Goal: Task Accomplishment & Management: Use online tool/utility

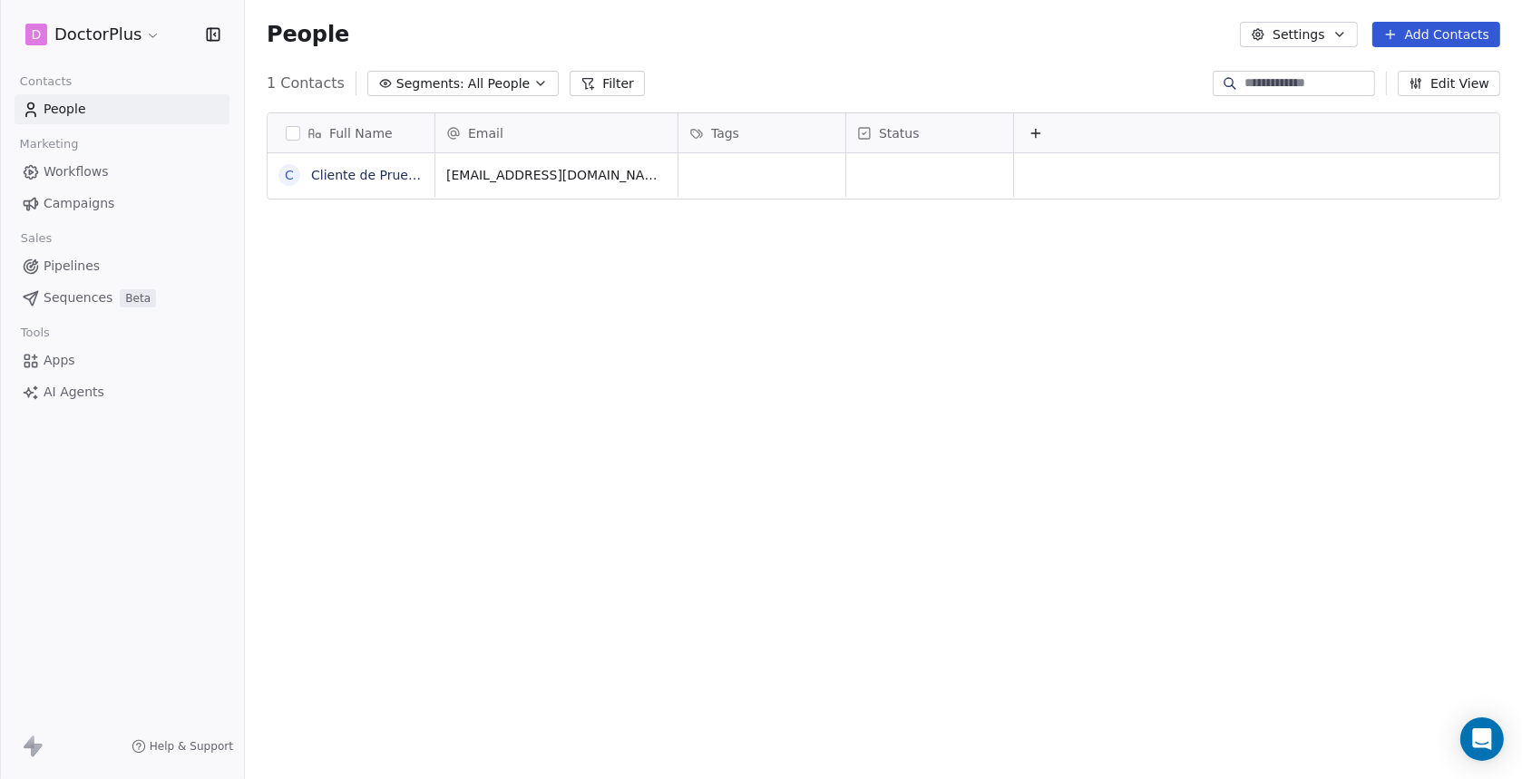
scroll to position [670, 1262]
click at [1041, 134] on icon at bounding box center [1035, 133] width 15 height 15
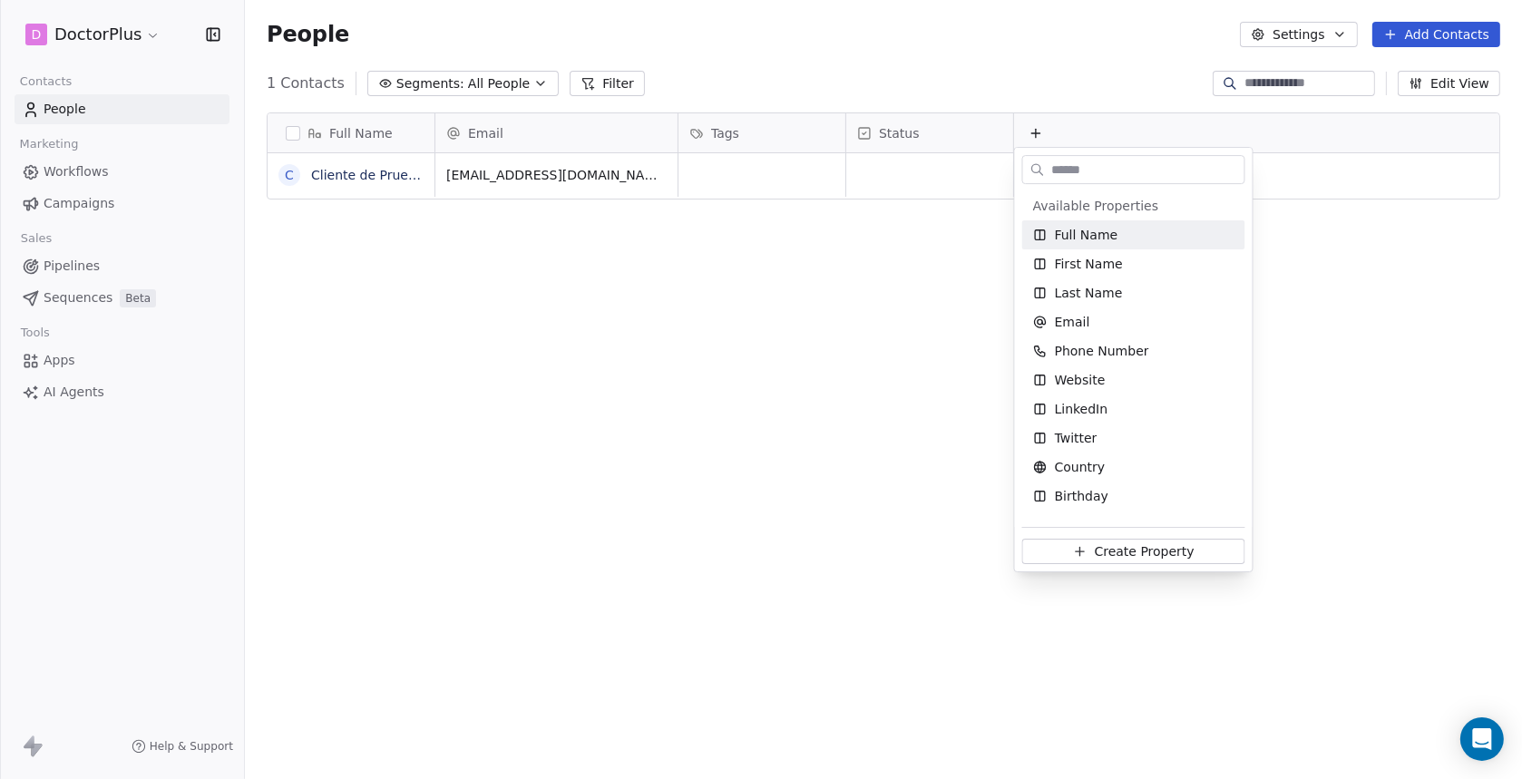
click at [844, 275] on html "D DoctorPlus Contacts People Marketing Workflows Campaigns Sales Pipelines Sequ…" at bounding box center [761, 389] width 1522 height 779
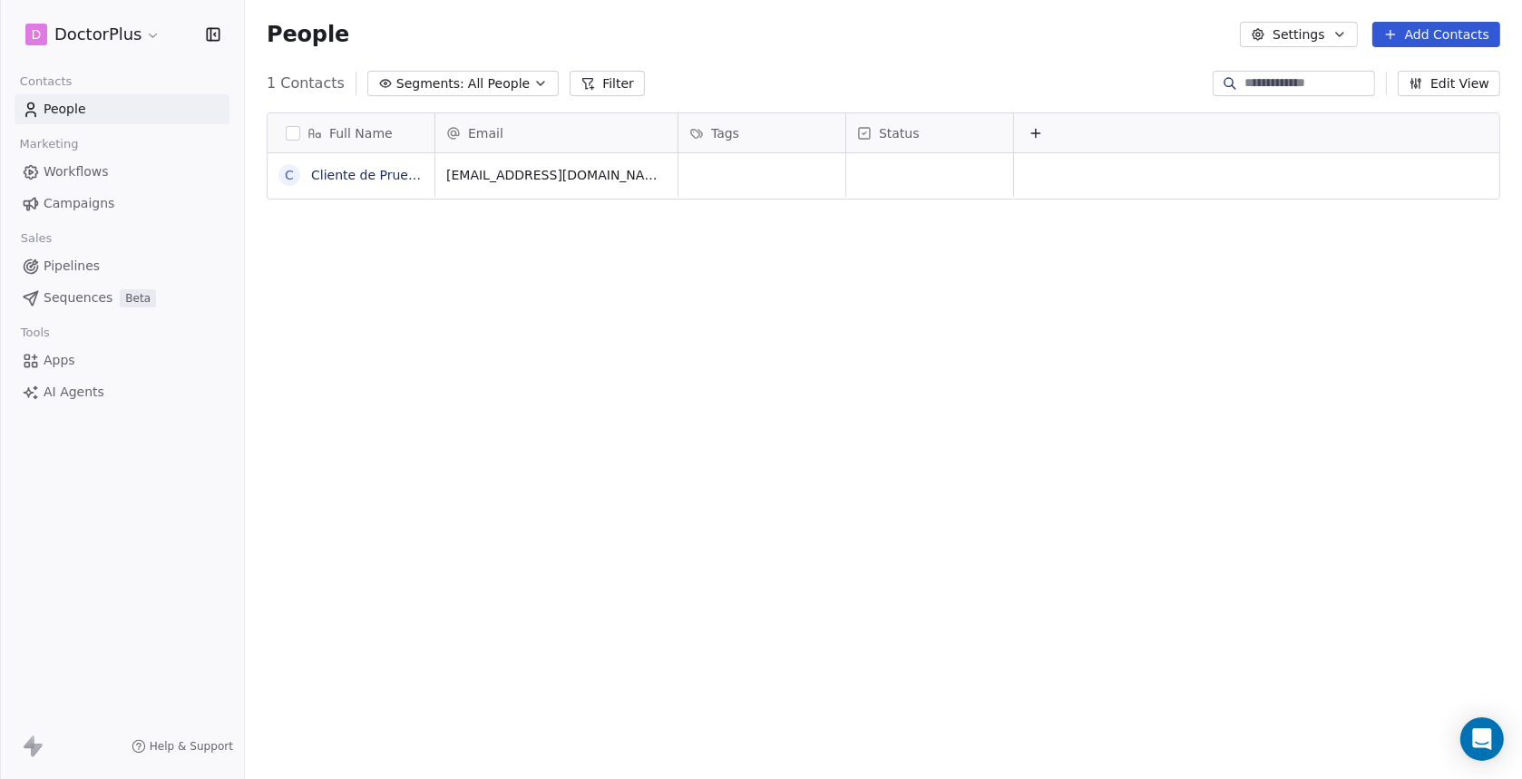
click at [64, 170] on span "Workflows" at bounding box center [76, 171] width 65 height 19
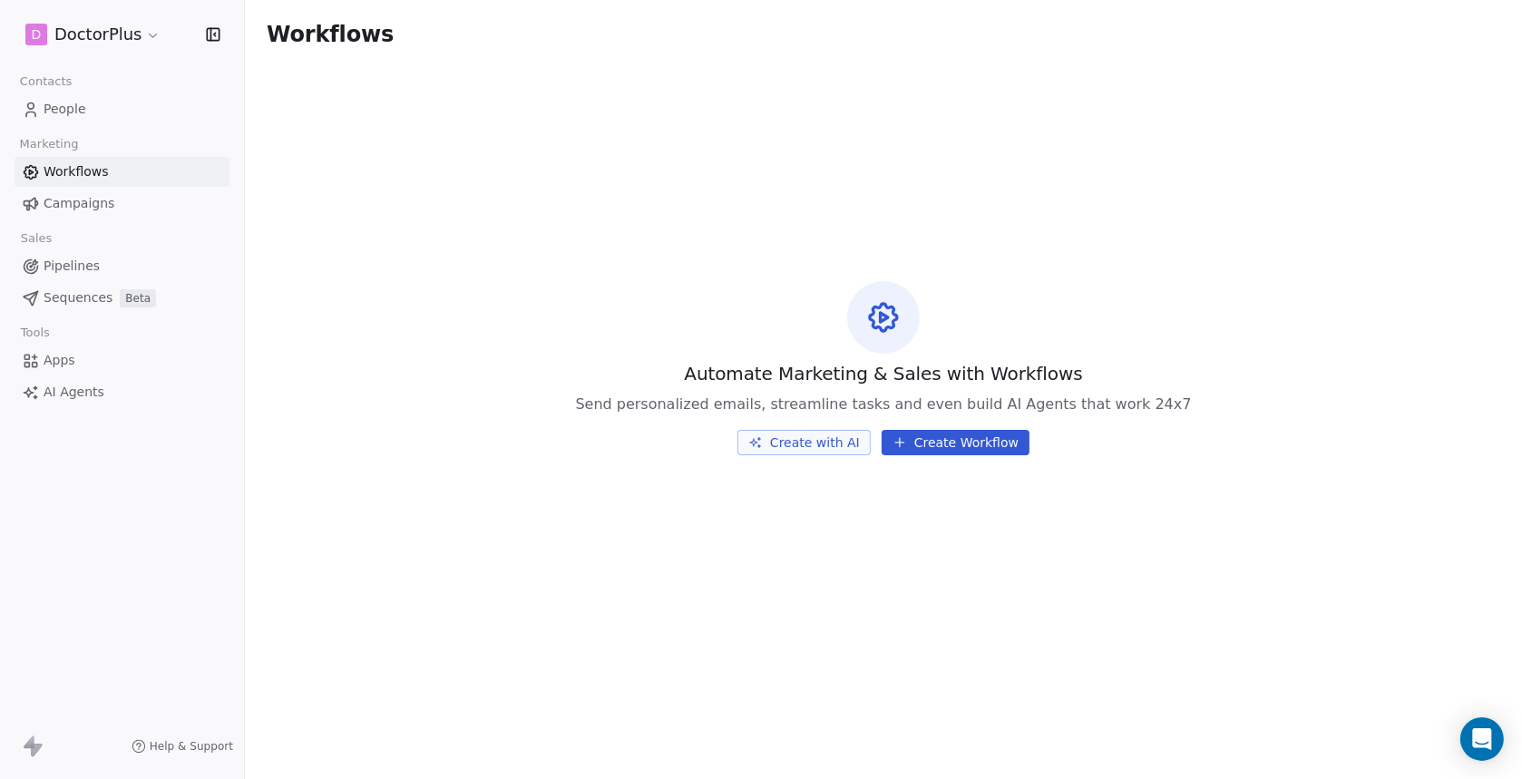
click at [823, 442] on button "Create with AI" at bounding box center [803, 442] width 133 height 25
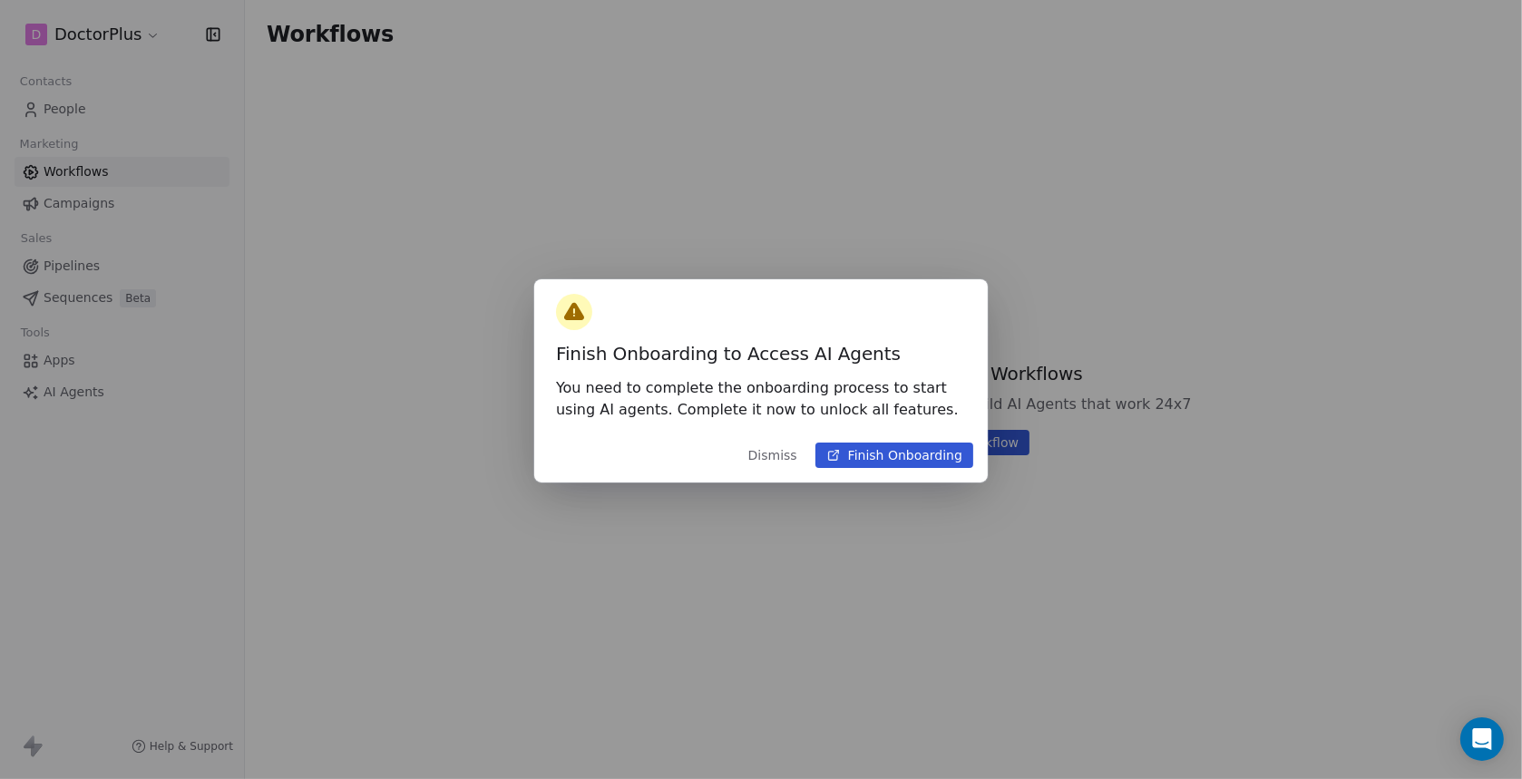
click at [897, 460] on button "Finish Onboarding" at bounding box center [894, 455] width 158 height 25
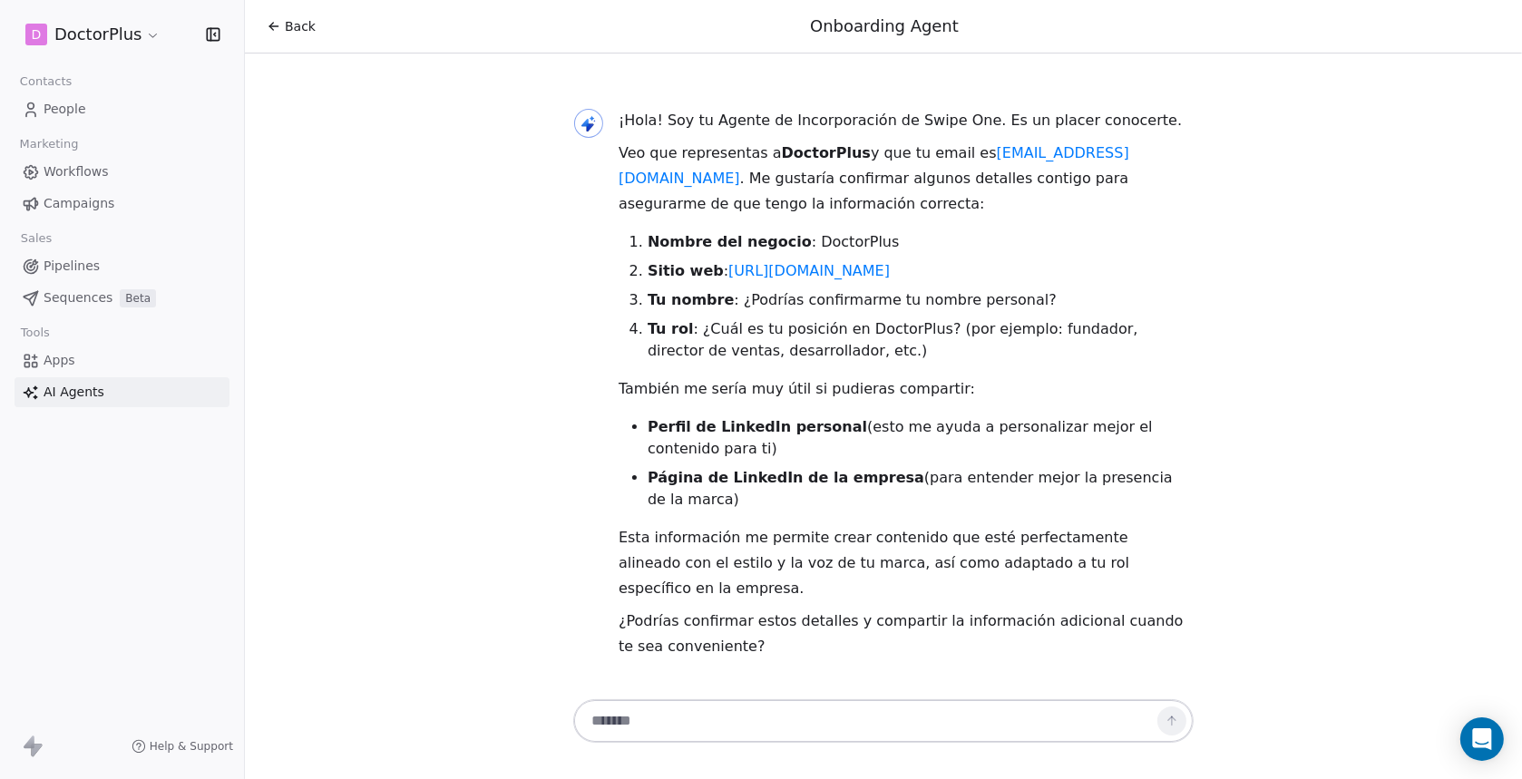
click at [663, 726] on textarea at bounding box center [865, 721] width 568 height 34
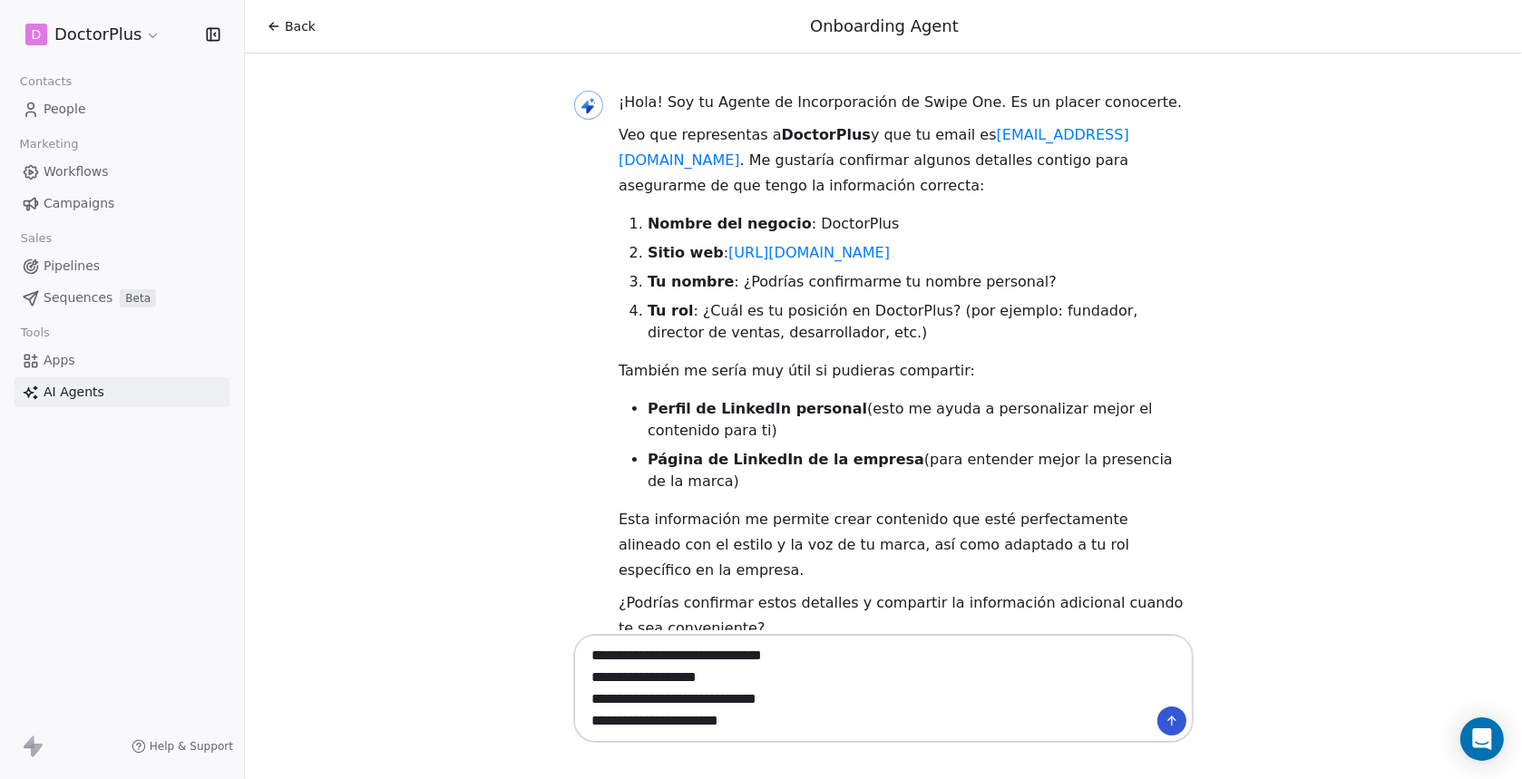
type textarea "**********"
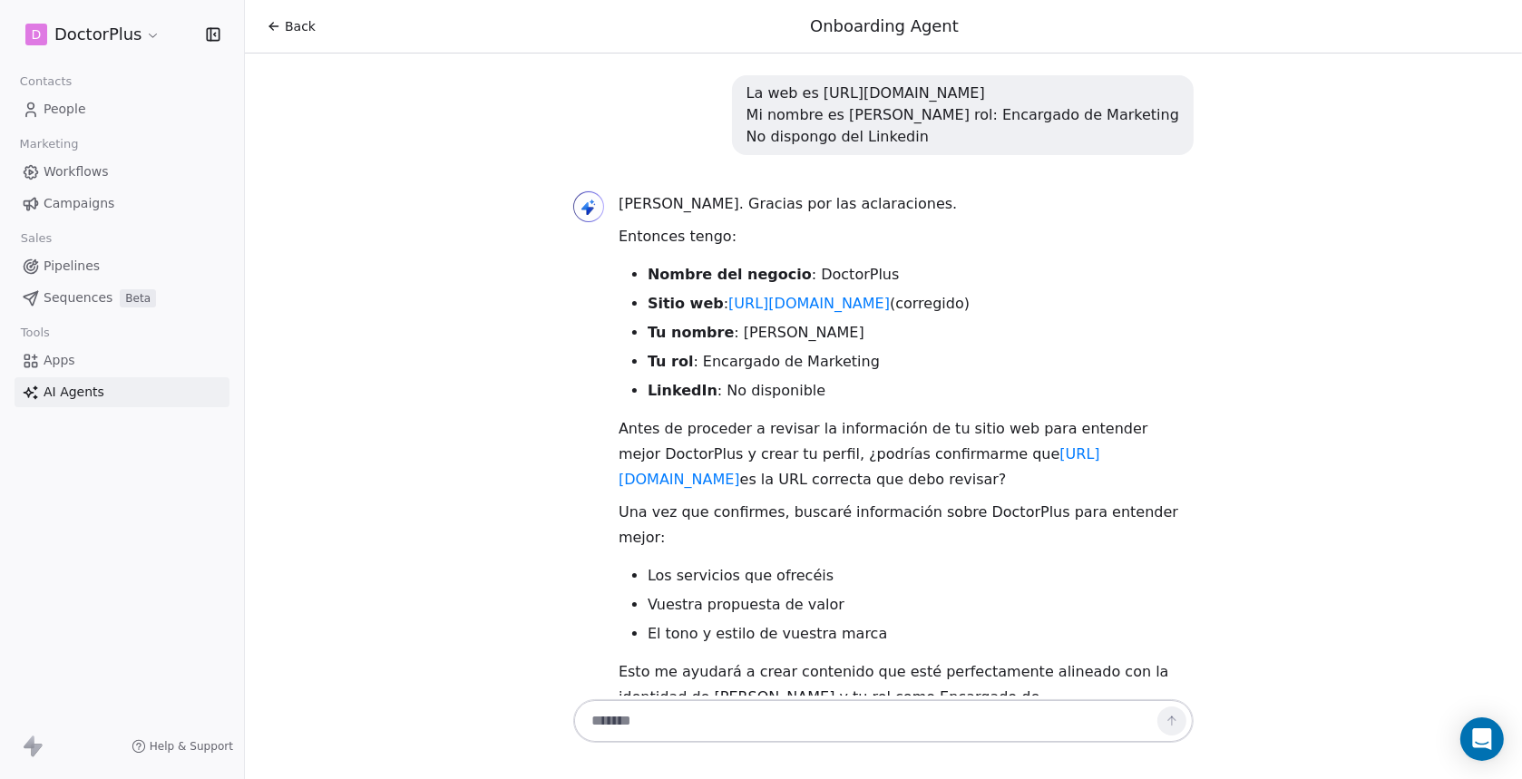
scroll to position [642, 0]
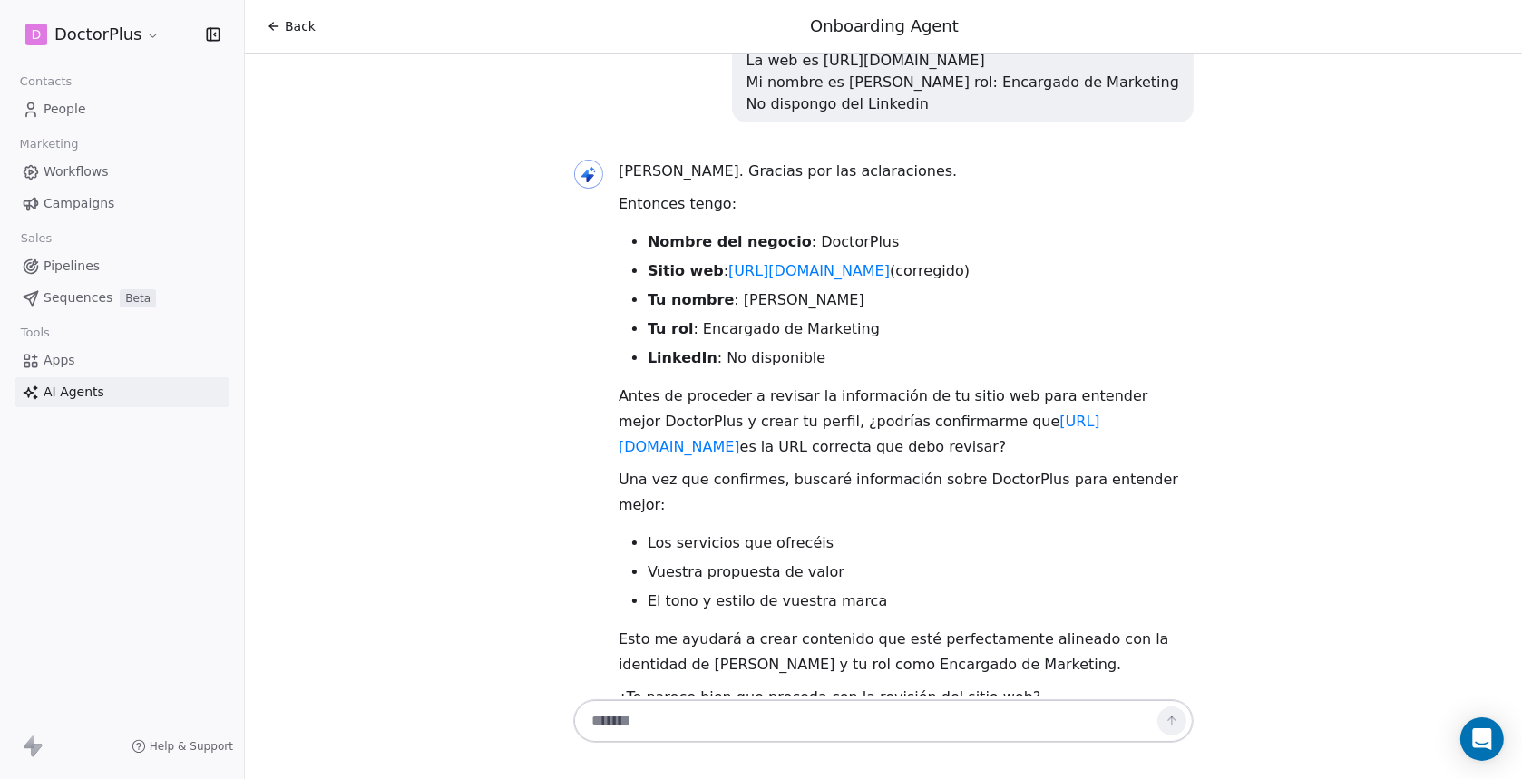
click at [652, 723] on textarea at bounding box center [865, 721] width 568 height 34
type textarea "**********"
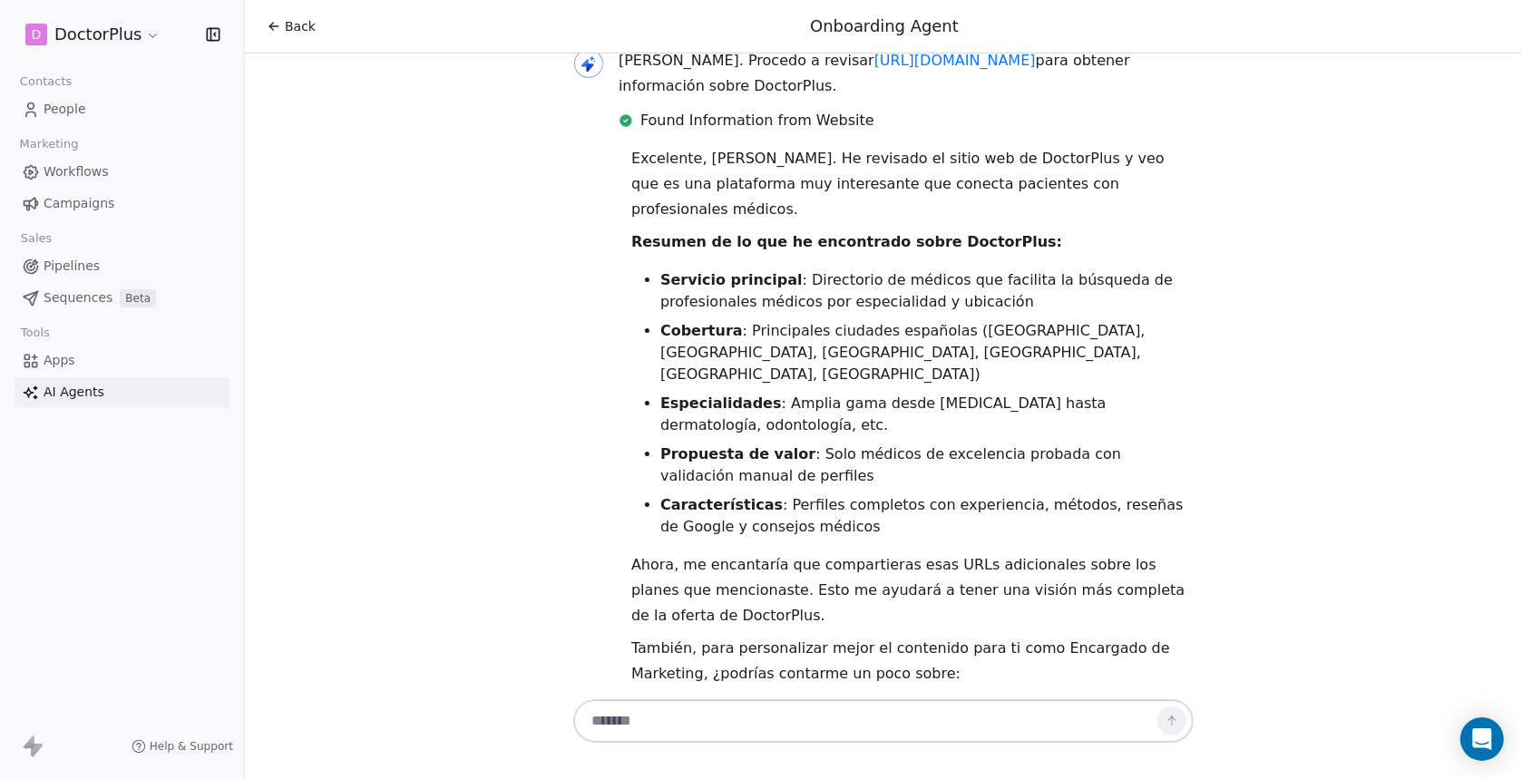
scroll to position [1497, 0]
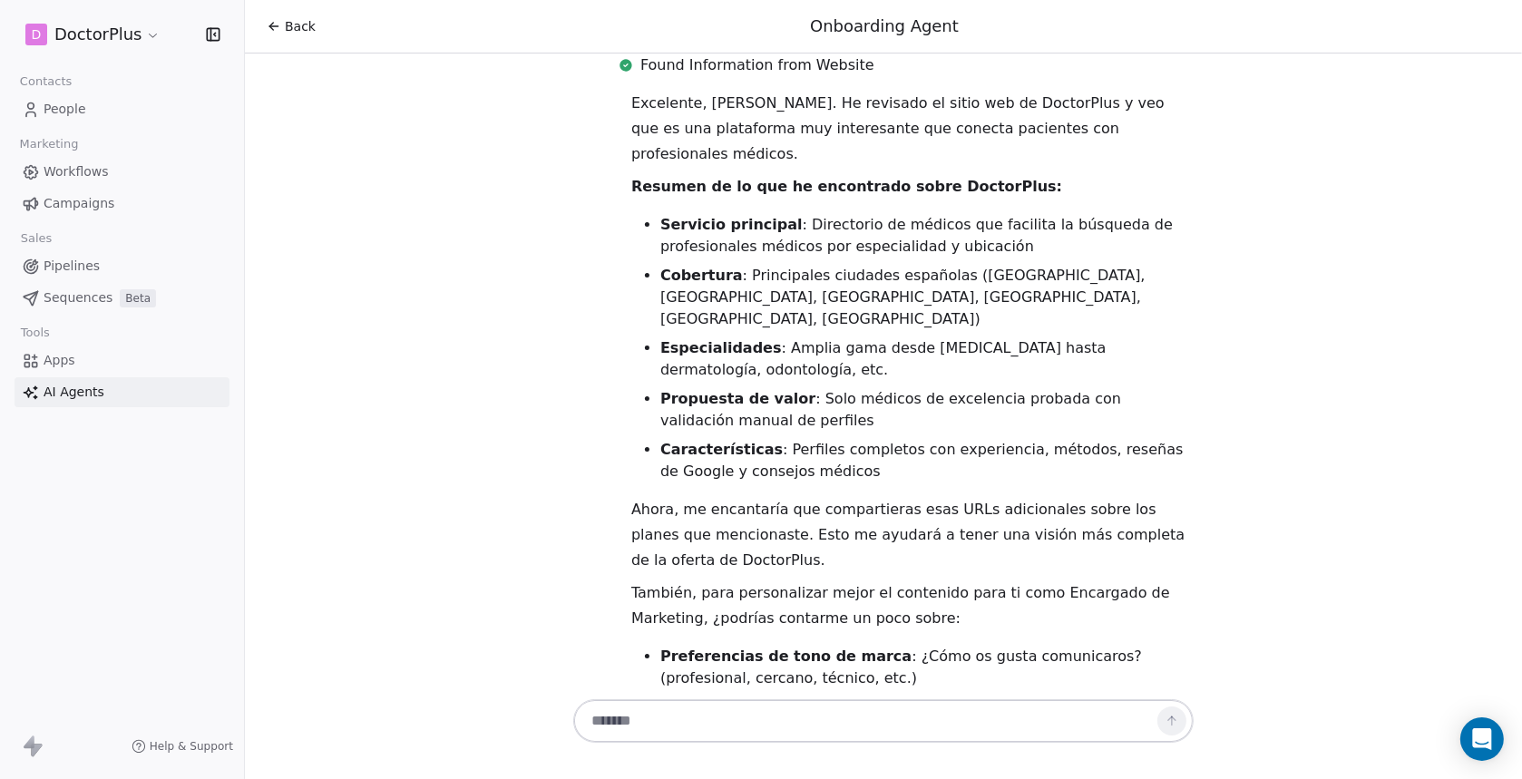
click at [651, 718] on textarea at bounding box center [865, 721] width 568 height 34
click at [791, 724] on textarea "**********" at bounding box center [865, 721] width 568 height 34
paste textarea "**********"
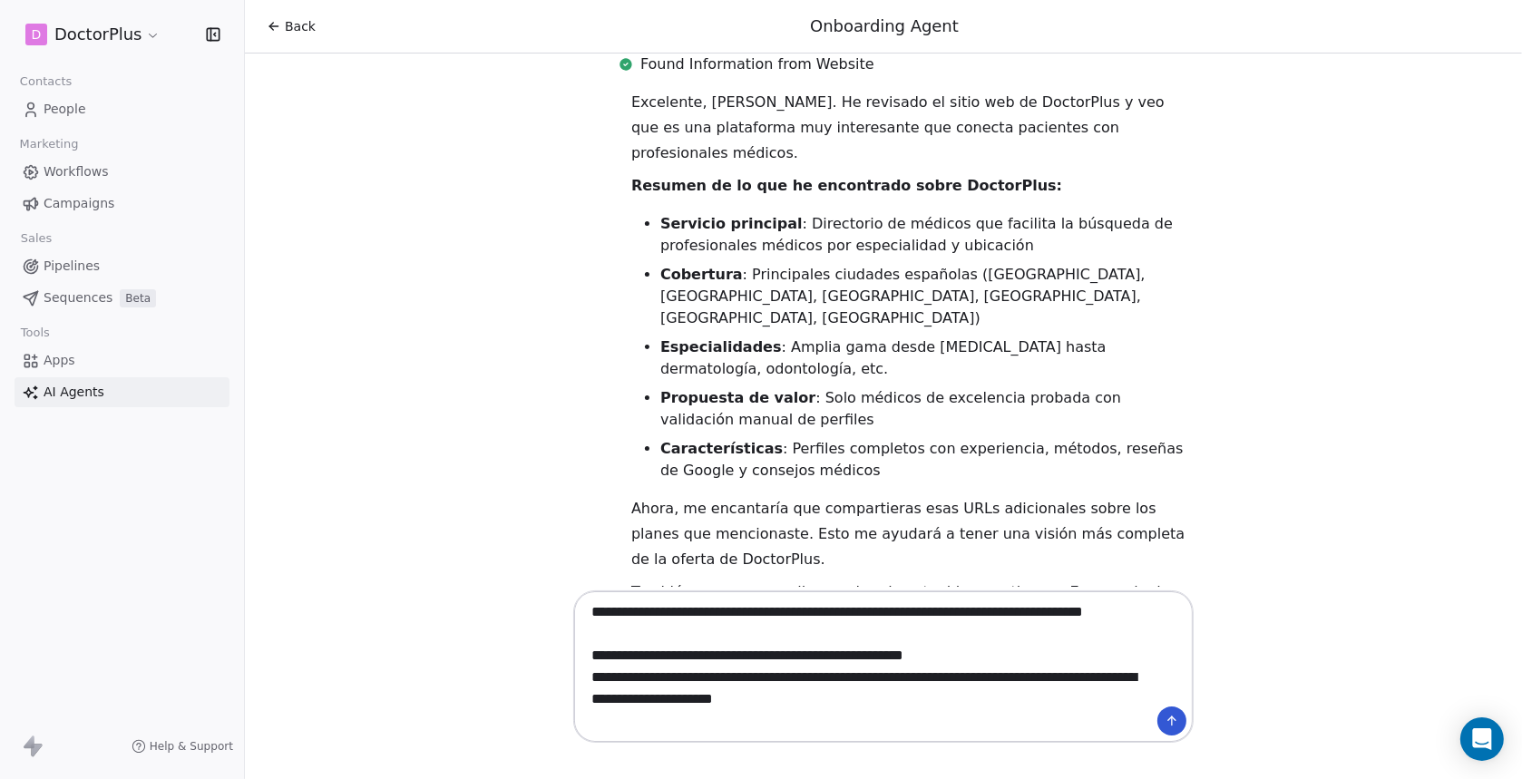
type textarea "**********"
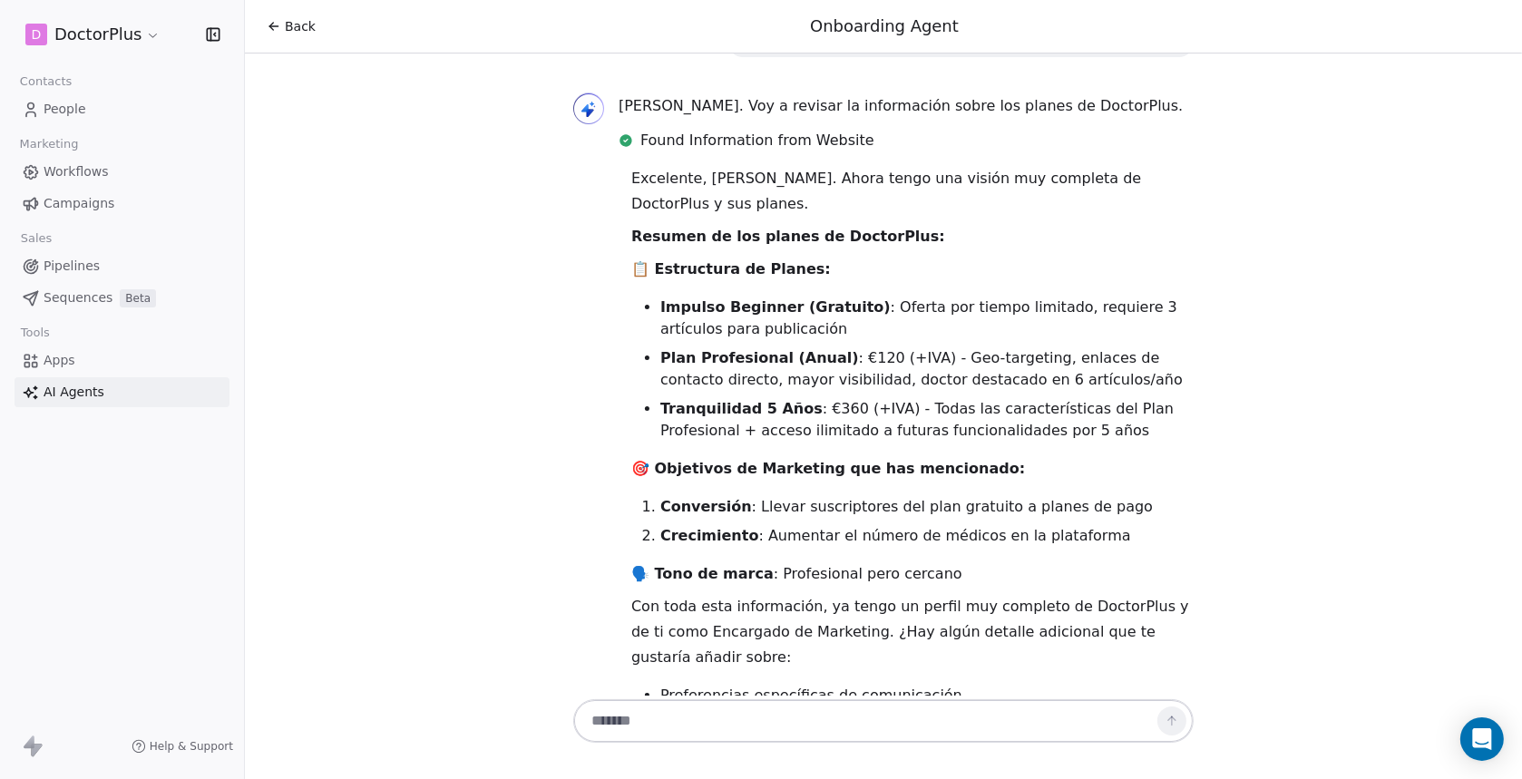
scroll to position [2434, 0]
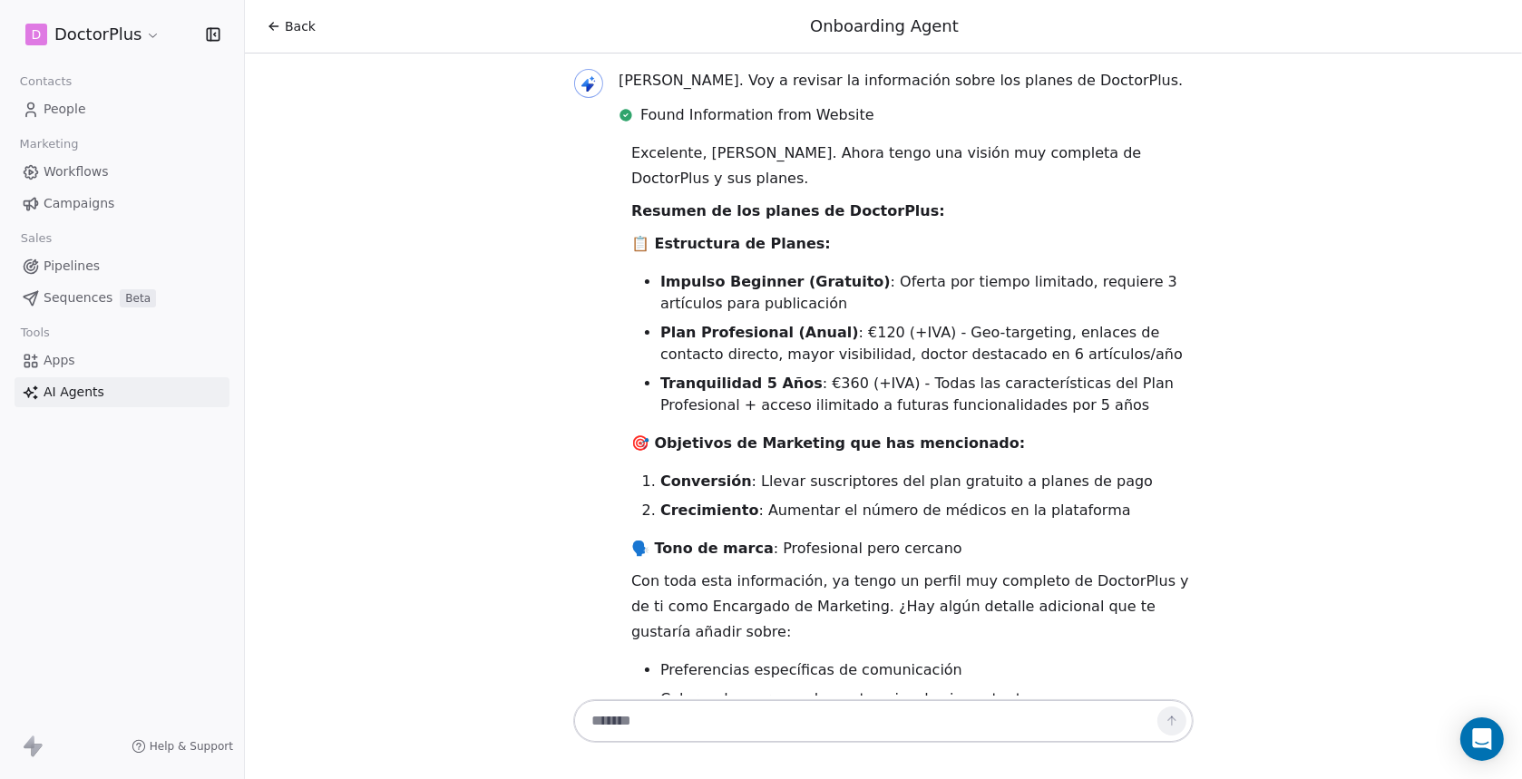
click at [706, 719] on textarea at bounding box center [865, 721] width 568 height 34
type textarea "*"
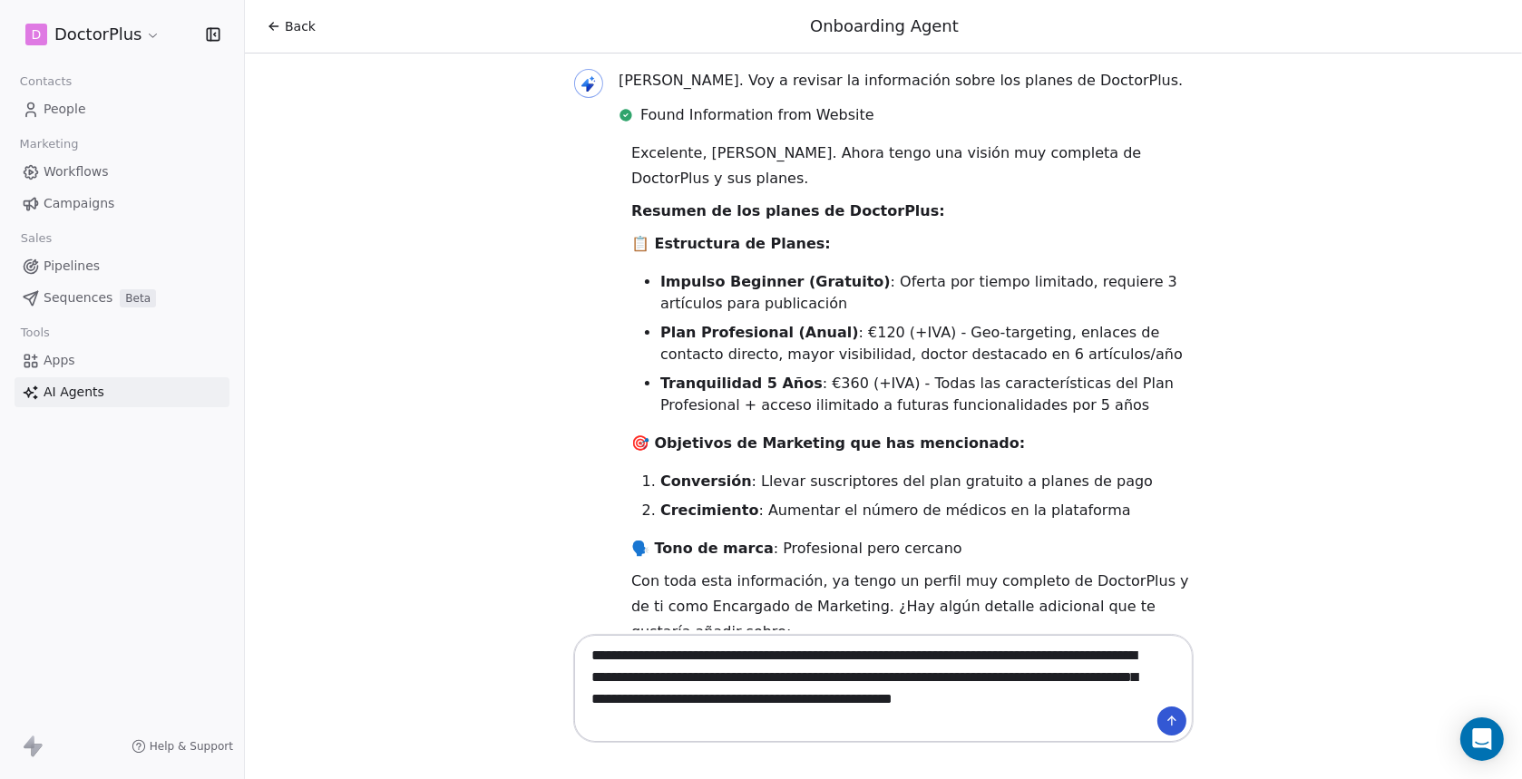
type textarea "**********"
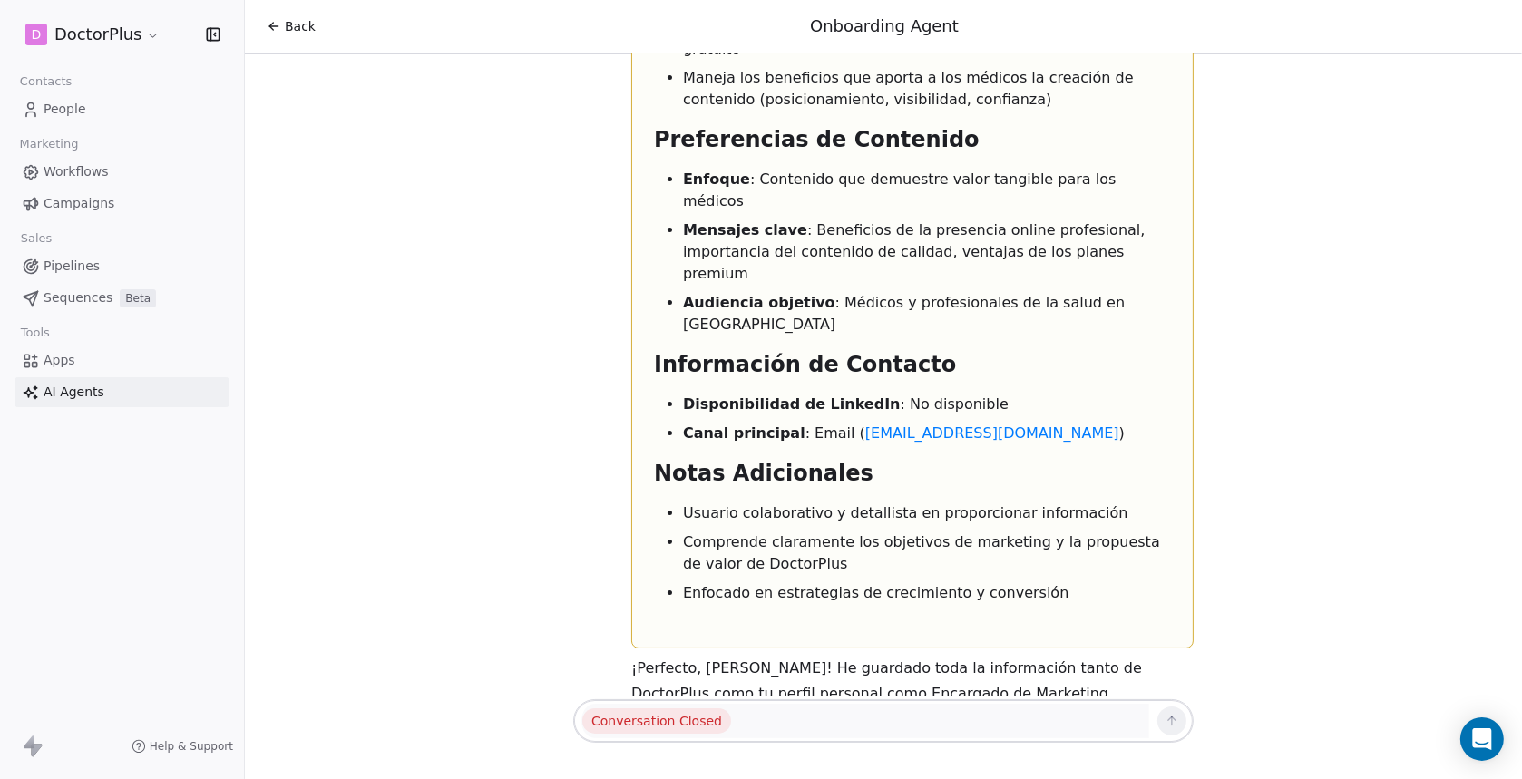
scroll to position [7862, 0]
click at [86, 172] on span "Workflows" at bounding box center [76, 171] width 65 height 19
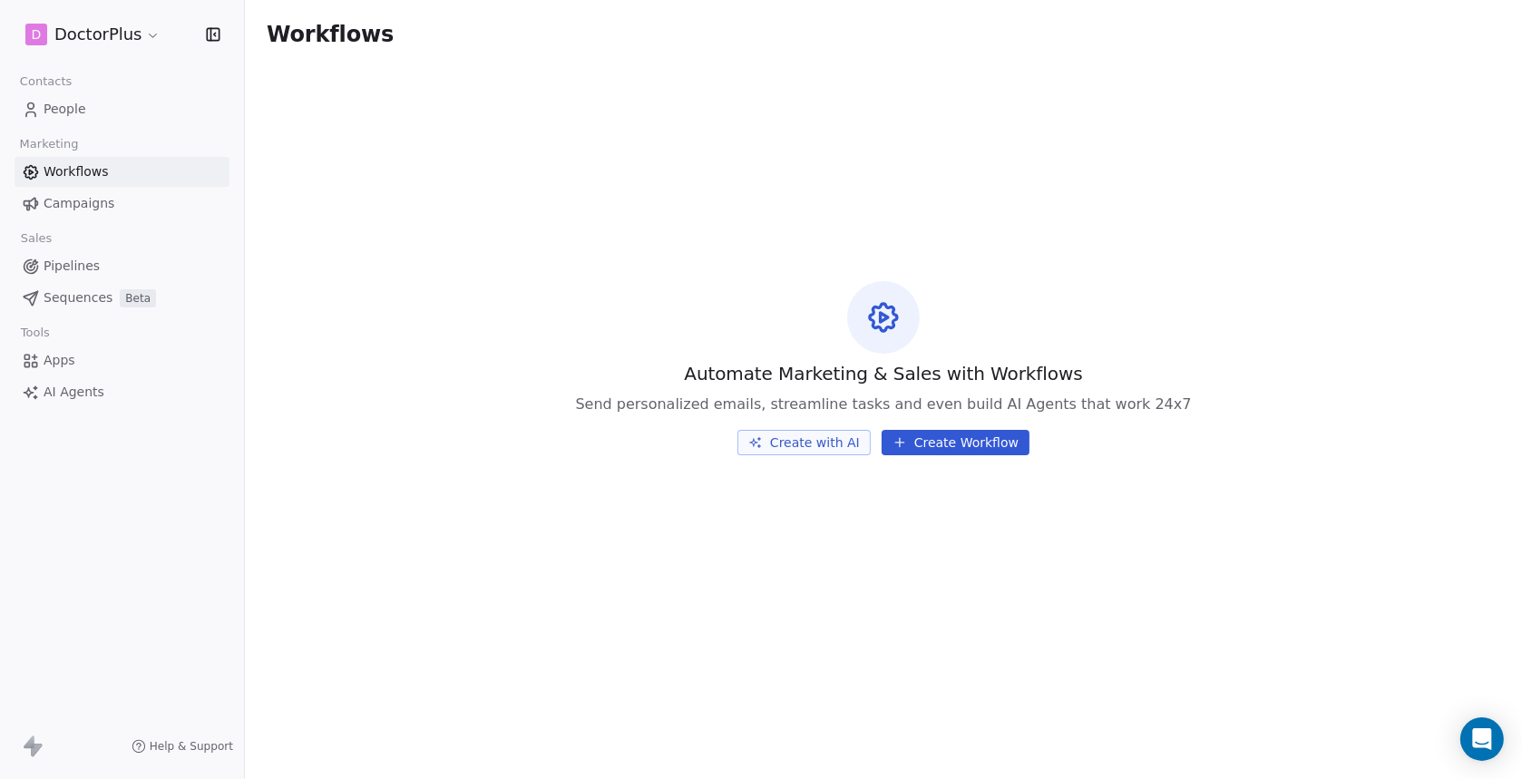
click at [807, 444] on button "Create with AI" at bounding box center [803, 442] width 133 height 25
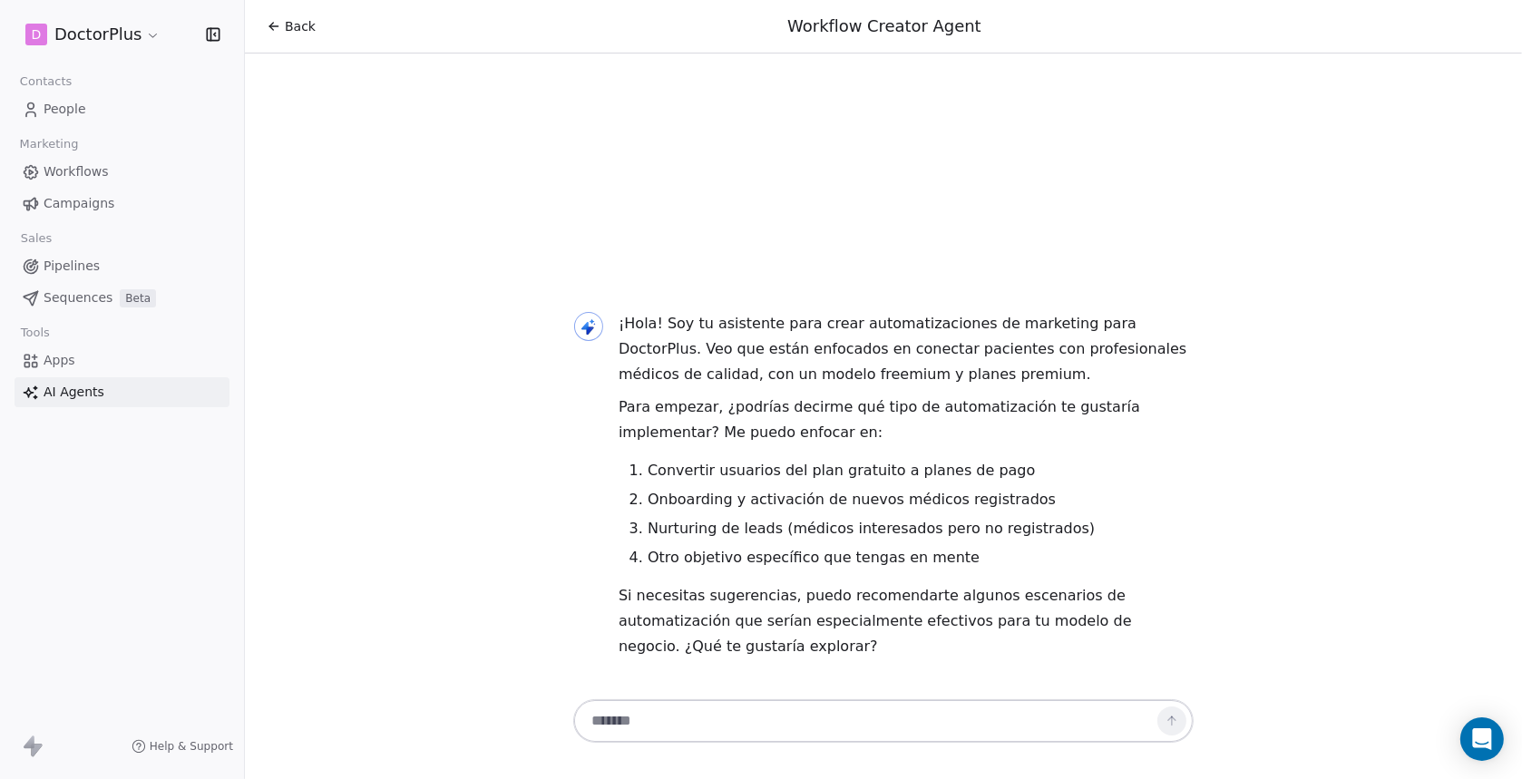
drag, startPoint x: 677, startPoint y: 721, endPoint x: 697, endPoint y: 708, distance: 24.4
click at [676, 721] on textarea at bounding box center [865, 721] width 568 height 34
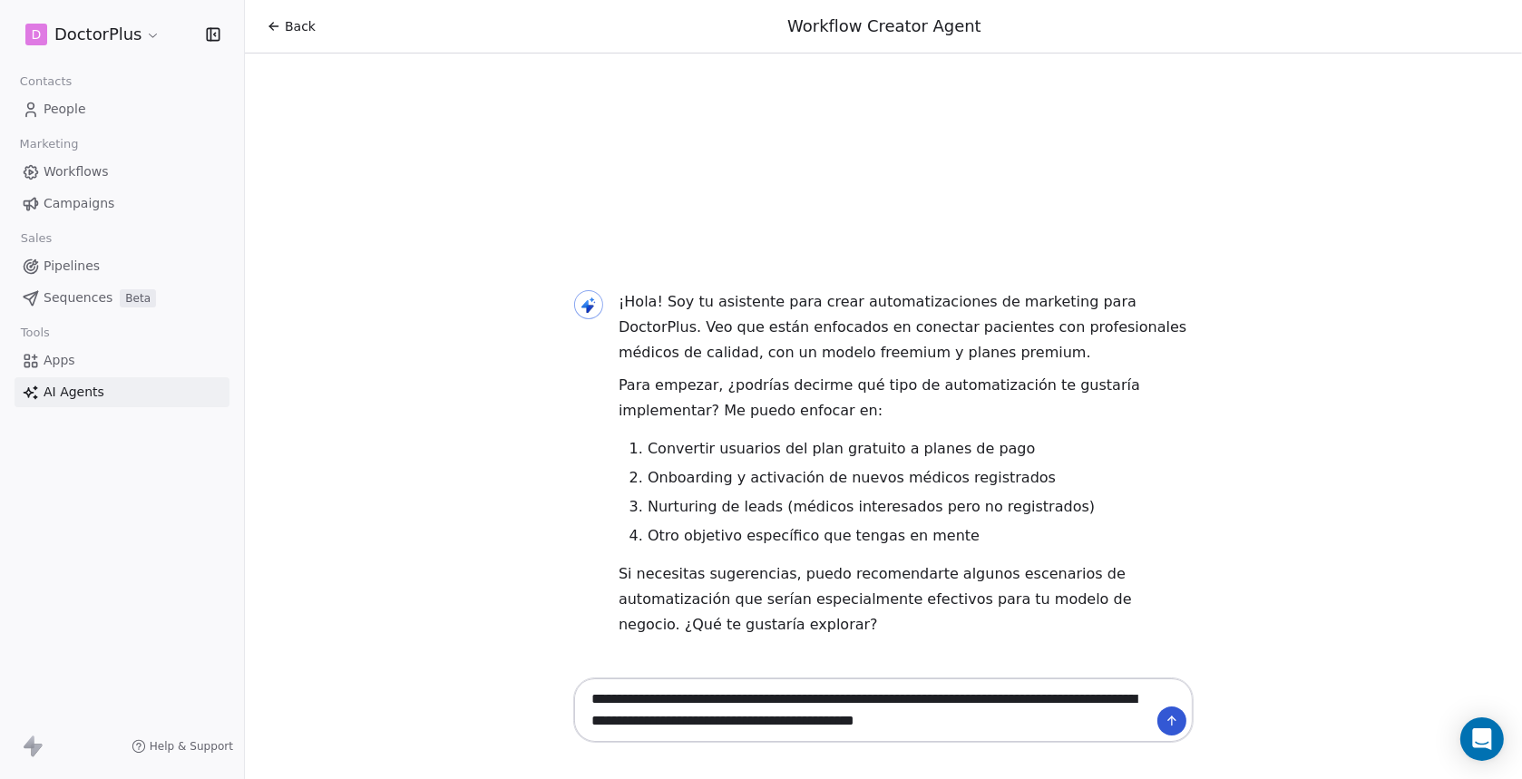
type textarea "**********"
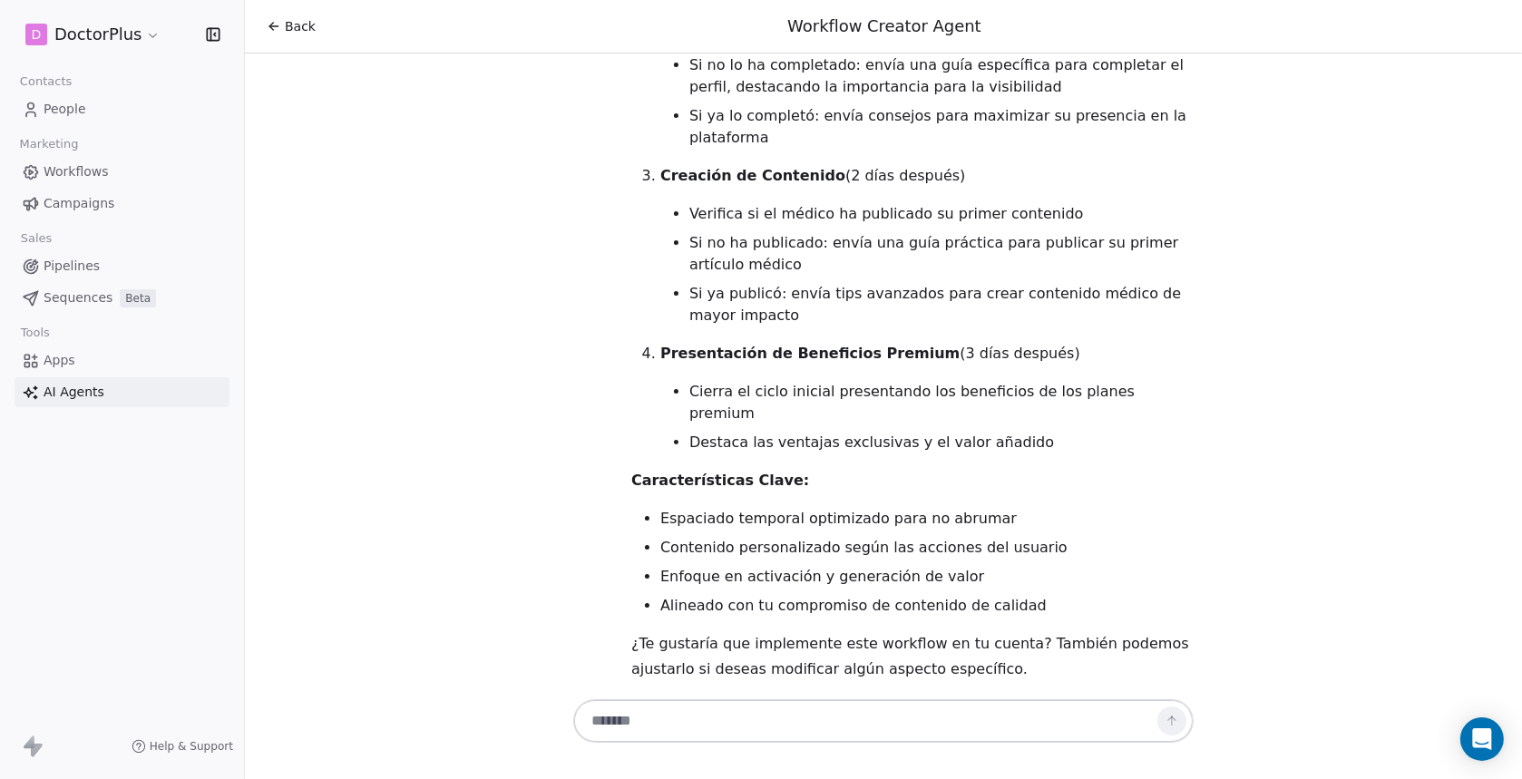
scroll to position [3661, 0]
click at [671, 718] on textarea at bounding box center [865, 721] width 568 height 34
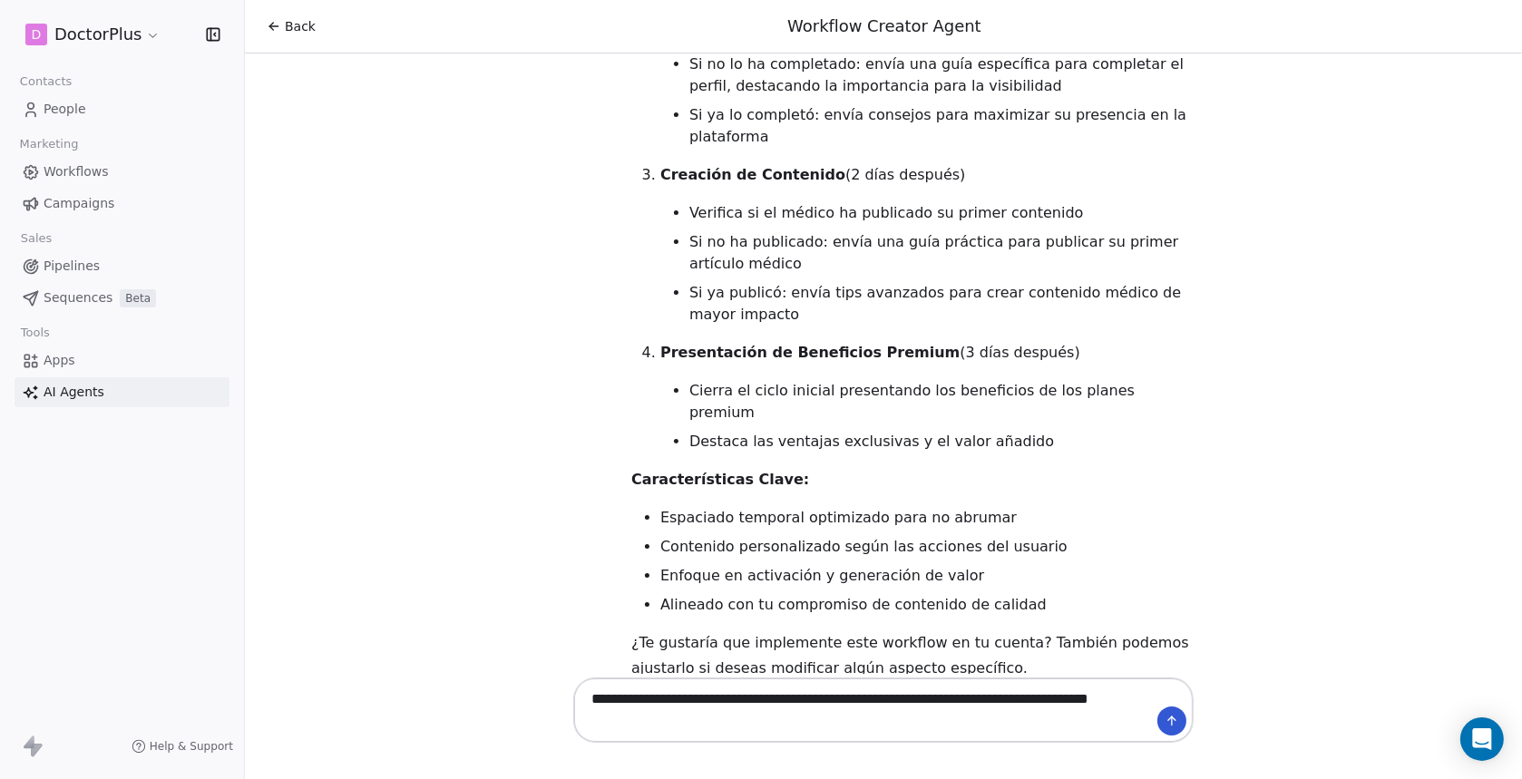
click at [674, 697] on textarea "**********" at bounding box center [865, 710] width 568 height 56
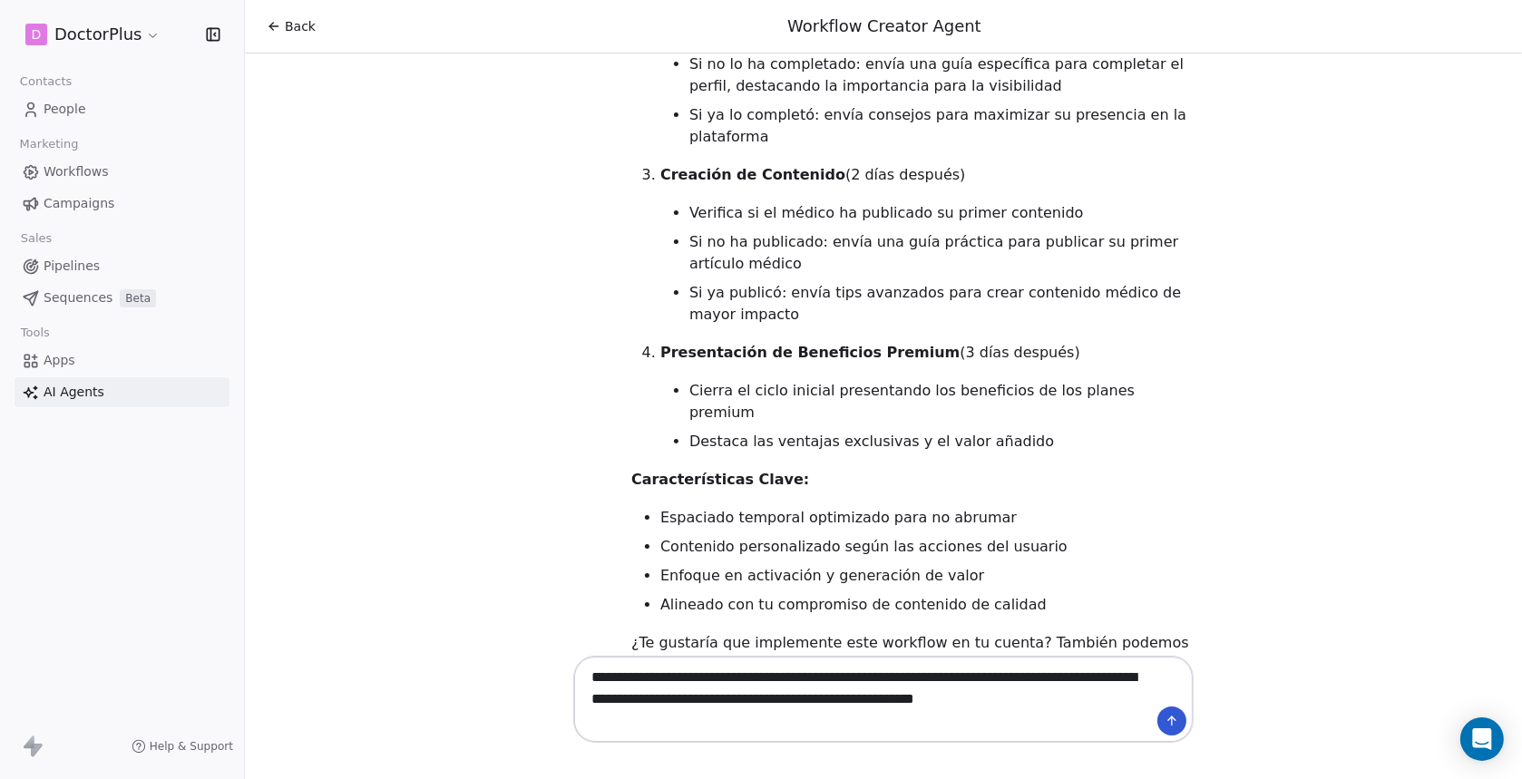
type textarea "**********"
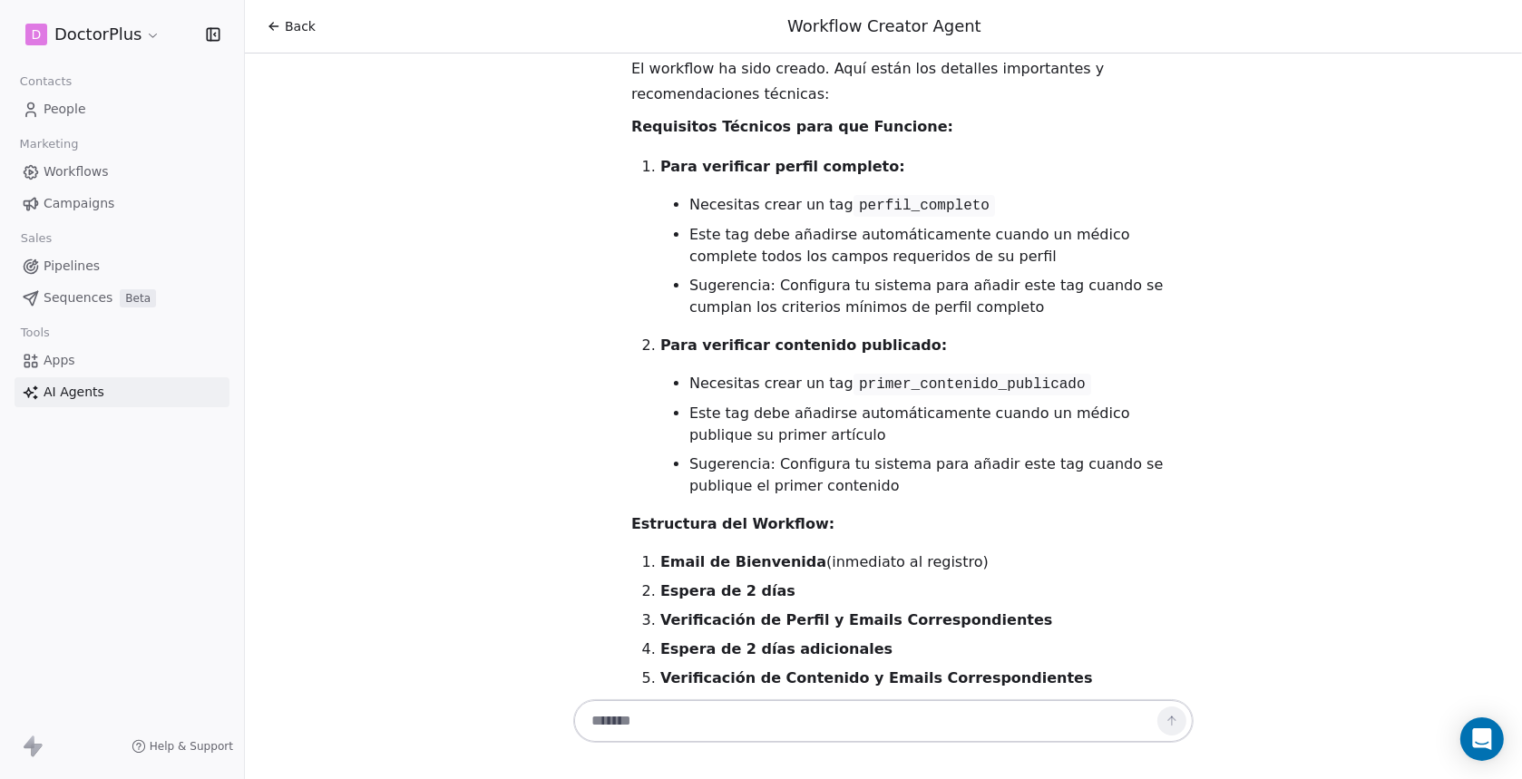
scroll to position [7188, 0]
drag, startPoint x: 716, startPoint y: 725, endPoint x: 726, endPoint y: 708, distance: 19.9
click at [716, 725] on textarea at bounding box center [865, 721] width 568 height 34
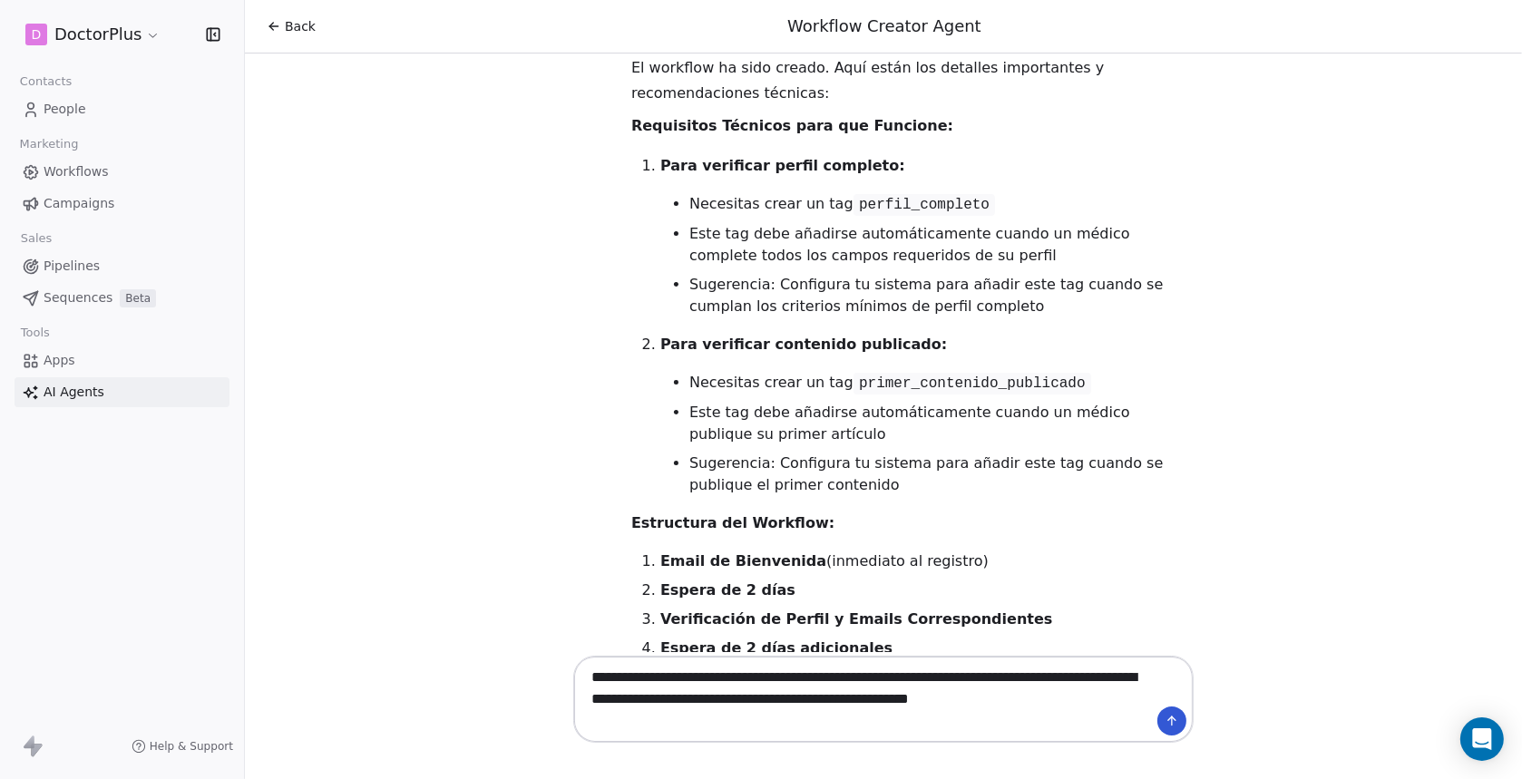
type textarea "**********"
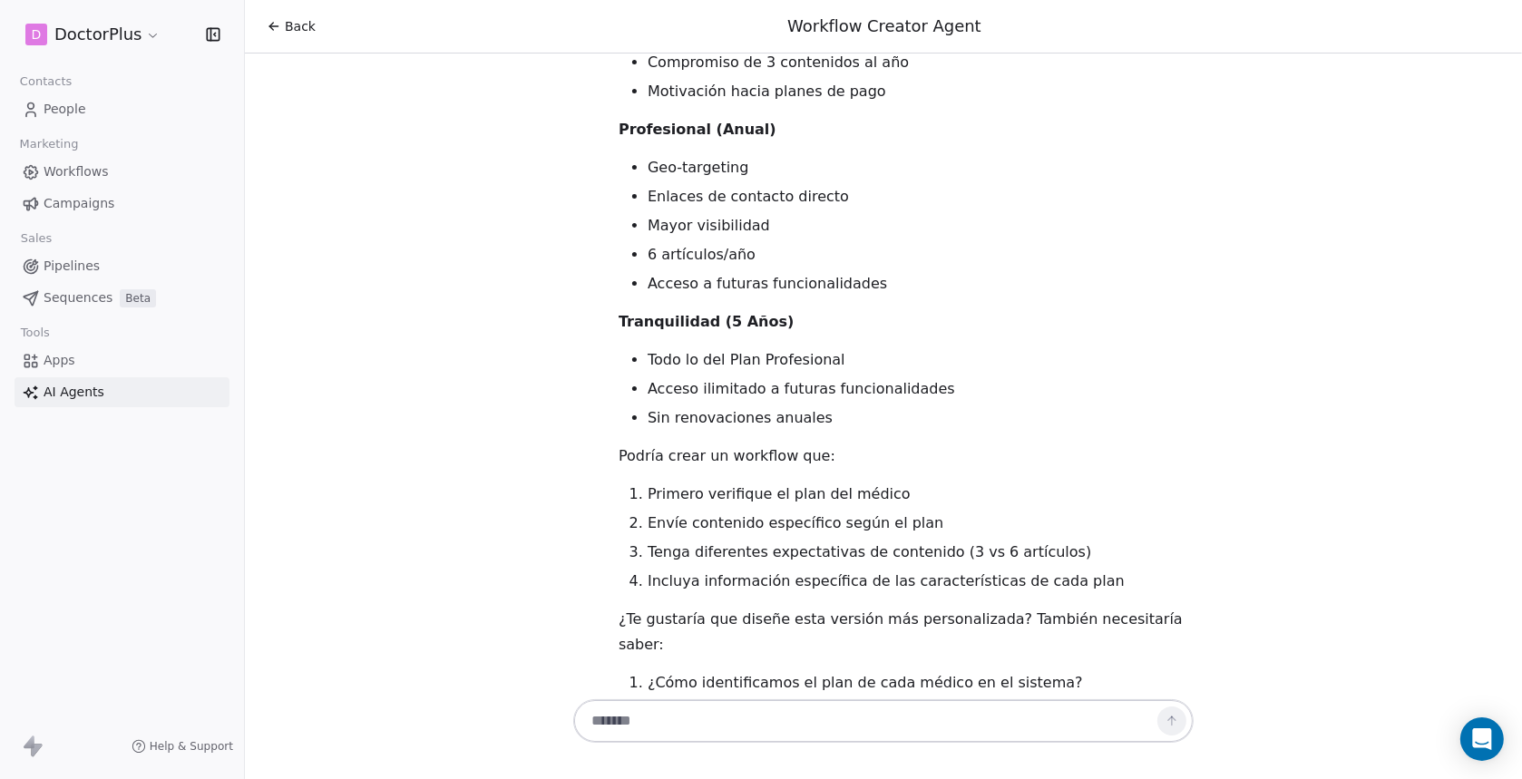
scroll to position [8368, 0]
click at [689, 725] on textarea at bounding box center [865, 721] width 568 height 34
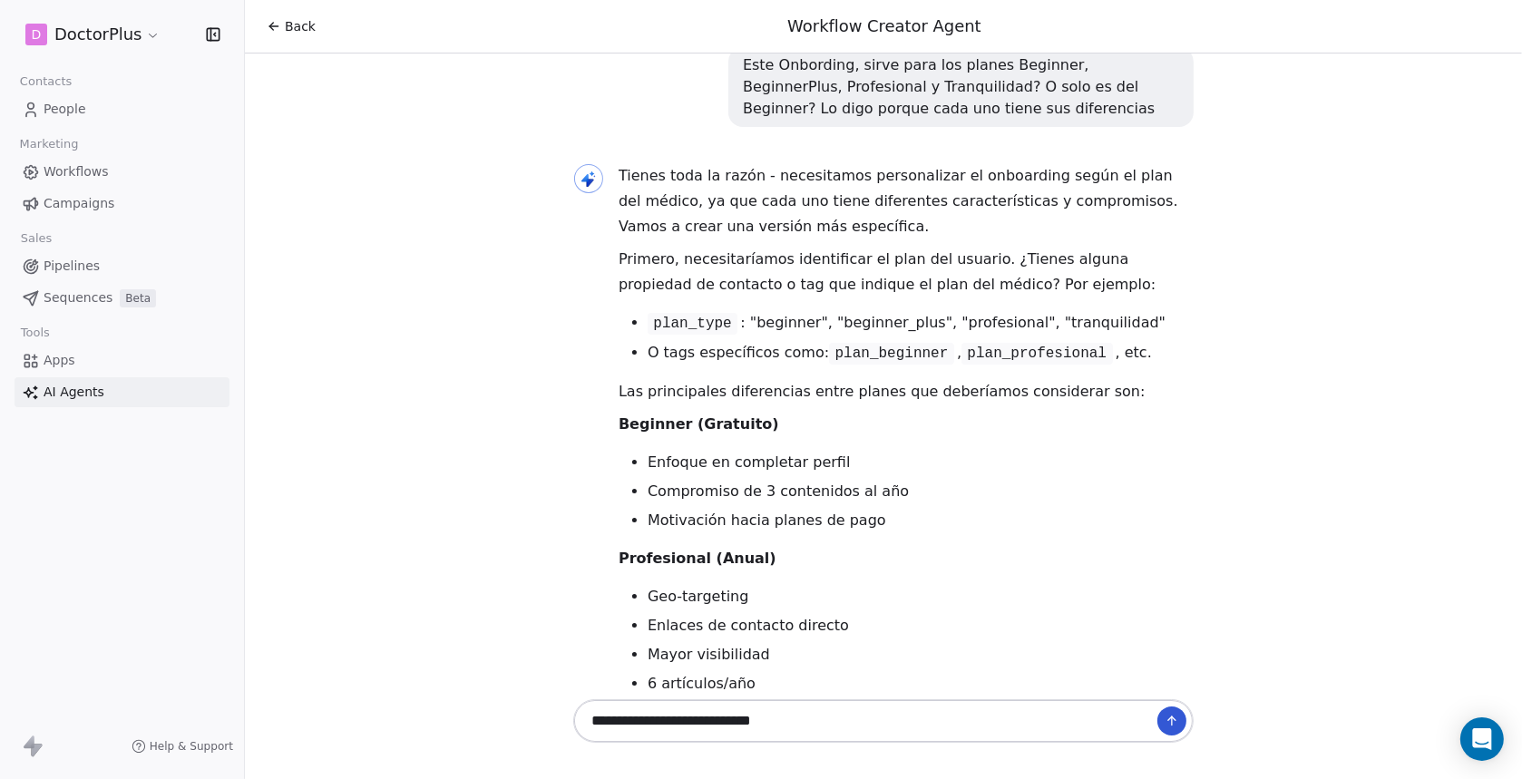
scroll to position [8186, 0]
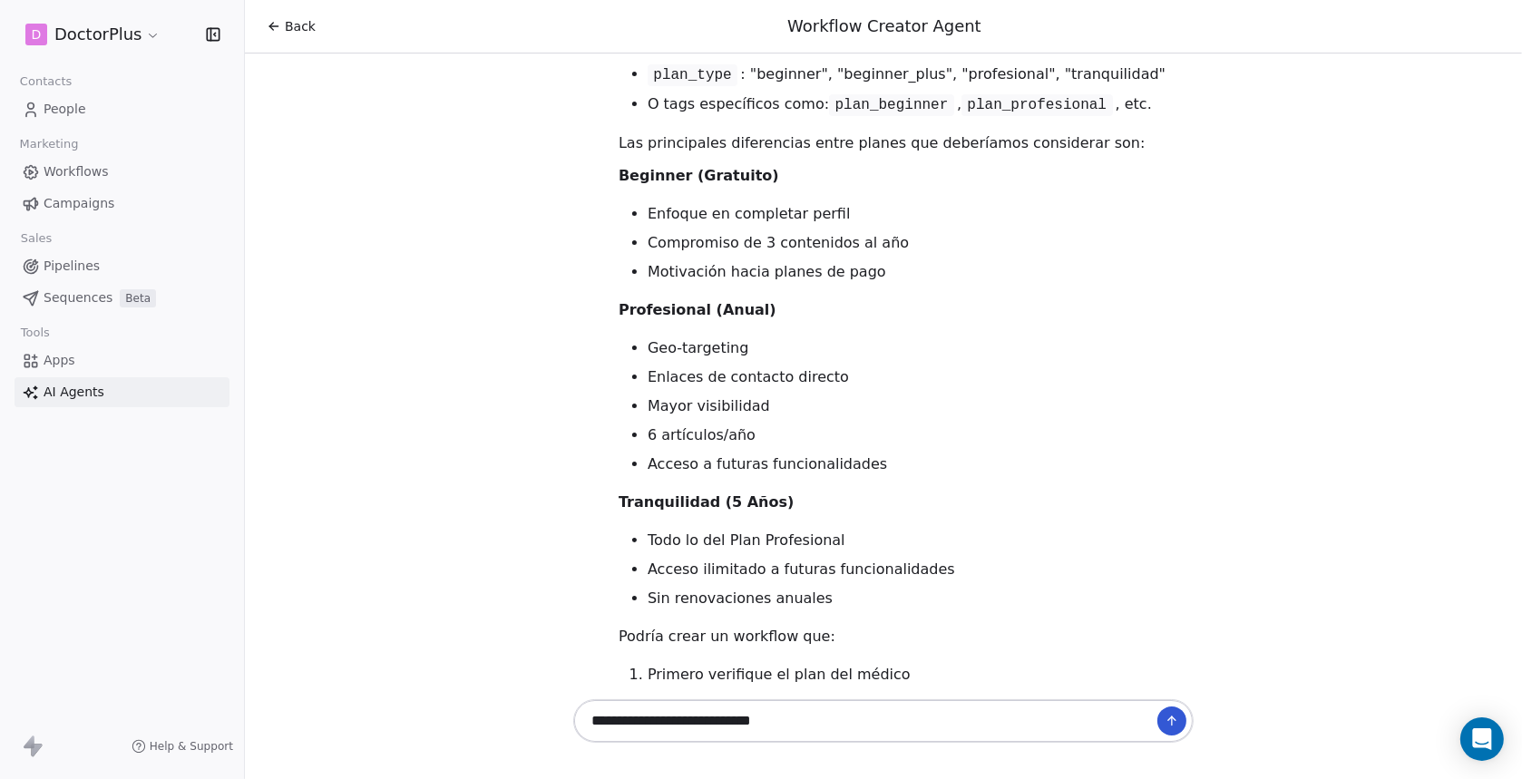
click at [792, 721] on textarea "**********" at bounding box center [865, 721] width 568 height 34
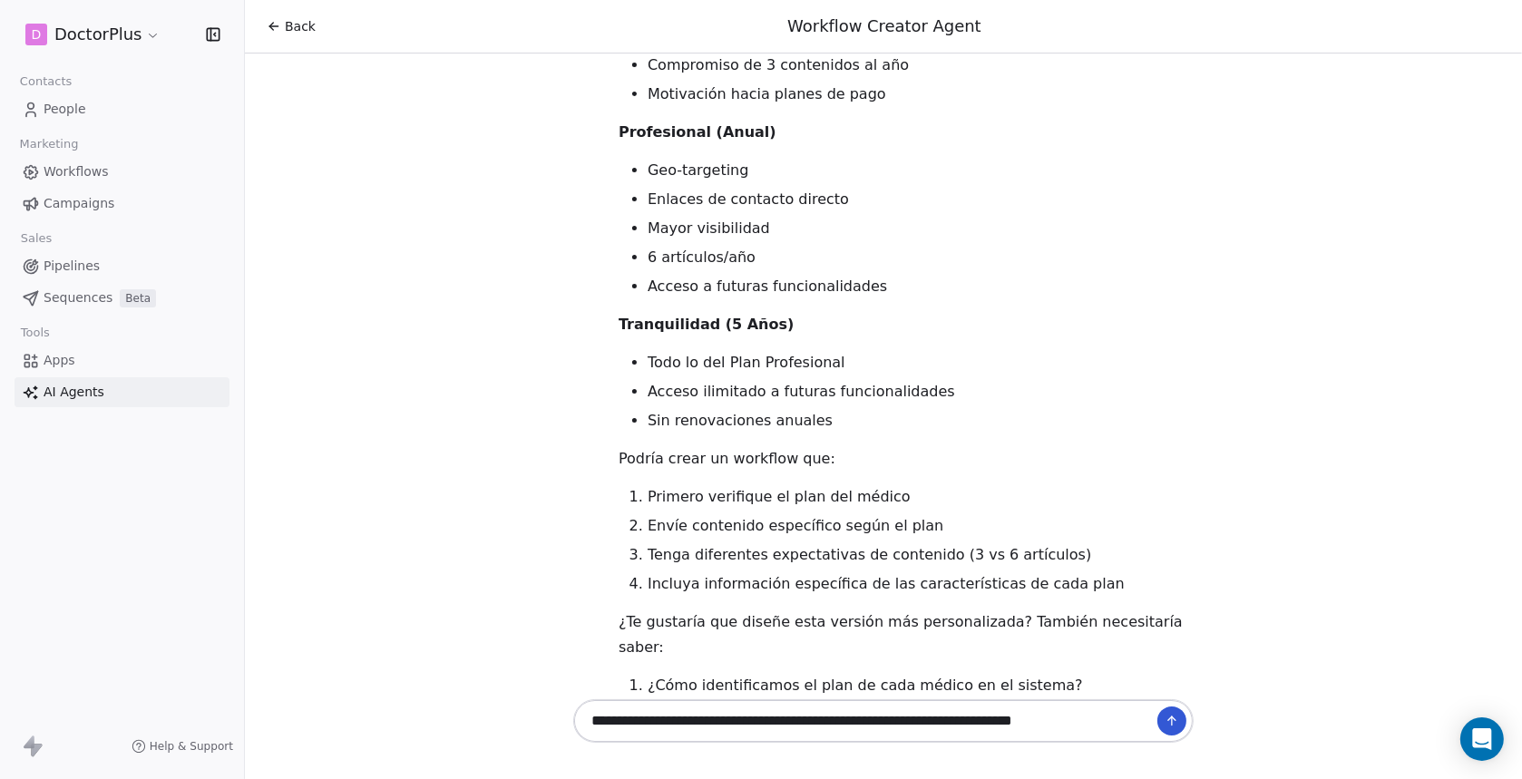
scroll to position [8368, 0]
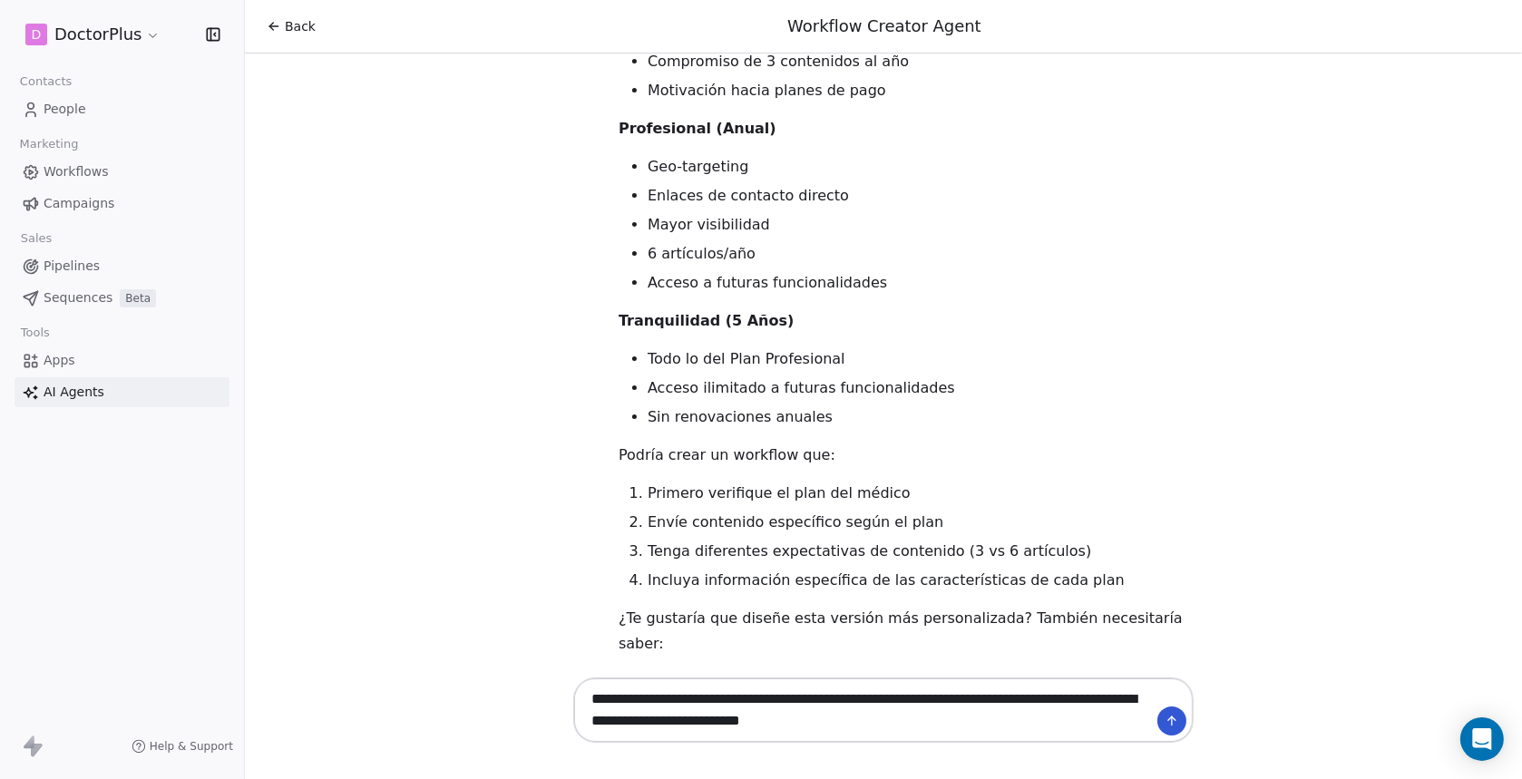
type textarea "**********"
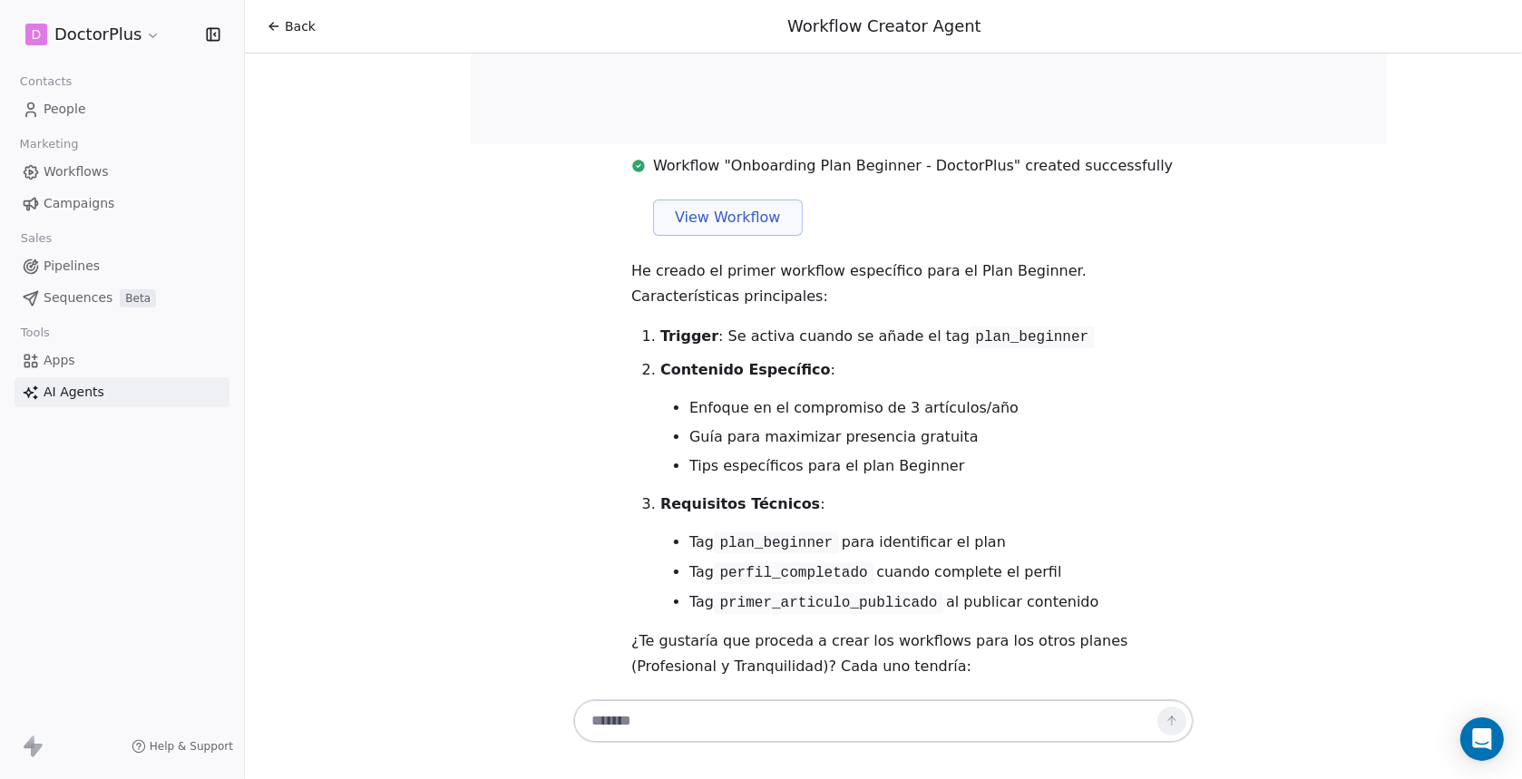
scroll to position [11678, 0]
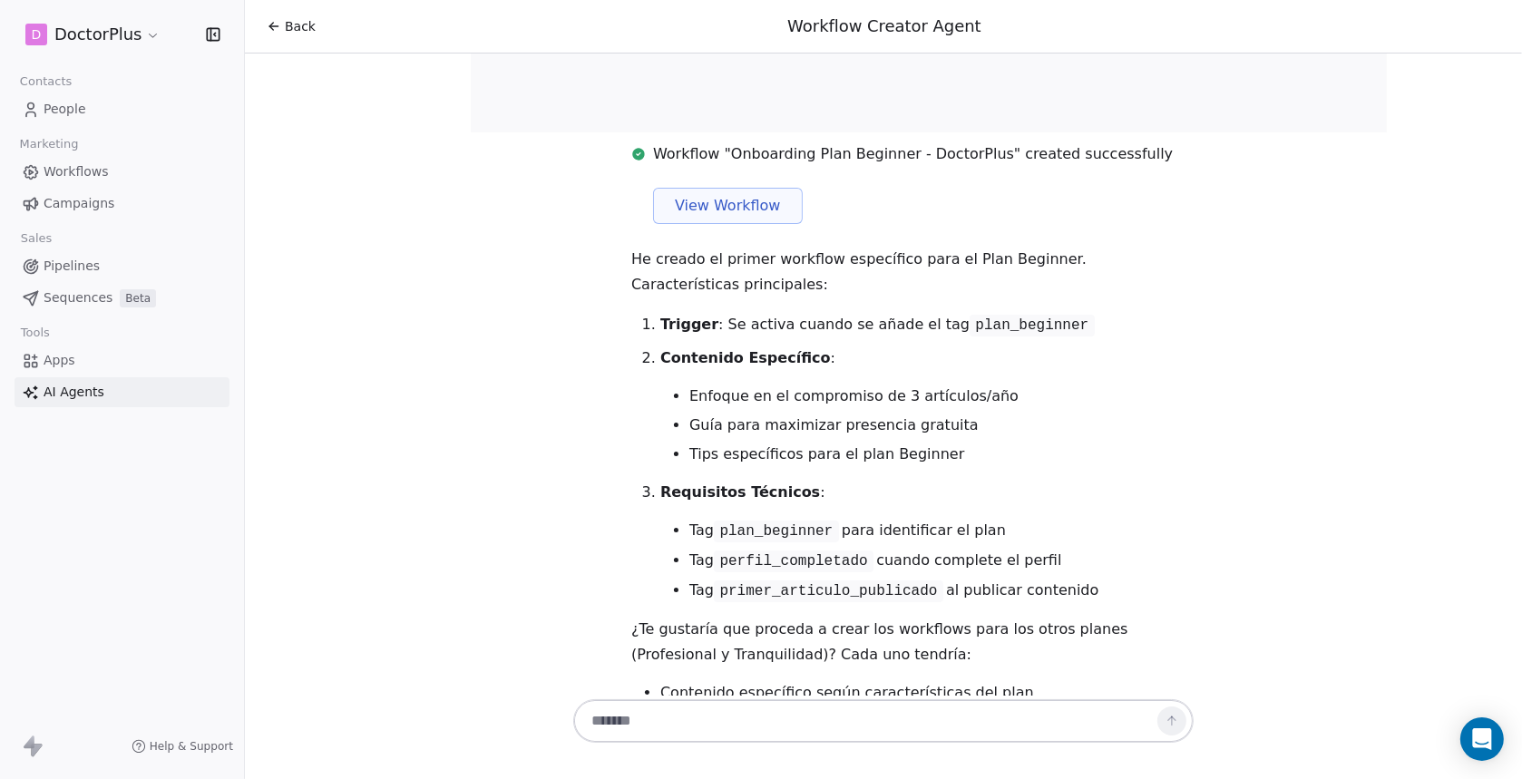
drag, startPoint x: 714, startPoint y: 365, endPoint x: 1056, endPoint y: 367, distance: 341.9
click at [1056, 520] on li "Tag plan_beginner para identificar el plan" at bounding box center [941, 531] width 504 height 23
drag, startPoint x: 682, startPoint y: 363, endPoint x: 1095, endPoint y: 424, distance: 418.0
click at [1095, 520] on ul "Tag plan_beginner para identificar el plan Tag perfil_completado cuando complet…" at bounding box center [926, 561] width 533 height 83
drag, startPoint x: 657, startPoint y: 323, endPoint x: 1116, endPoint y: 413, distance: 468.5
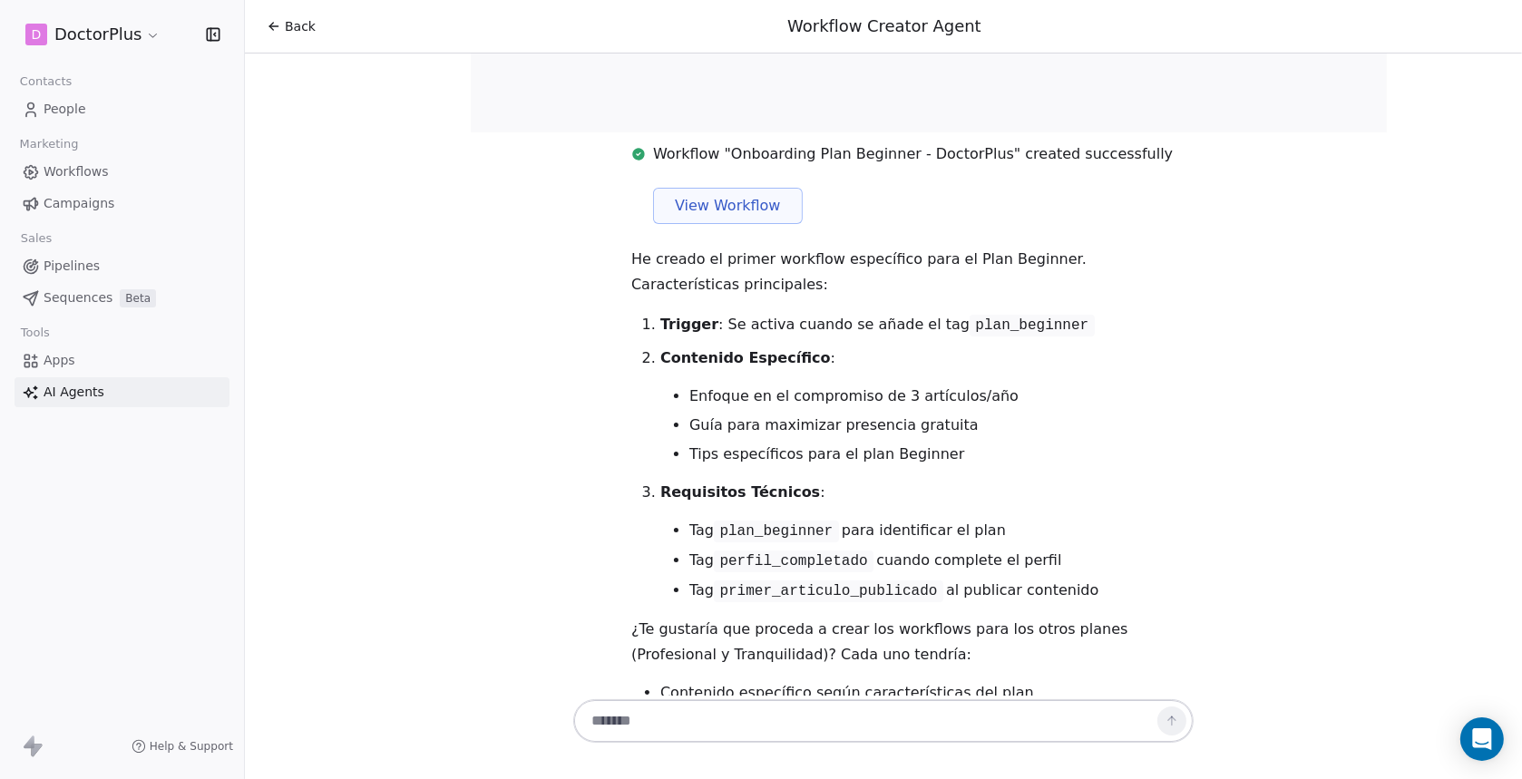
click at [1116, 480] on li "Requisitos Técnicos : Tag plan_beginner para identificar el plan Tag perfil_com…" at bounding box center [926, 541] width 533 height 122
copy li "Requisitos Técnicos : Tag plan_beginner para identificar el plan Tag perfil_com…"
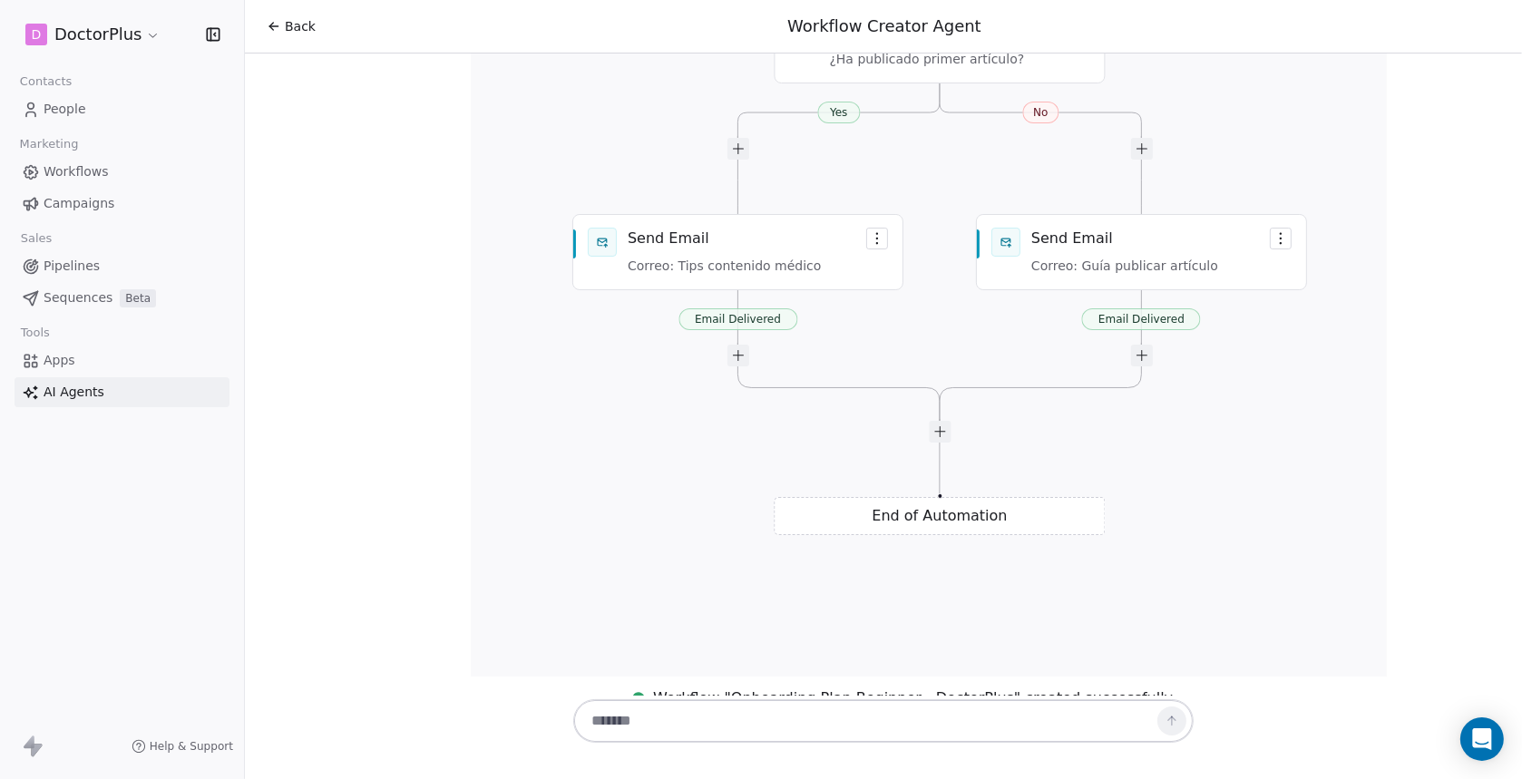
scroll to position [11316, 0]
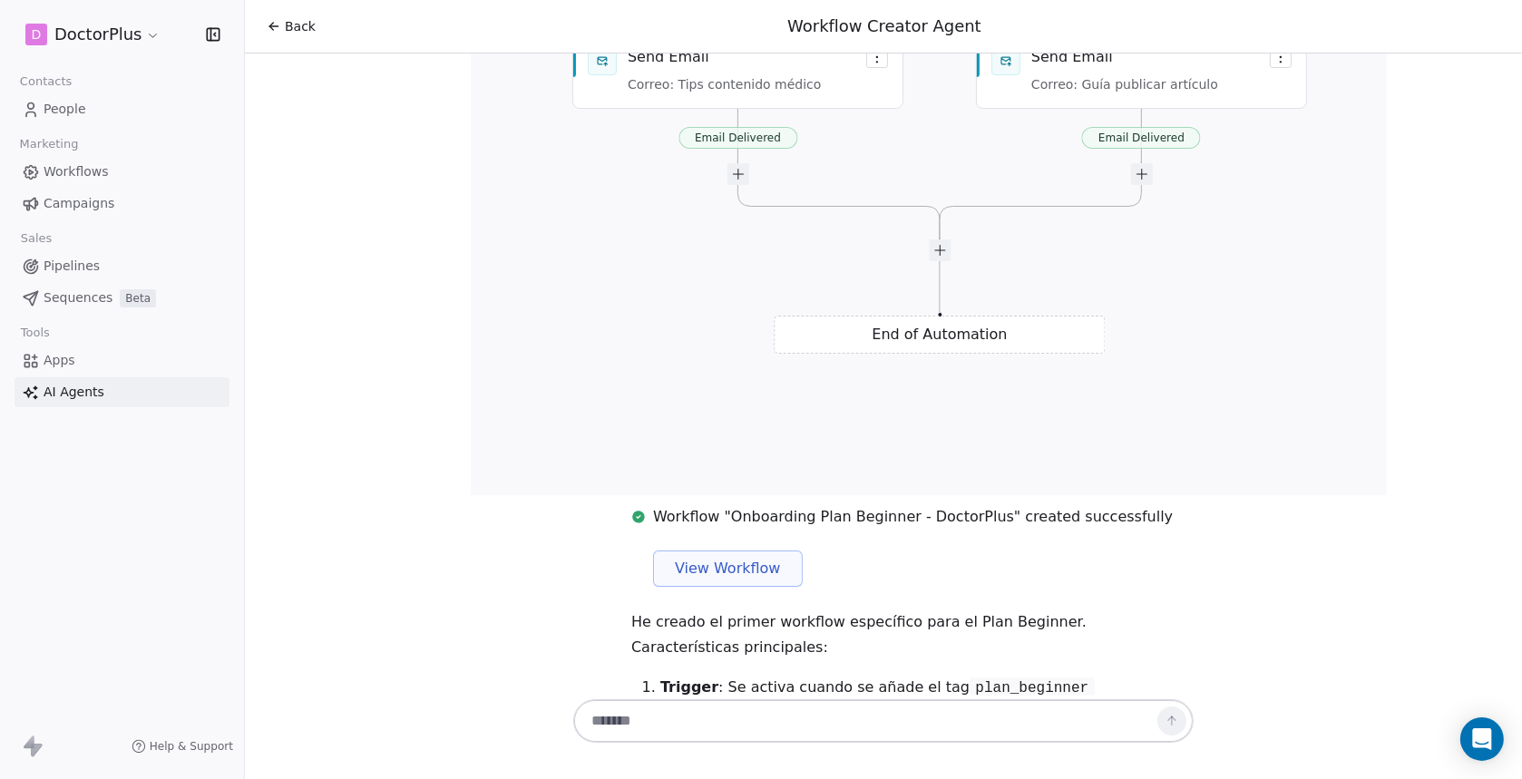
click at [718, 558] on span "View Workflow" at bounding box center [728, 569] width 106 height 22
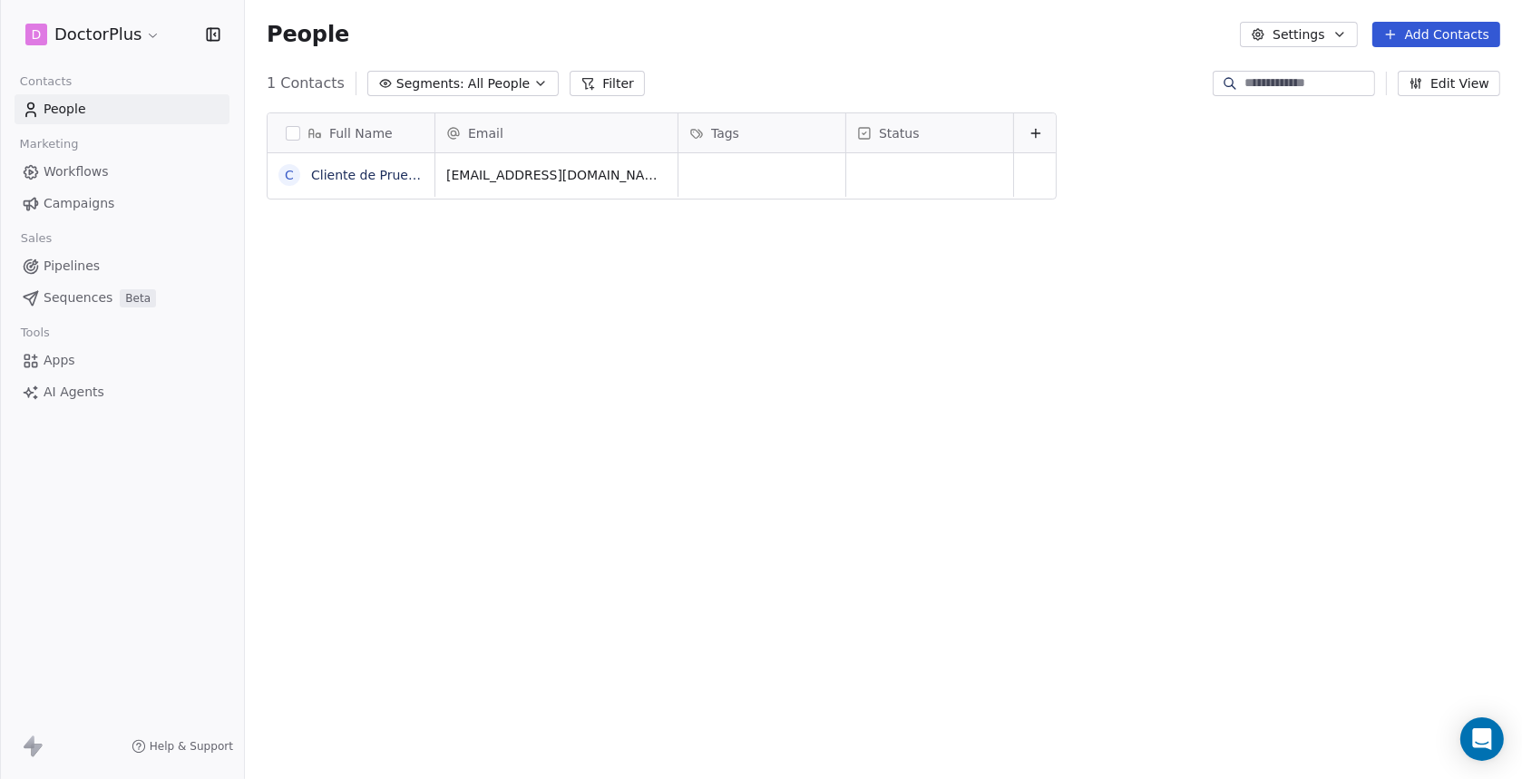
scroll to position [670, 1262]
click at [499, 83] on span "All People" at bounding box center [499, 83] width 62 height 19
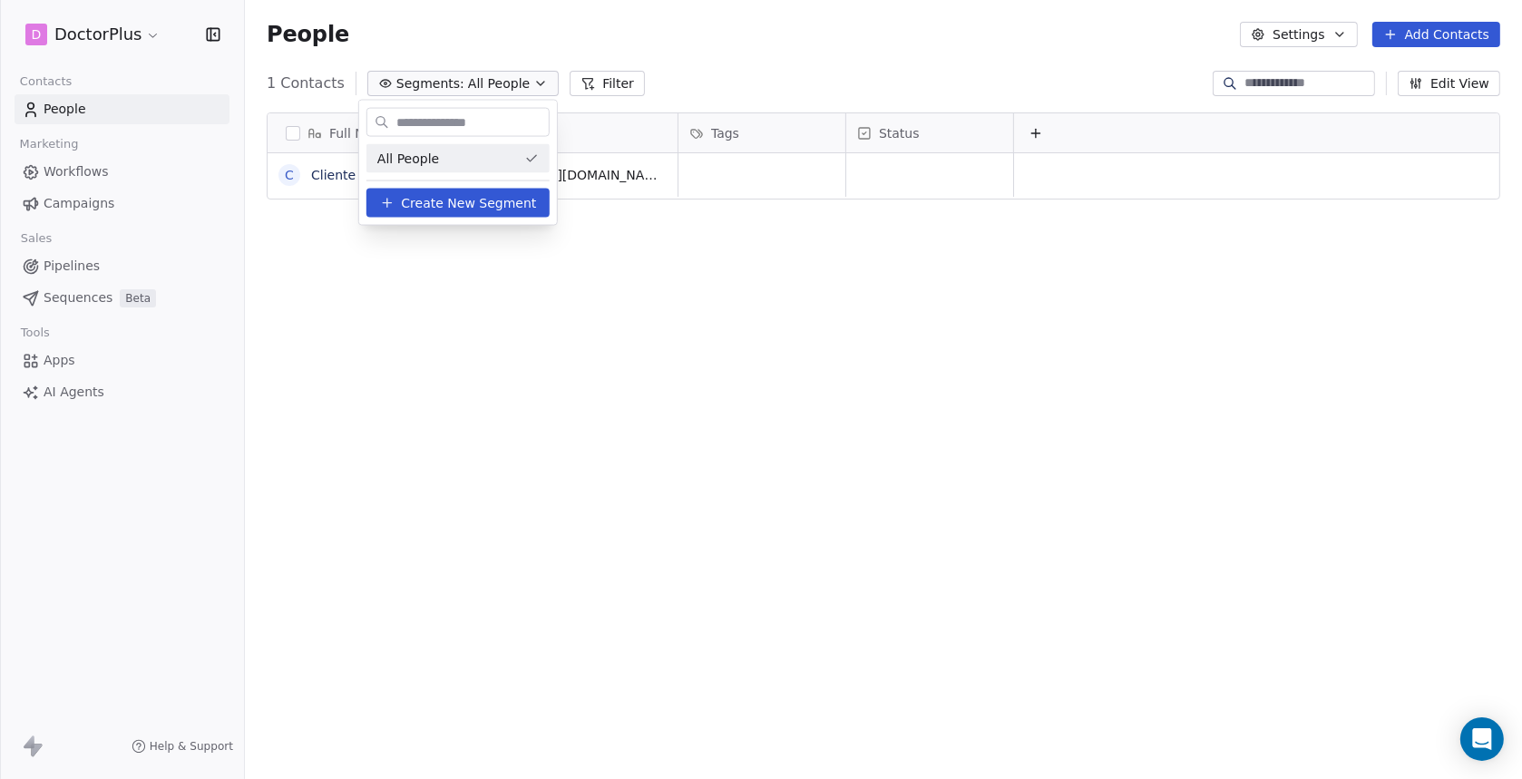
click at [541, 263] on html "D DoctorPlus Contacts People Marketing Workflows Campaigns Sales Pipelines Sequ…" at bounding box center [761, 389] width 1522 height 779
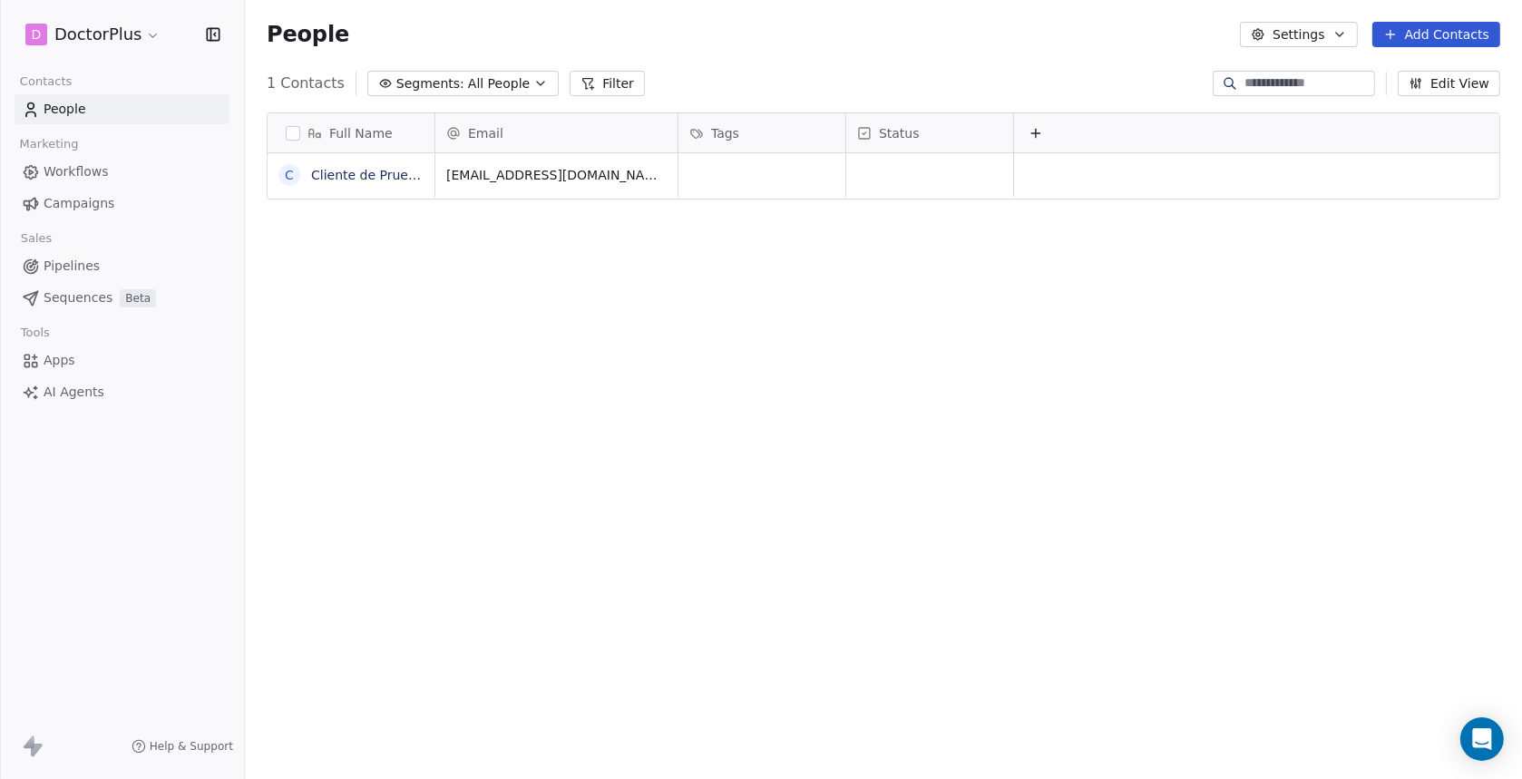
scroll to position [670, 1262]
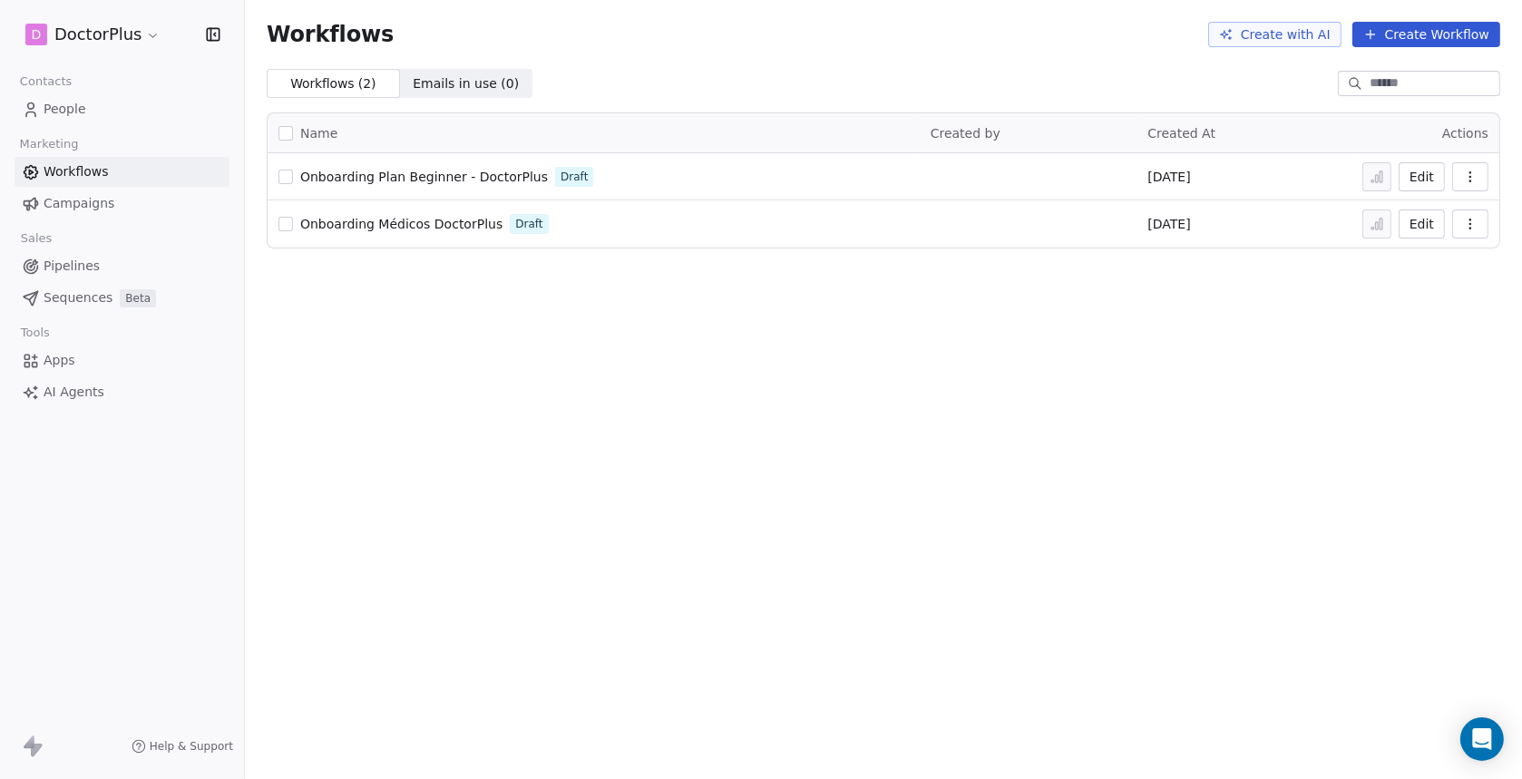
click at [435, 177] on span "Onboarding Plan Beginner - DoctorPlus" at bounding box center [424, 177] width 248 height 15
click at [428, 226] on span "Onboarding Médicos DoctorPlus" at bounding box center [401, 224] width 202 height 15
click at [1470, 226] on icon "button" at bounding box center [1470, 224] width 15 height 15
click at [1417, 354] on span "Delete" at bounding box center [1415, 355] width 42 height 18
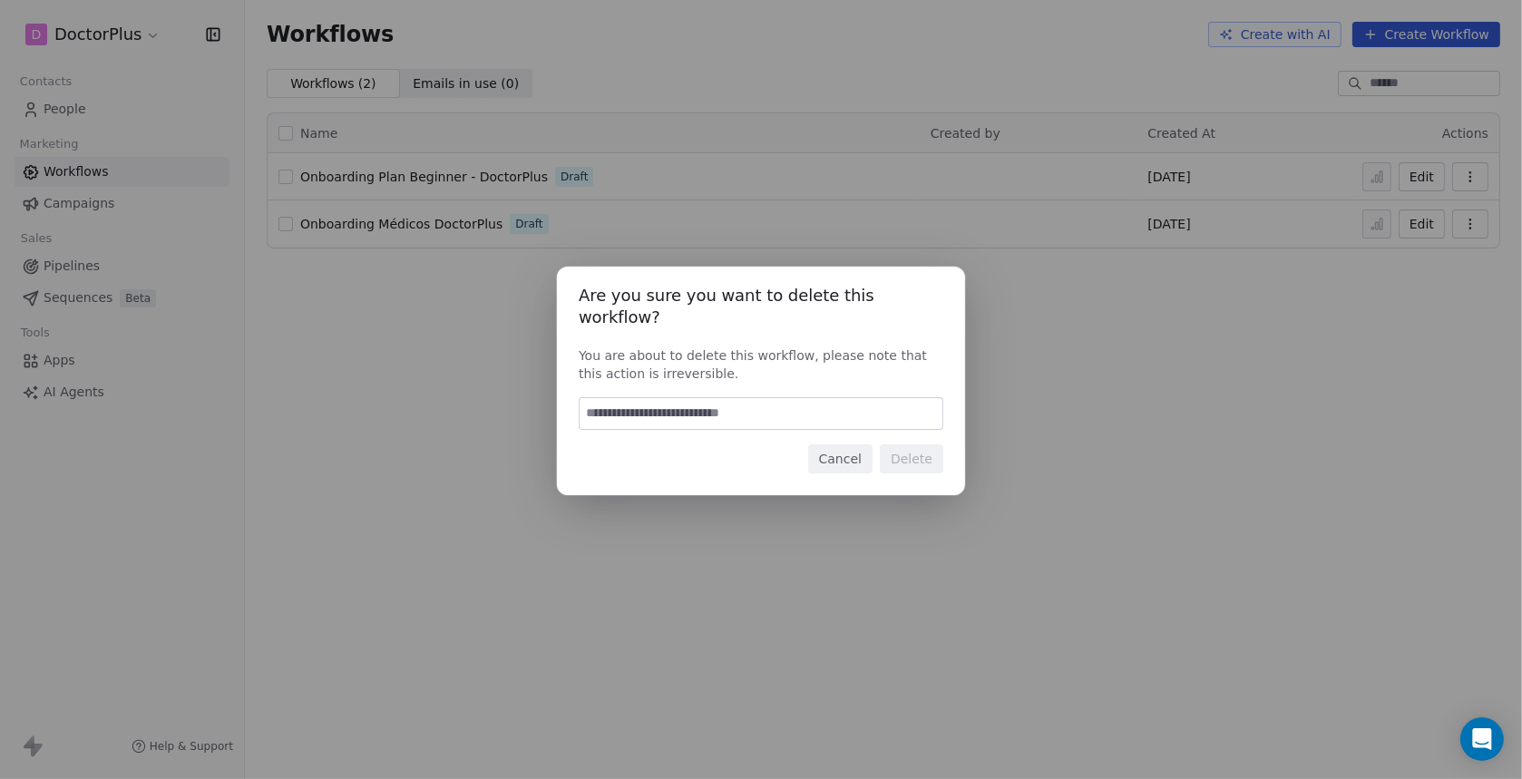
click at [688, 404] on input at bounding box center [760, 413] width 363 height 31
type input "******"
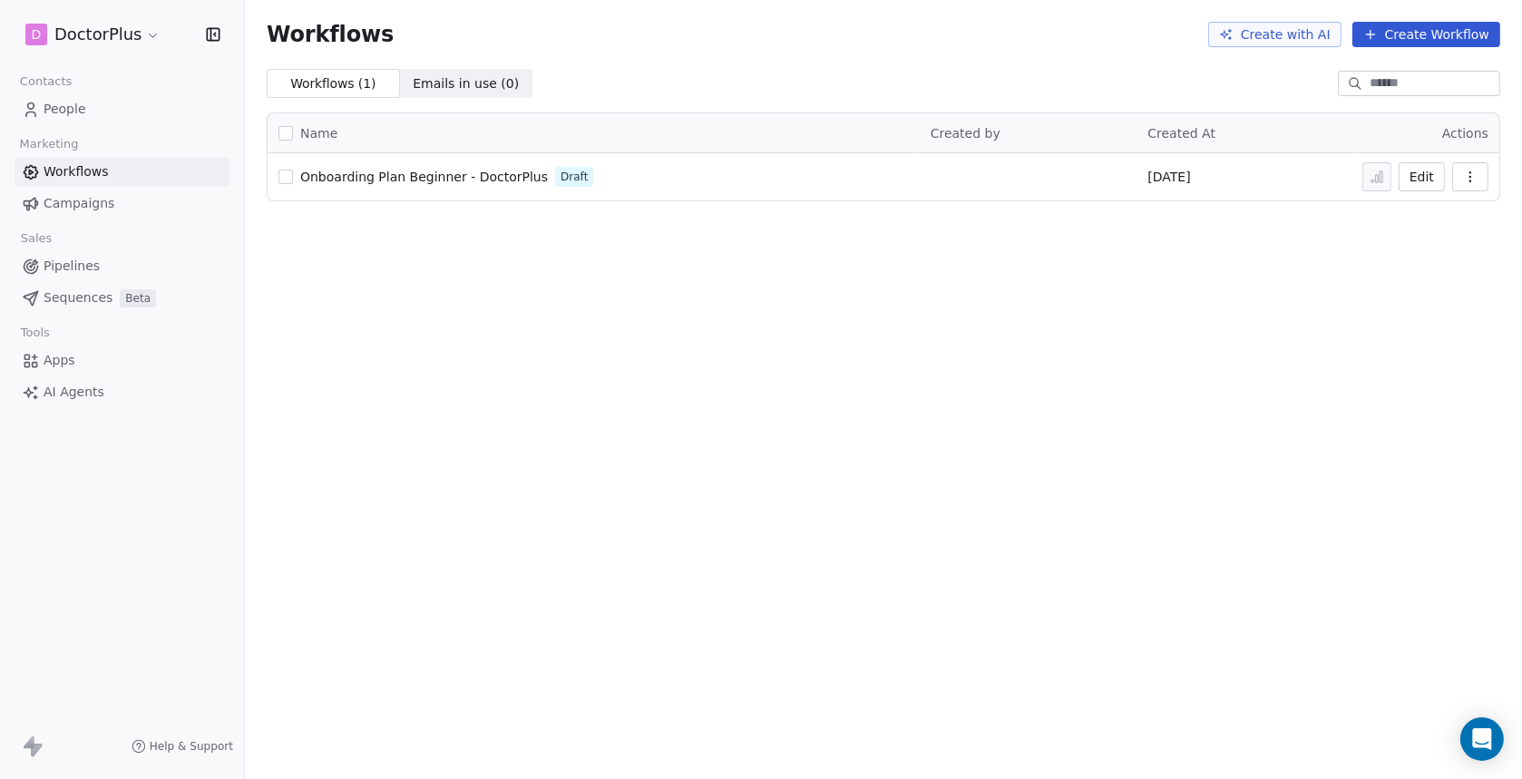
click at [78, 203] on span "Campaigns" at bounding box center [79, 203] width 71 height 19
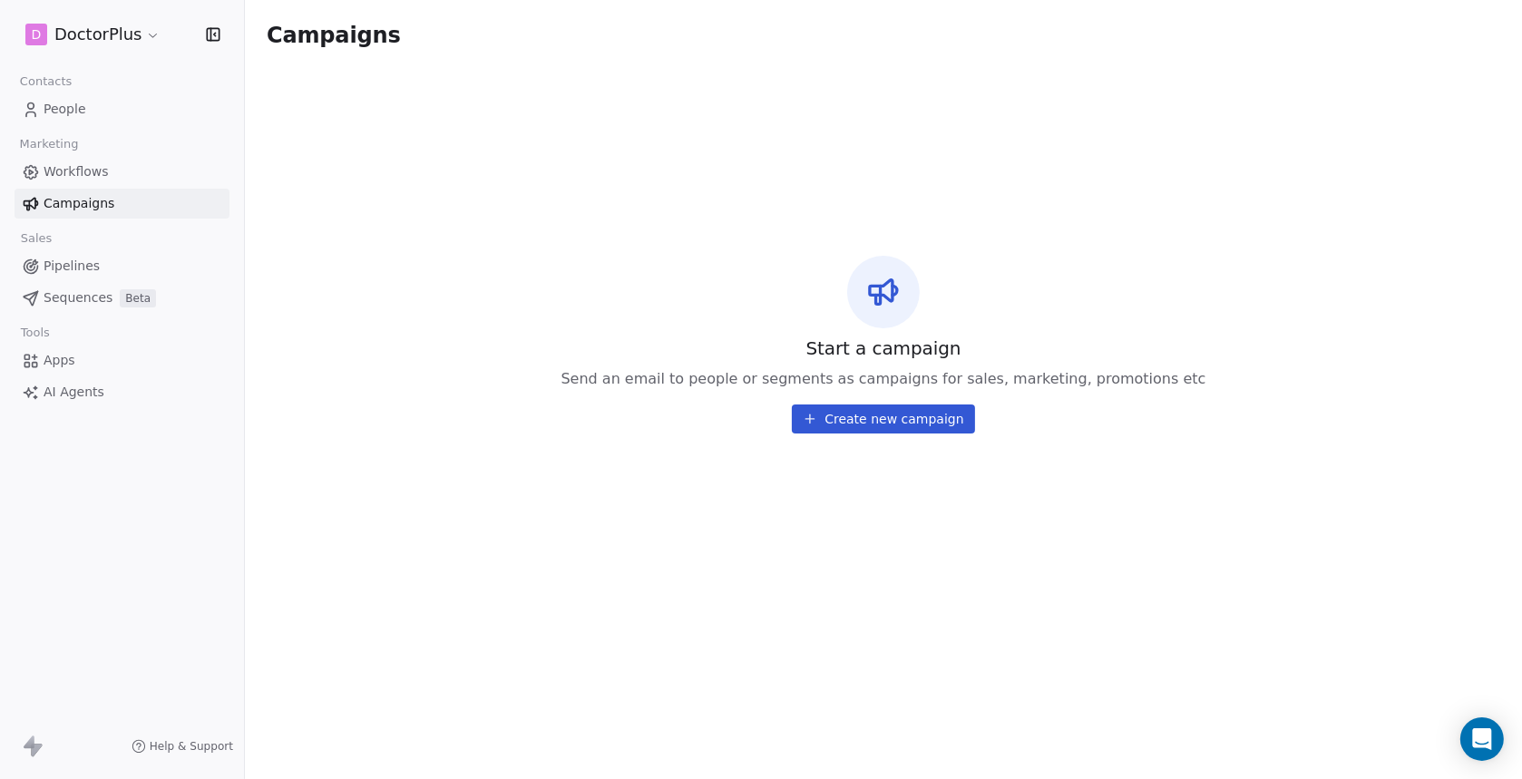
click at [70, 173] on span "Workflows" at bounding box center [76, 171] width 65 height 19
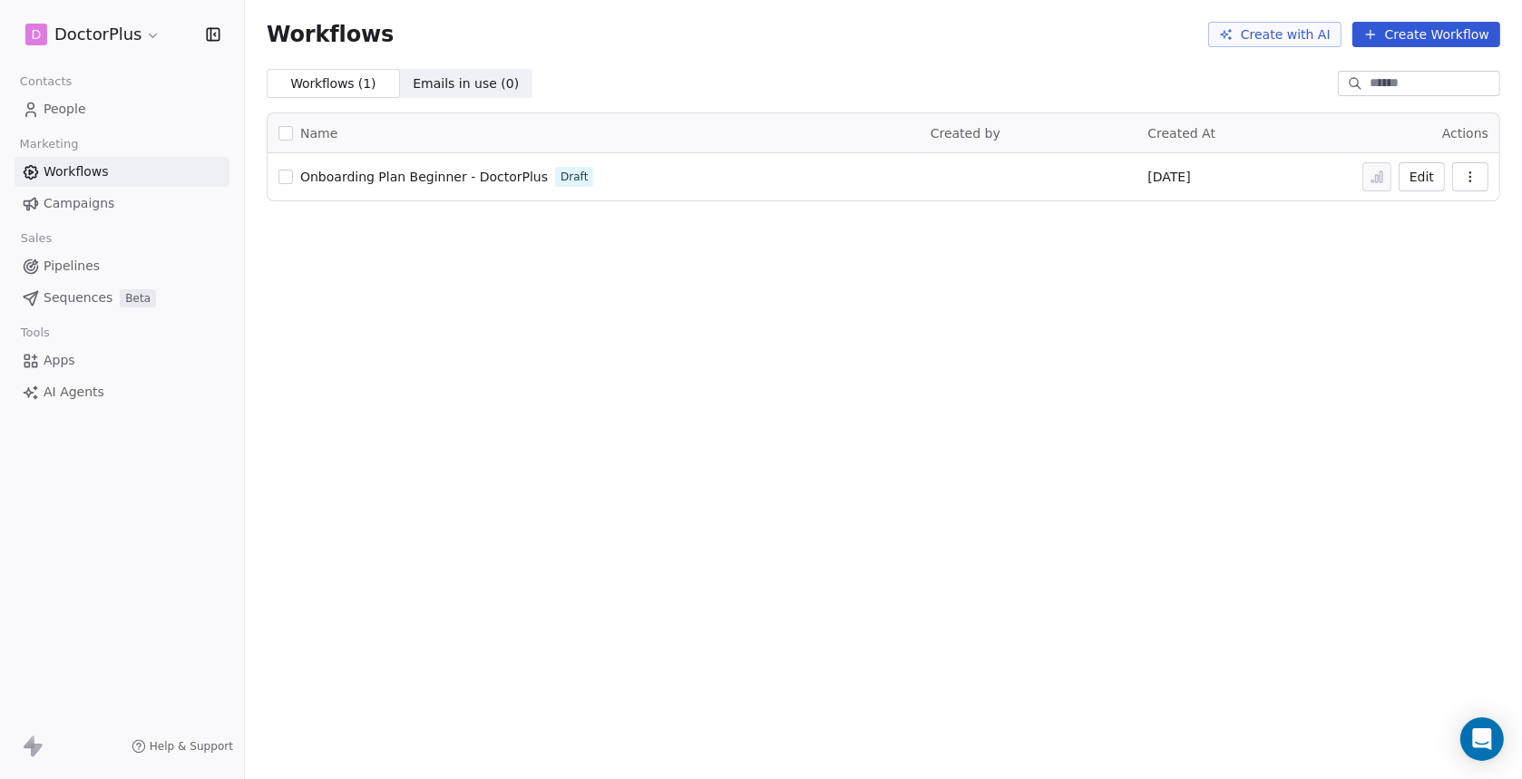
click at [69, 113] on span "People" at bounding box center [65, 109] width 43 height 19
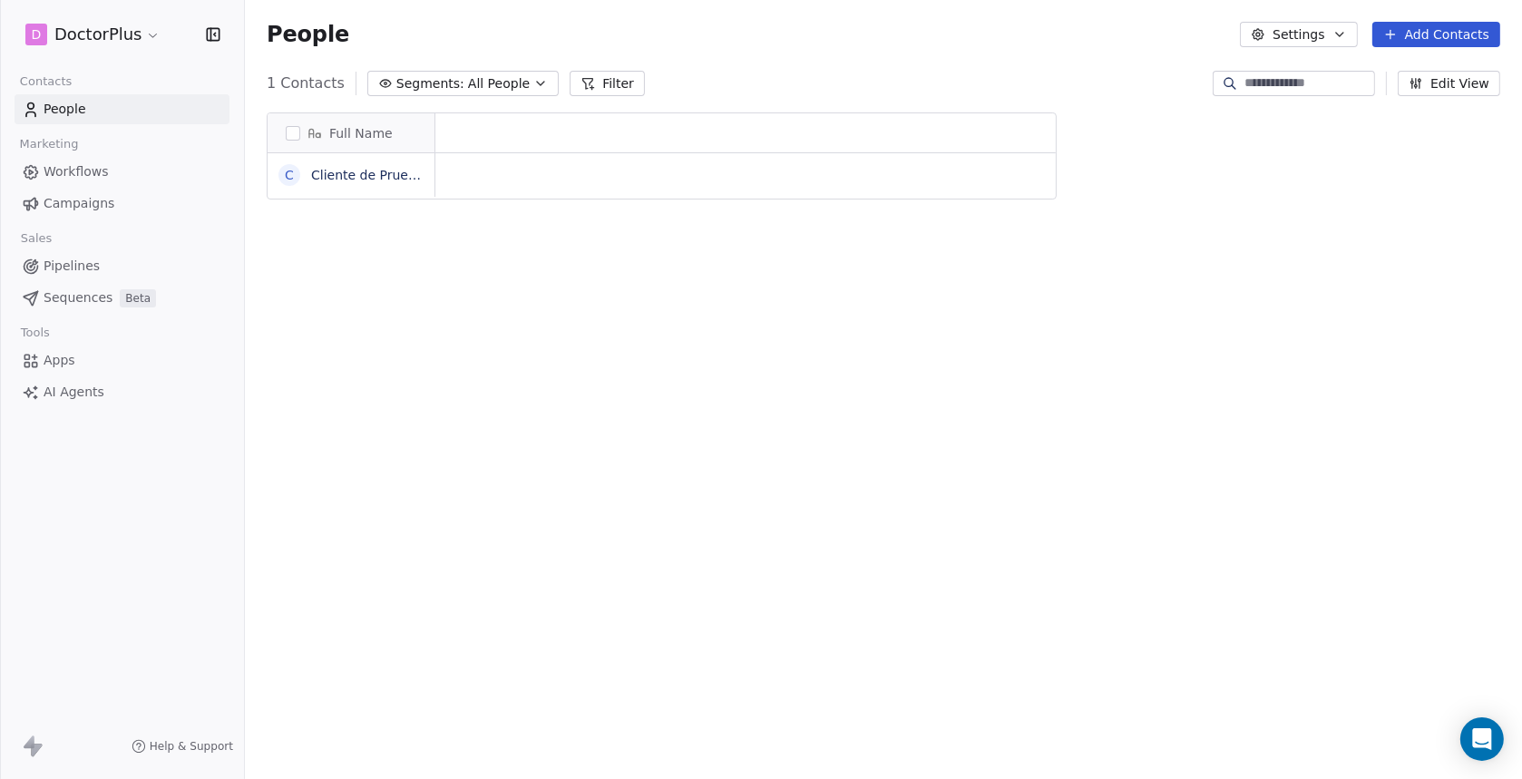
scroll to position [670, 1262]
click at [95, 173] on span "Workflows" at bounding box center [76, 171] width 65 height 19
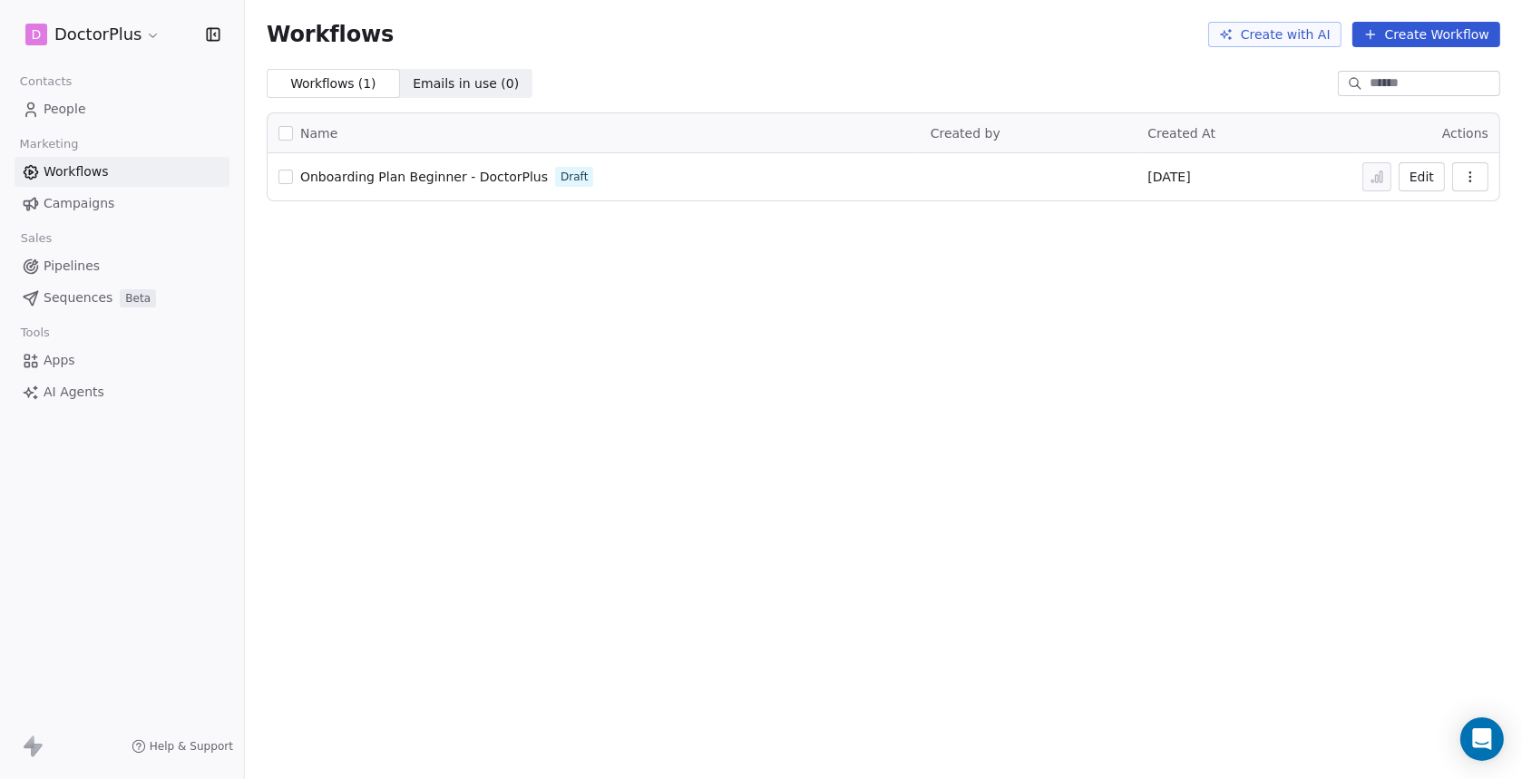
click at [72, 267] on span "Pipelines" at bounding box center [72, 266] width 56 height 19
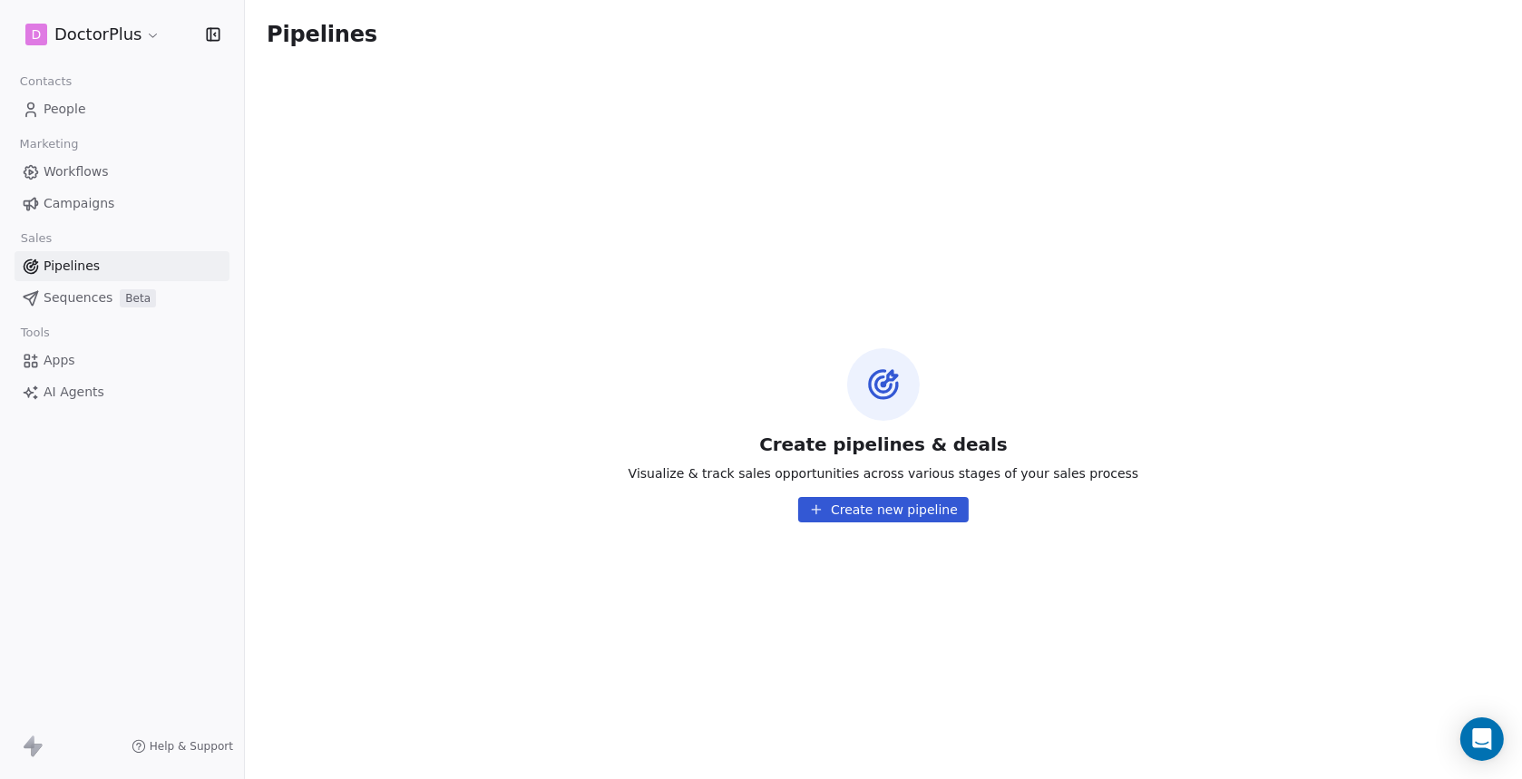
click at [61, 362] on span "Apps" at bounding box center [60, 360] width 32 height 19
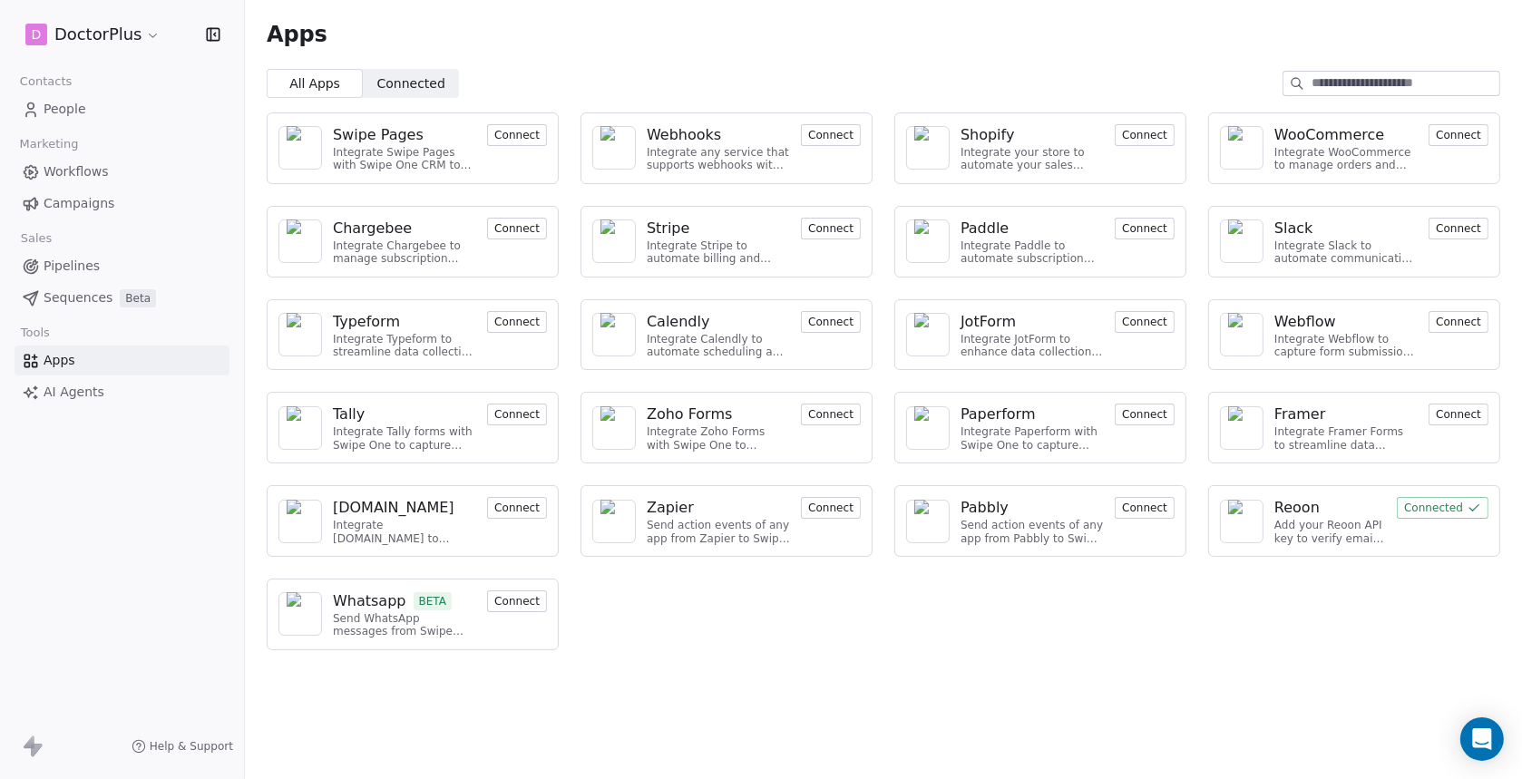
click at [518, 600] on button "Connect" at bounding box center [517, 601] width 60 height 22
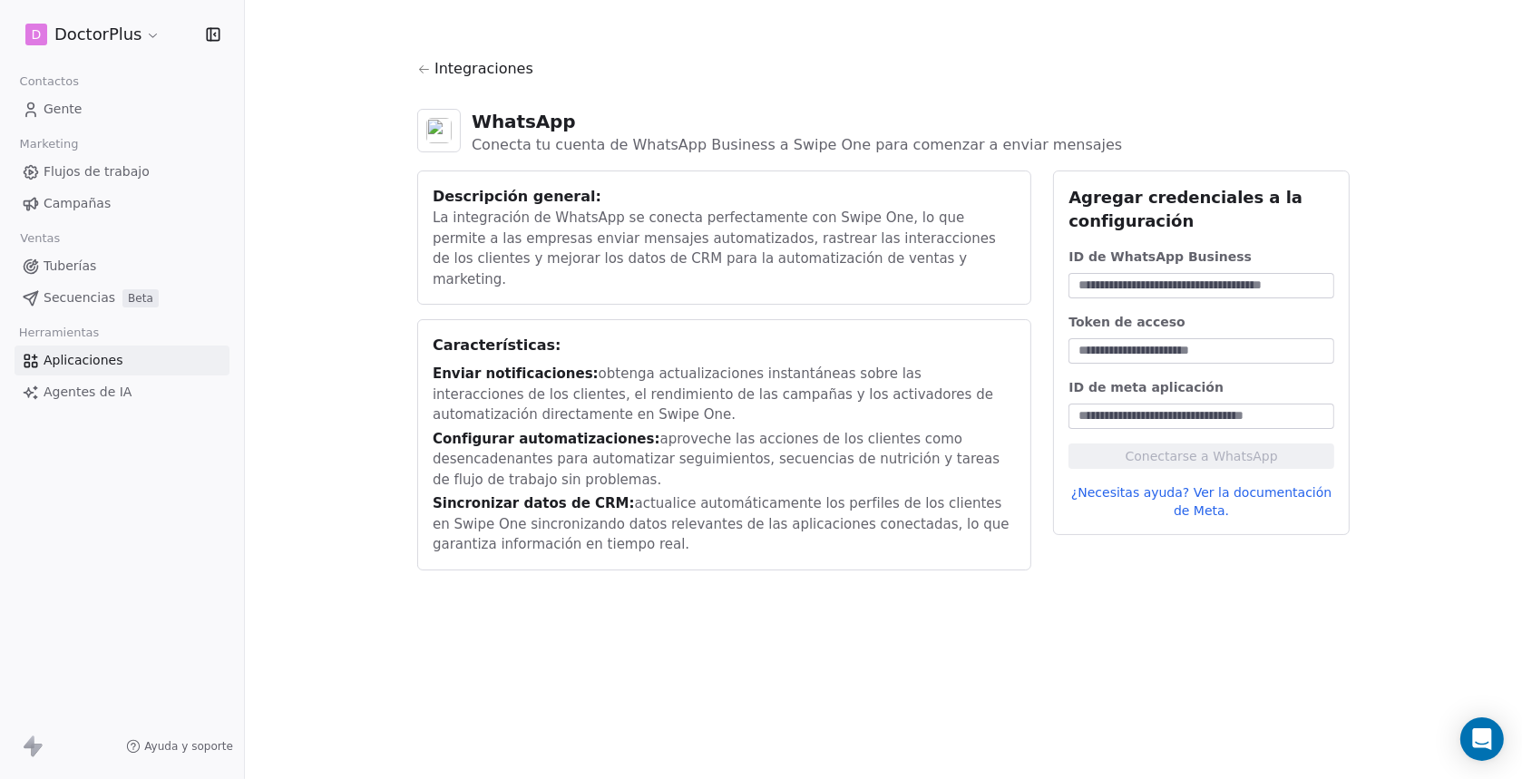
click at [426, 73] on icon at bounding box center [424, 70] width 14 height 14
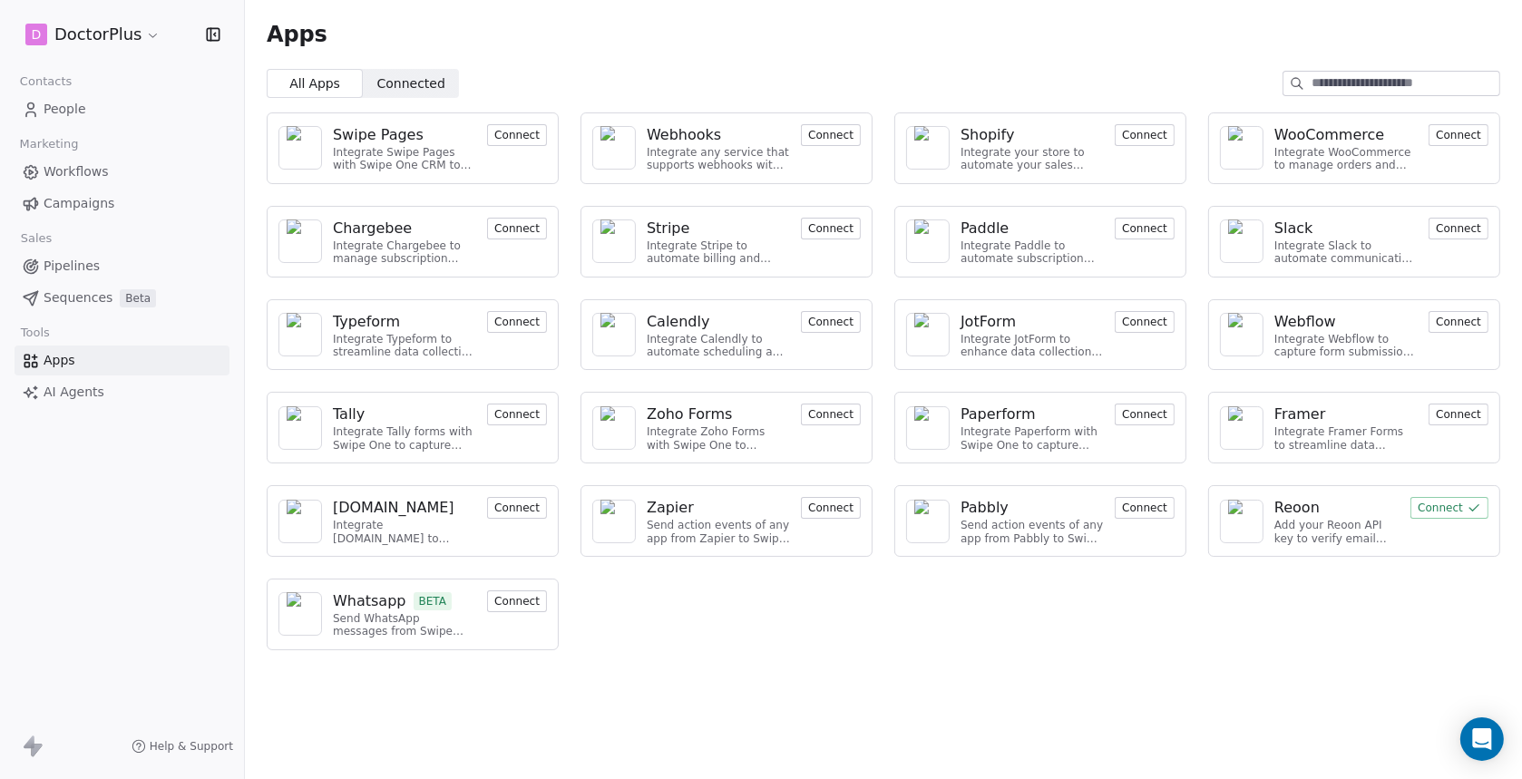
click at [73, 268] on span "Pipelines" at bounding box center [72, 266] width 56 height 19
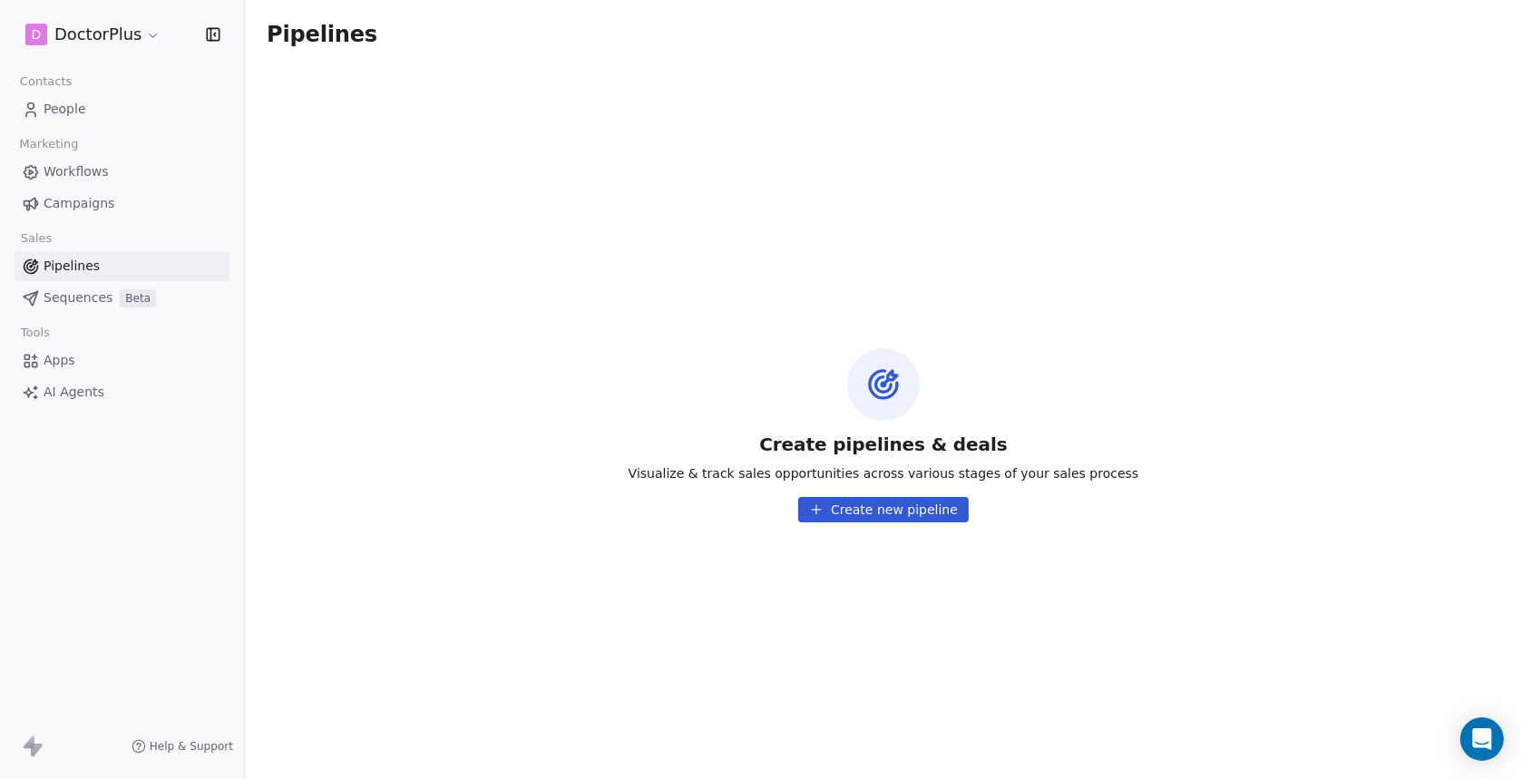
click at [57, 110] on span "People" at bounding box center [65, 109] width 43 height 19
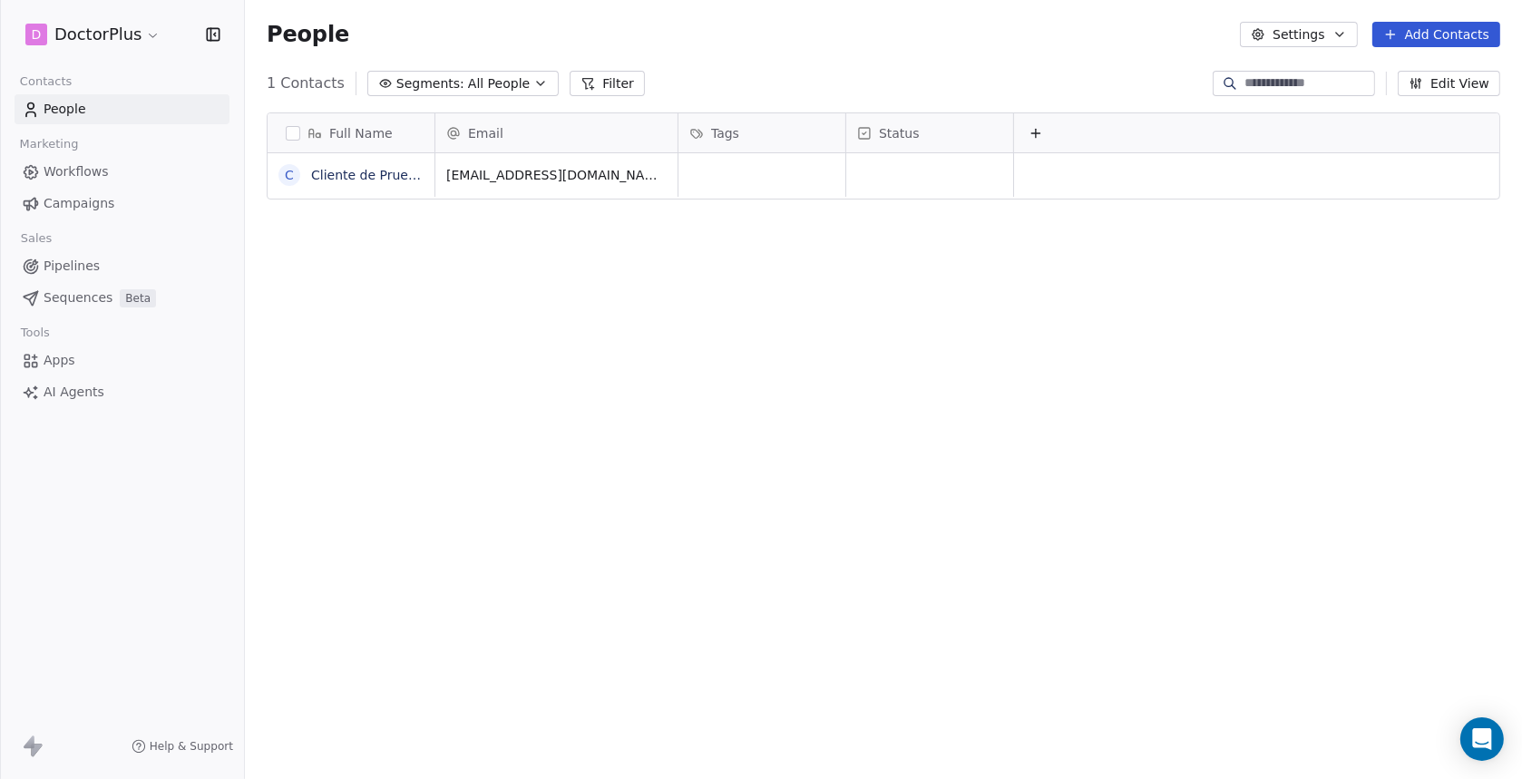
click at [1455, 90] on button "Edit View" at bounding box center [1448, 83] width 102 height 25
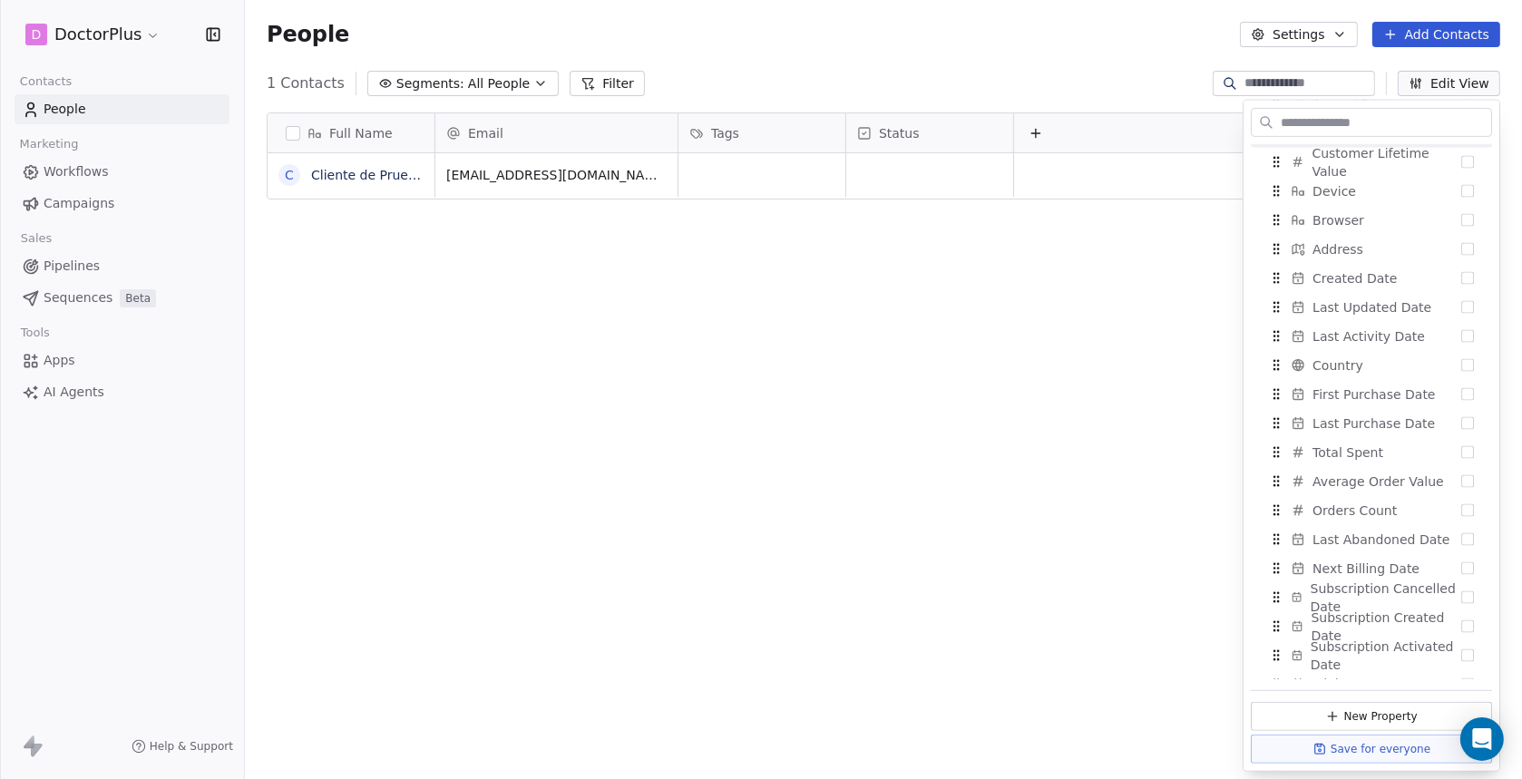
scroll to position [725, 0]
click at [1461, 275] on button "Suggestions" at bounding box center [1467, 275] width 13 height 13
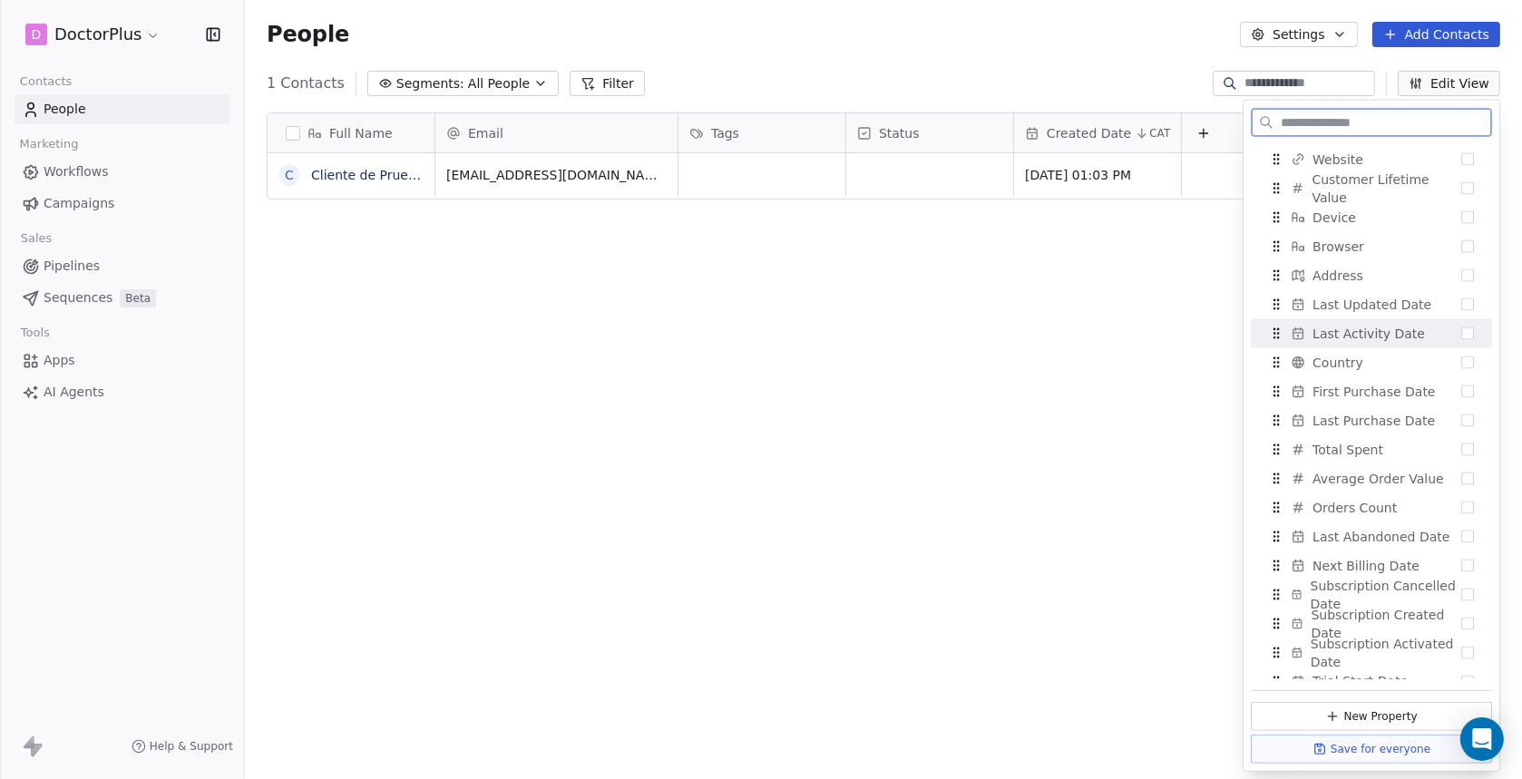
scroll to position [755, 0]
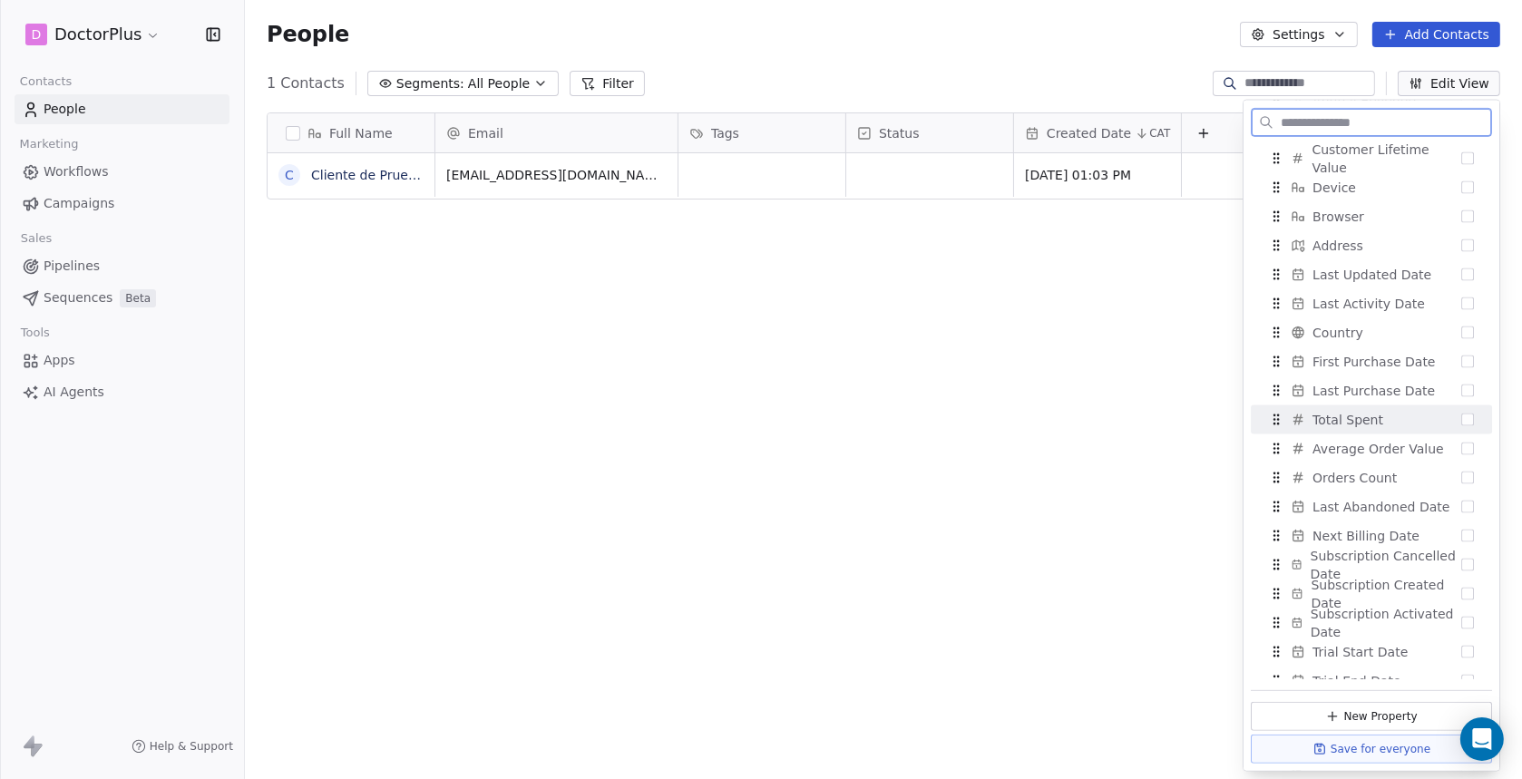
click at [1461, 418] on button "Suggestions" at bounding box center [1467, 420] width 13 height 13
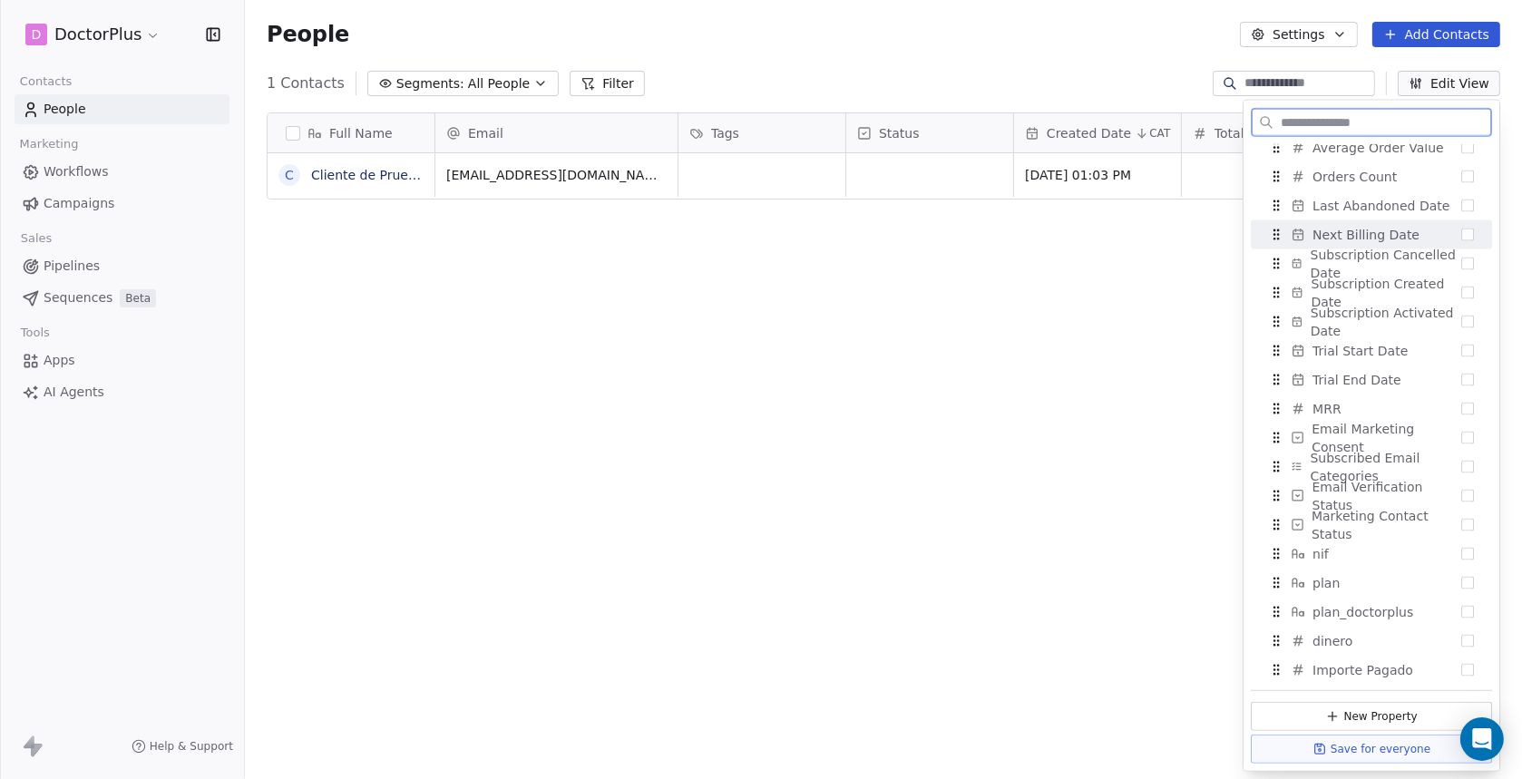
scroll to position [1060, 0]
click at [1461, 605] on button "Suggestions" at bounding box center [1467, 607] width 13 height 13
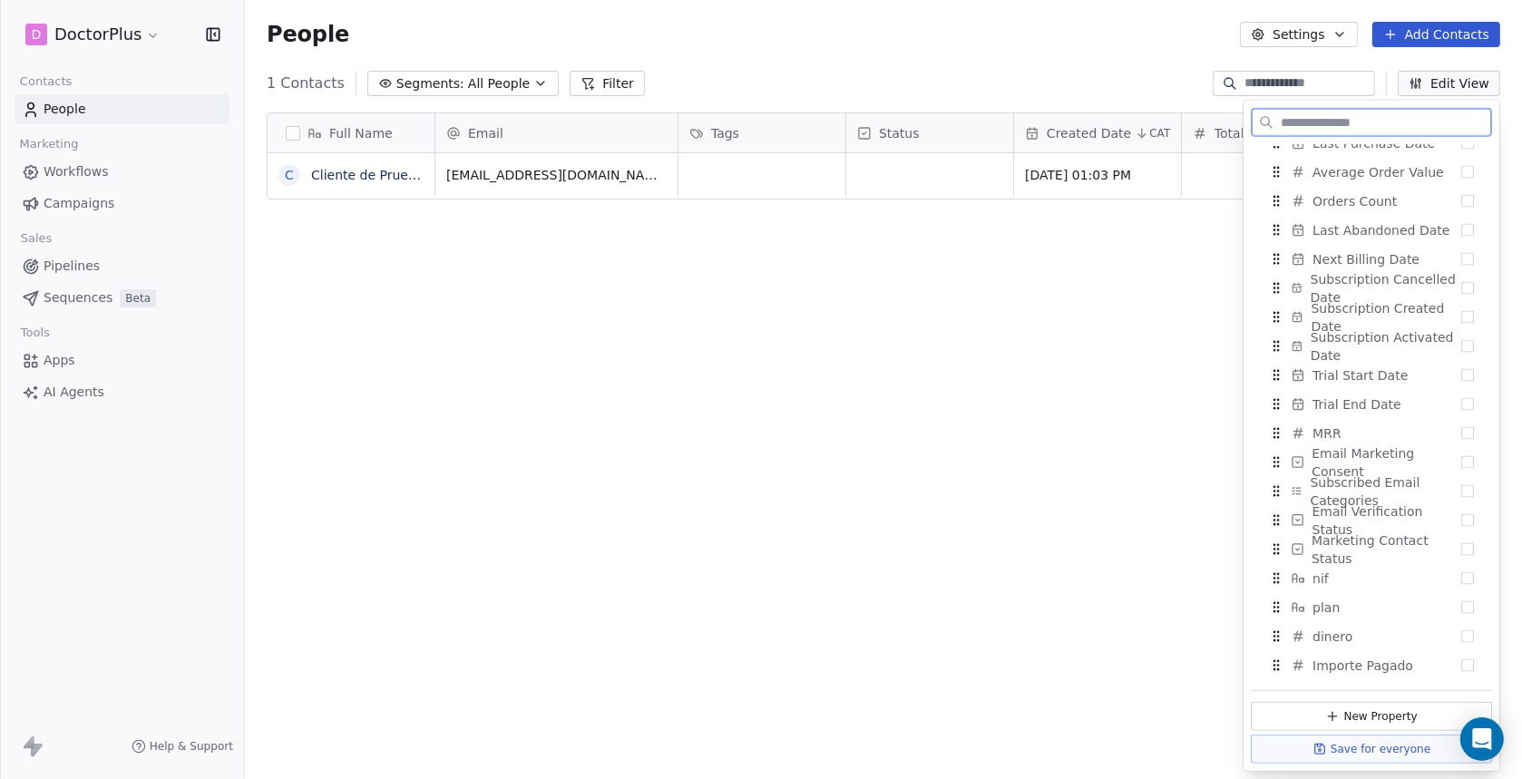
scroll to position [246, 0]
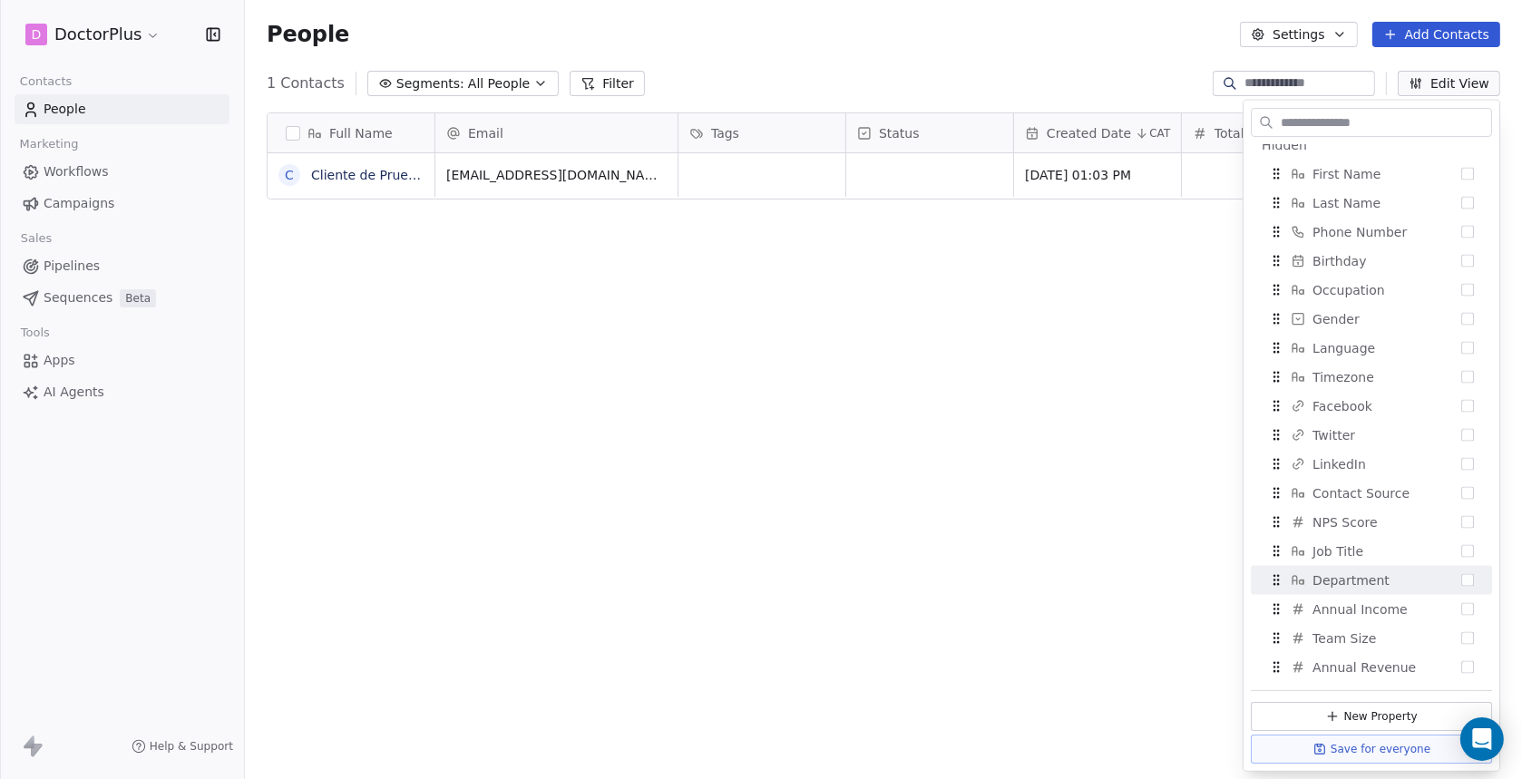
click at [1056, 456] on div "Full Name C Cliente de Prueba Completo Email Tags Status Created Date CAT Total…" at bounding box center [883, 441] width 1277 height 686
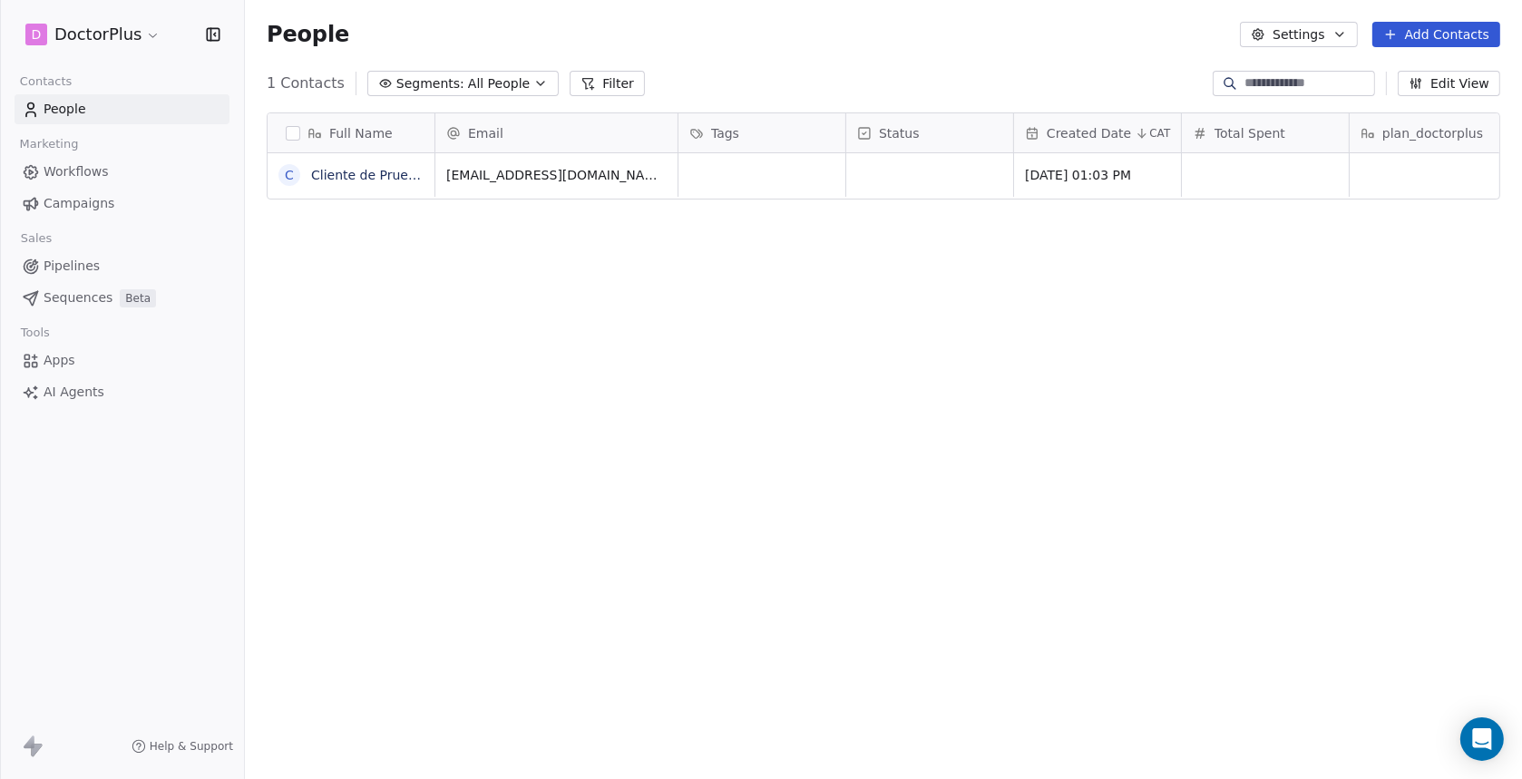
click at [1367, 134] on icon at bounding box center [1364, 133] width 5 height 8
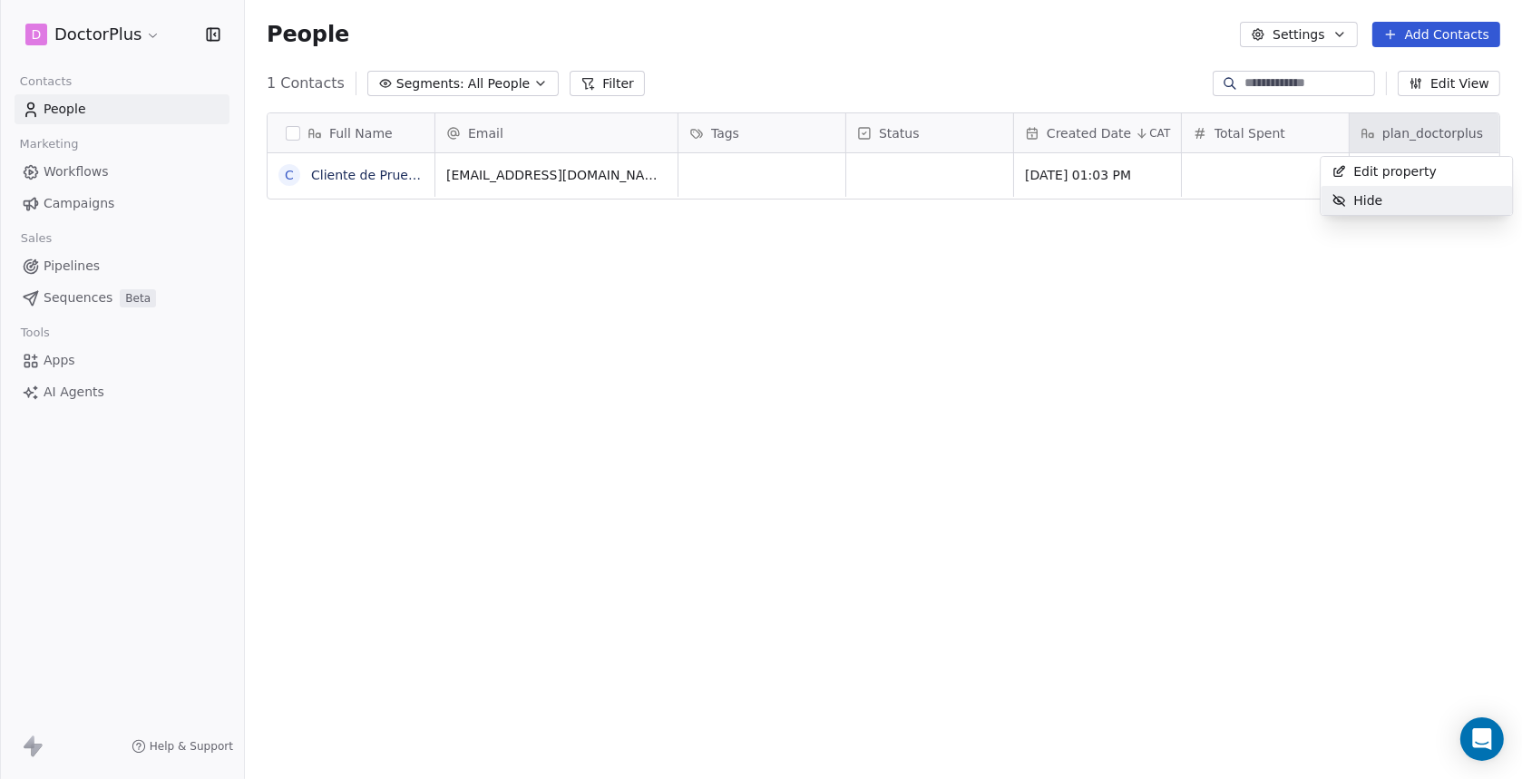
click at [1339, 250] on html "D DoctorPlus Contacts People Marketing Workflows Campaigns Sales Pipelines Sequ…" at bounding box center [761, 389] width 1522 height 779
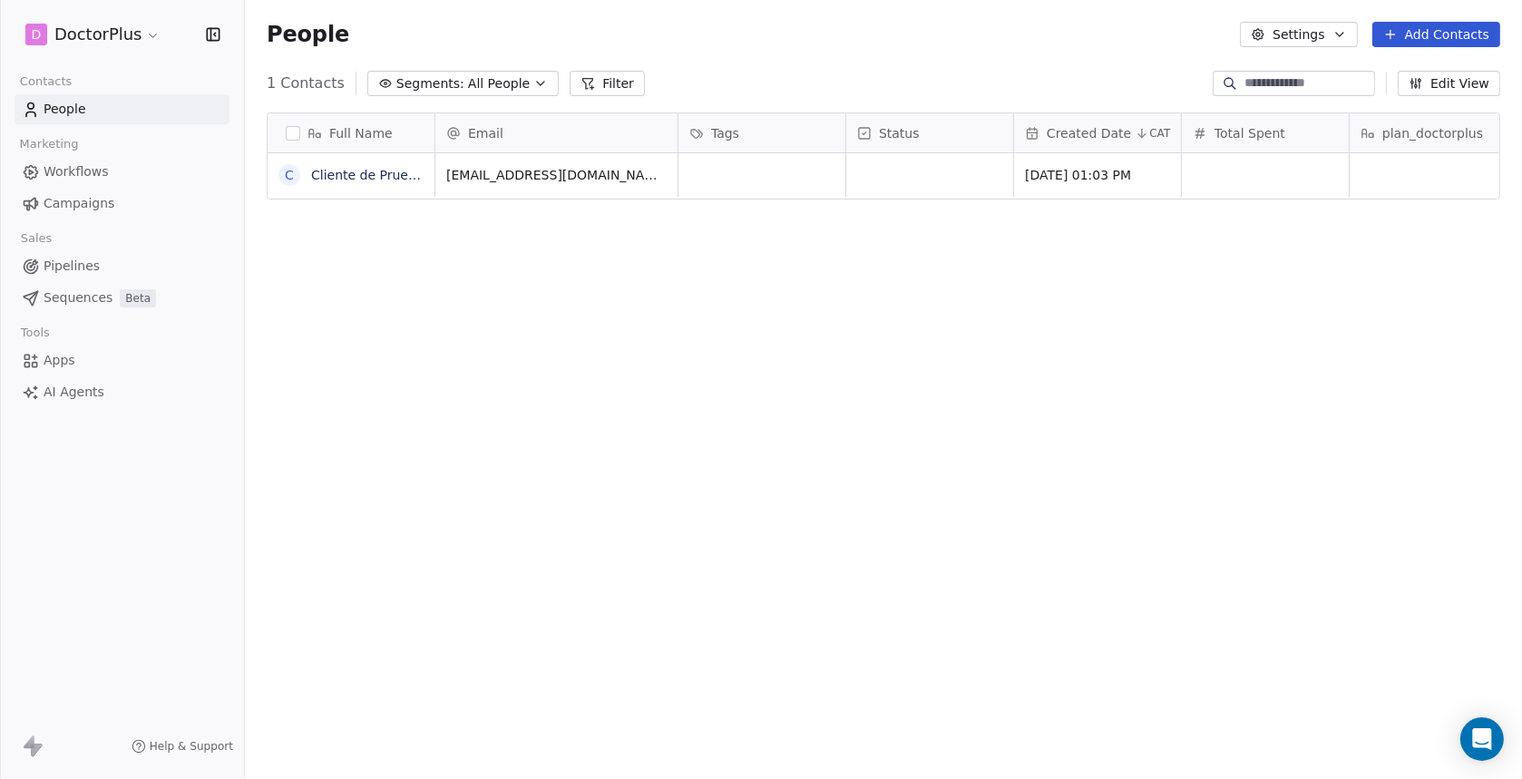
click at [89, 169] on span "Workflows" at bounding box center [76, 171] width 65 height 19
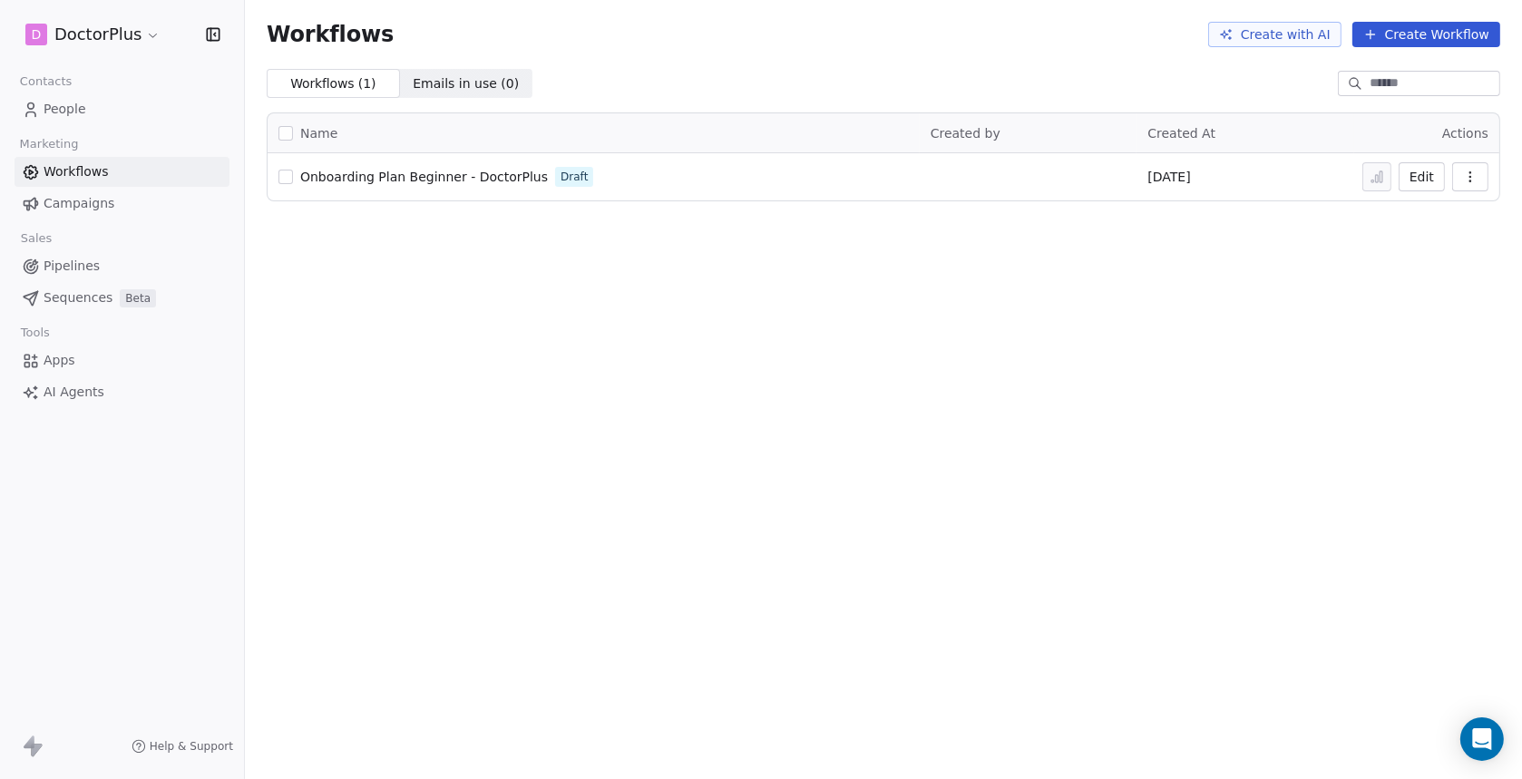
click at [432, 177] on span "Onboarding Plan Beginner - DoctorPlus" at bounding box center [424, 177] width 248 height 15
click at [59, 108] on span "People" at bounding box center [65, 109] width 43 height 19
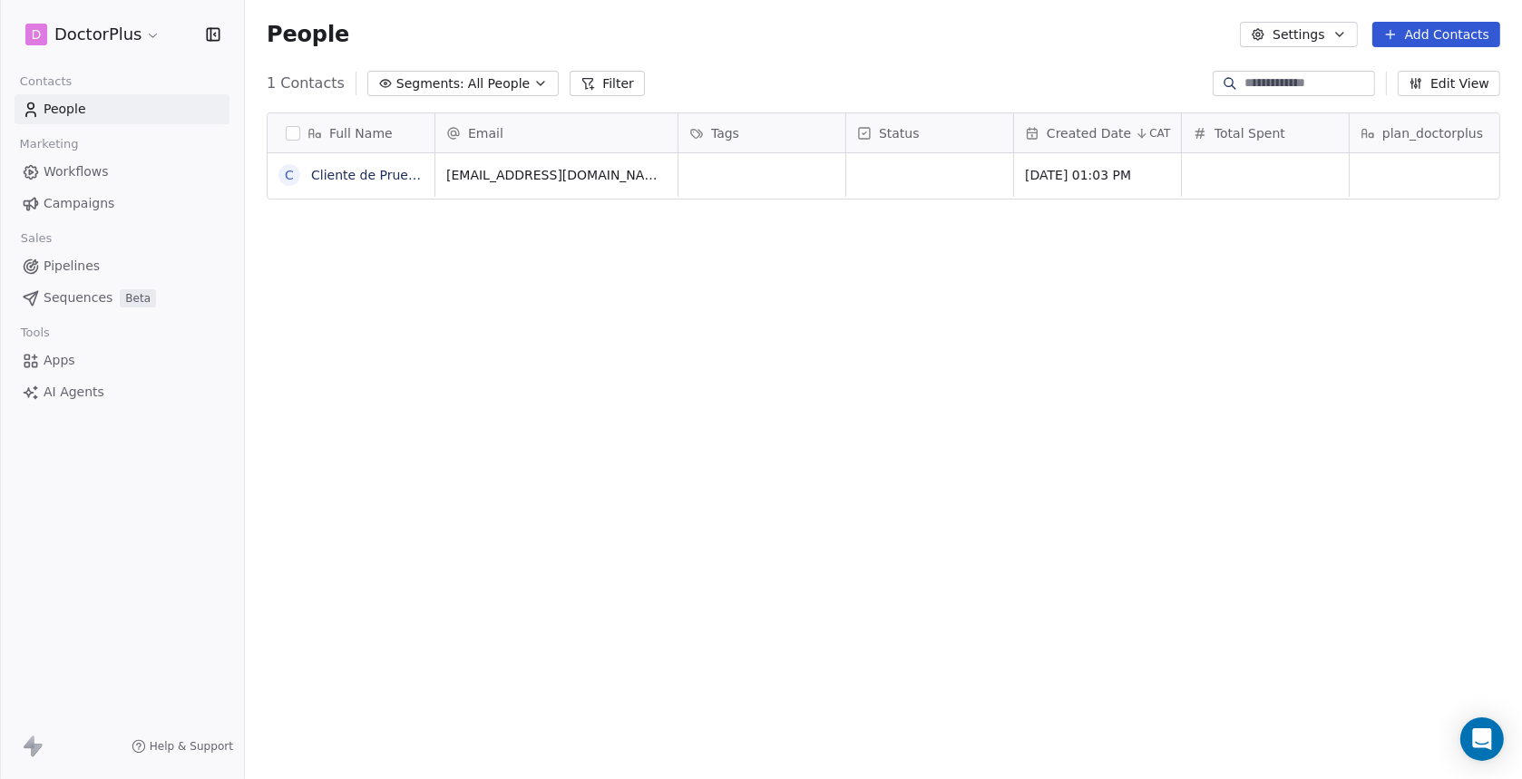
scroll to position [670, 1262]
click at [1445, 83] on button "Edit View" at bounding box center [1448, 83] width 102 height 25
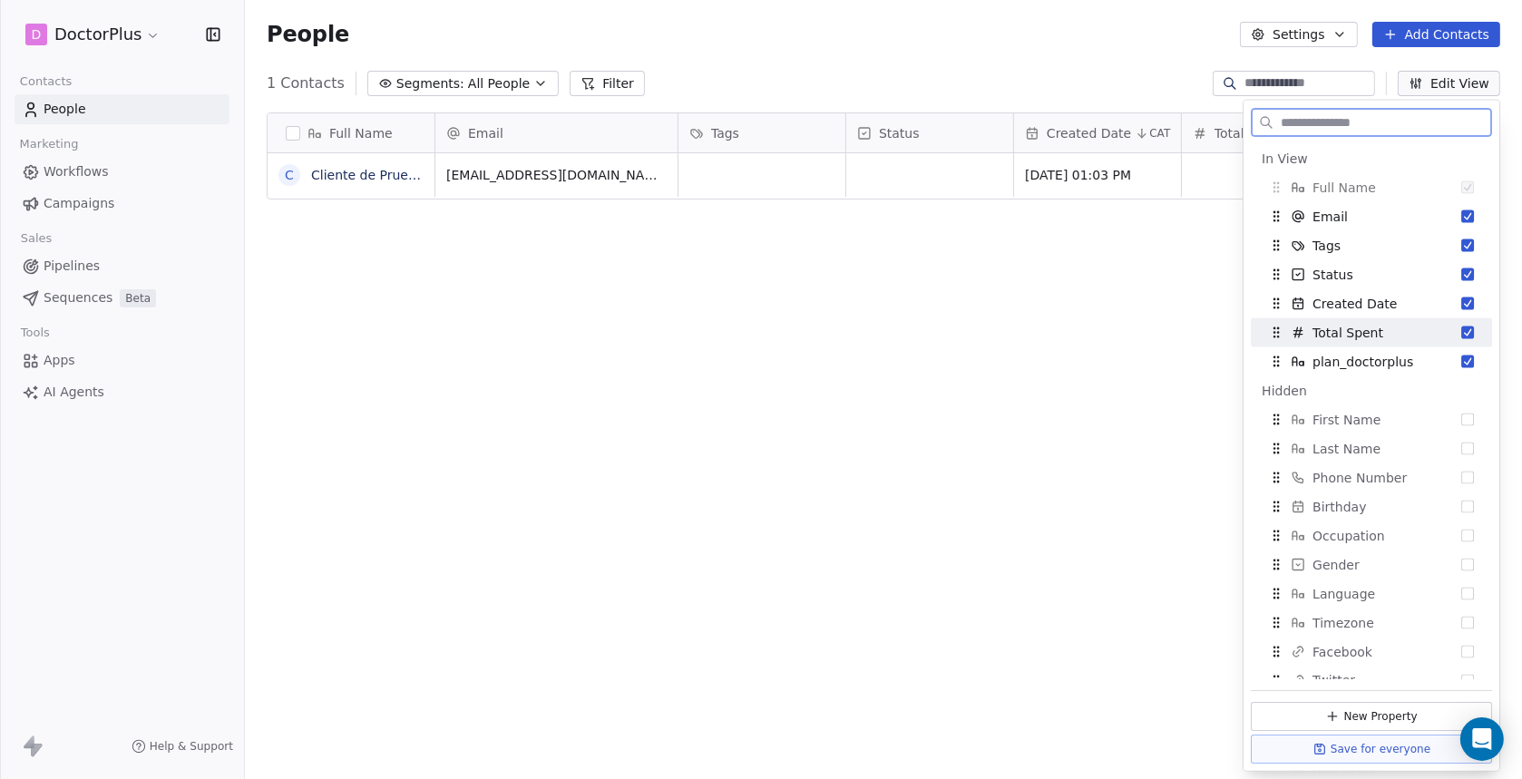
drag, startPoint x: 1454, startPoint y: 330, endPoint x: 1443, endPoint y: 334, distance: 11.5
click at [1461, 330] on button "Suggestions" at bounding box center [1467, 332] width 13 height 13
click at [1093, 354] on div "Full Name C Cliente de Prueba Completo Email Tags Status Created Date CAT plan_…" at bounding box center [883, 441] width 1277 height 686
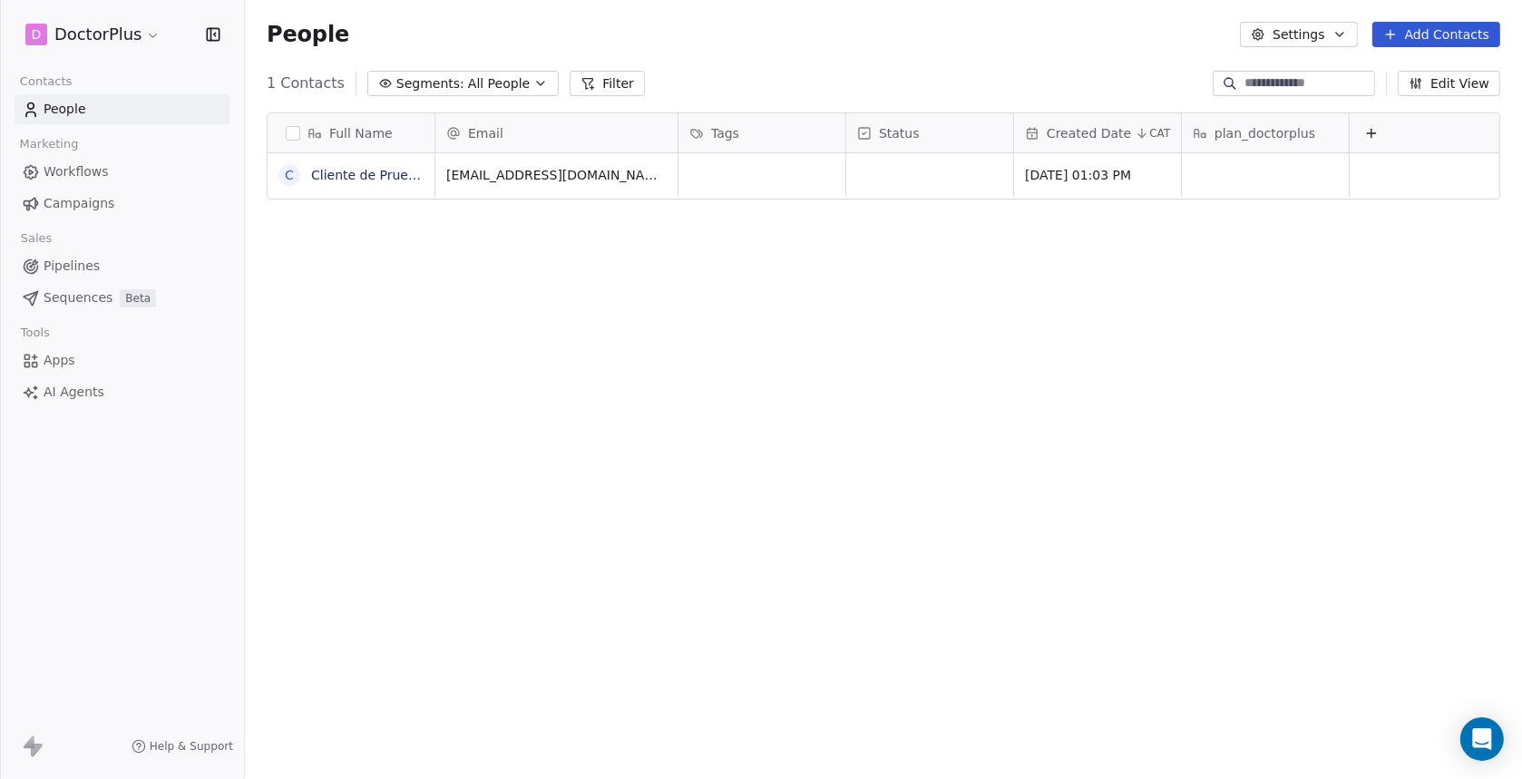
click at [1163, 131] on span "CAT" at bounding box center [1159, 133] width 21 height 15
click at [1137, 324] on html "D DoctorPlus Contacts People Marketing Workflows Campaigns Sales Pipelines Sequ…" at bounding box center [761, 389] width 1522 height 779
click at [806, 133] on div "Tags" at bounding box center [759, 133] width 141 height 18
click at [806, 133] on html "D DoctorPlus Contacts People Marketing Workflows Campaigns Sales Pipelines Sequ…" at bounding box center [761, 389] width 1522 height 779
click at [79, 170] on span "Workflows" at bounding box center [76, 171] width 65 height 19
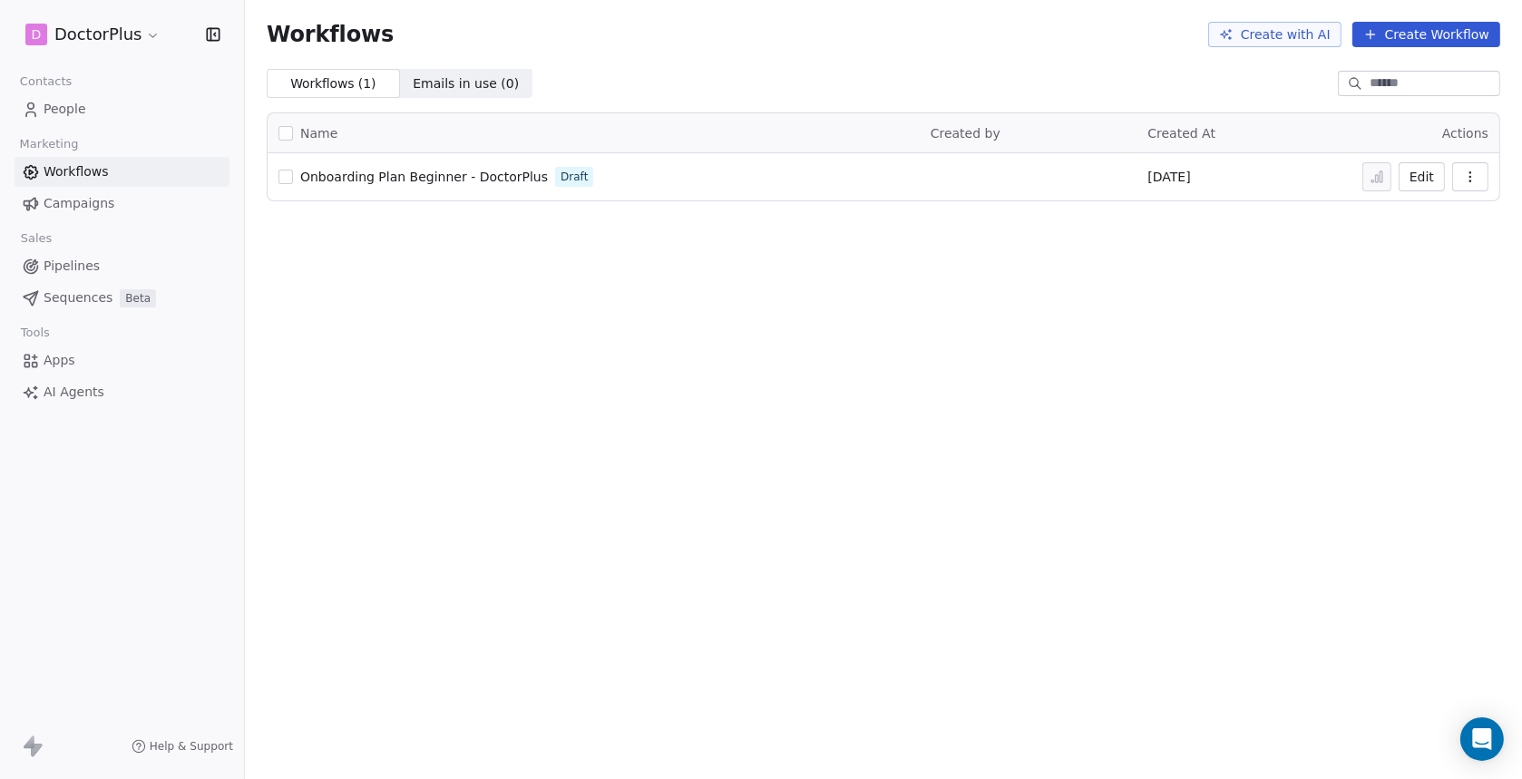
click at [426, 184] on span "Onboarding Plan Beginner - DoctorPlus" at bounding box center [424, 177] width 248 height 15
